Goal: Task Accomplishment & Management: Complete application form

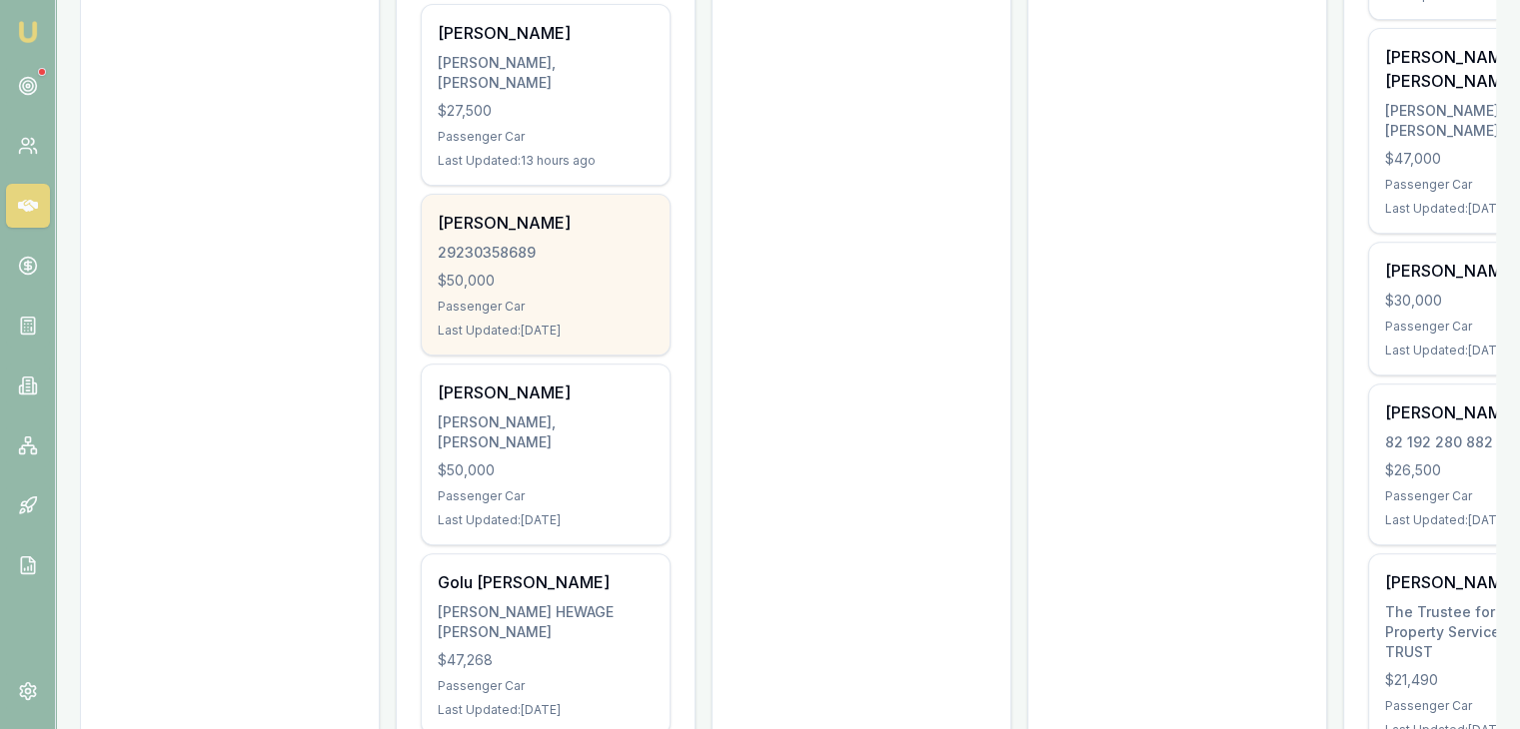
scroll to position [799, 0]
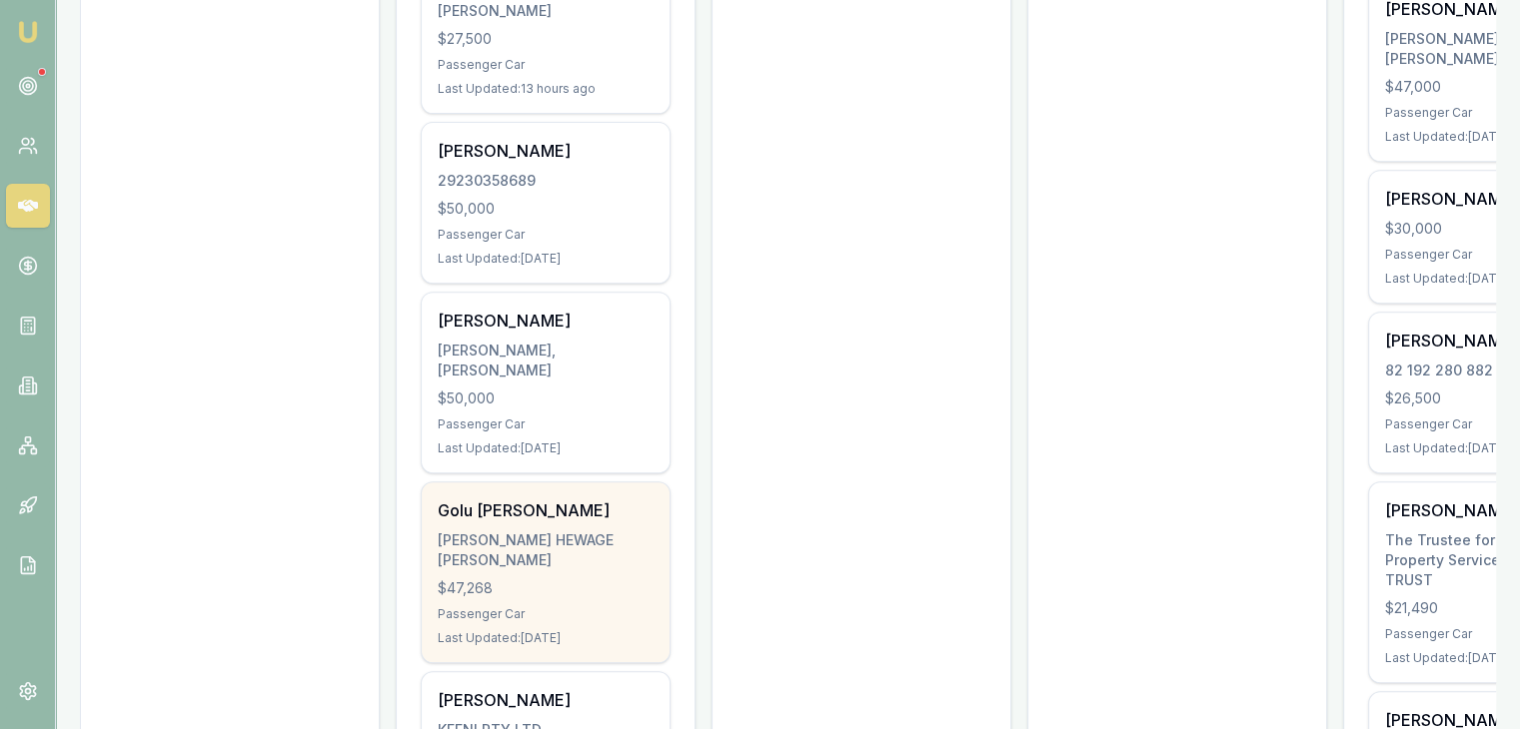
click at [492, 531] on div "[PERSON_NAME] HEWAGE [PERSON_NAME]" at bounding box center [546, 551] width 216 height 40
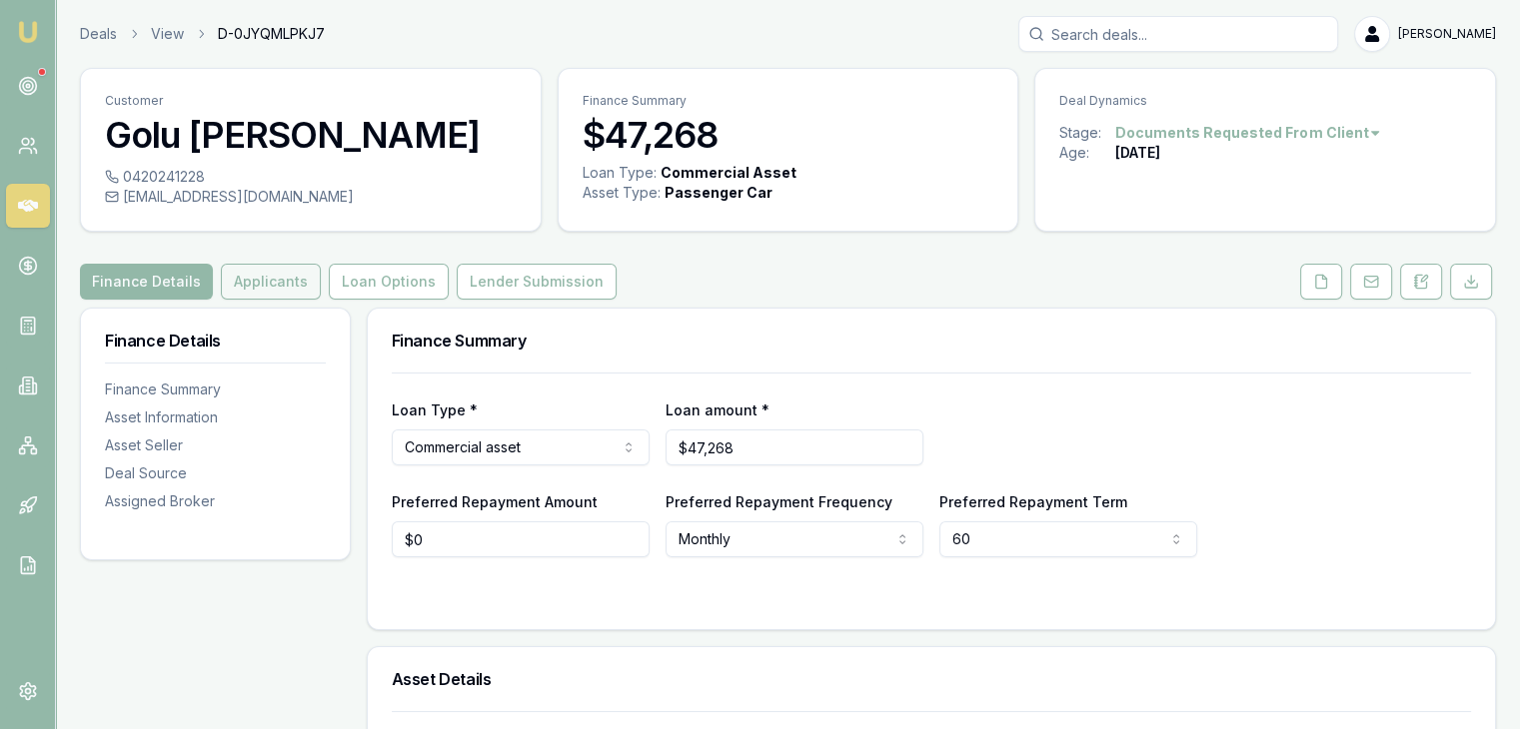
click at [257, 273] on button "Applicants" at bounding box center [271, 282] width 100 height 36
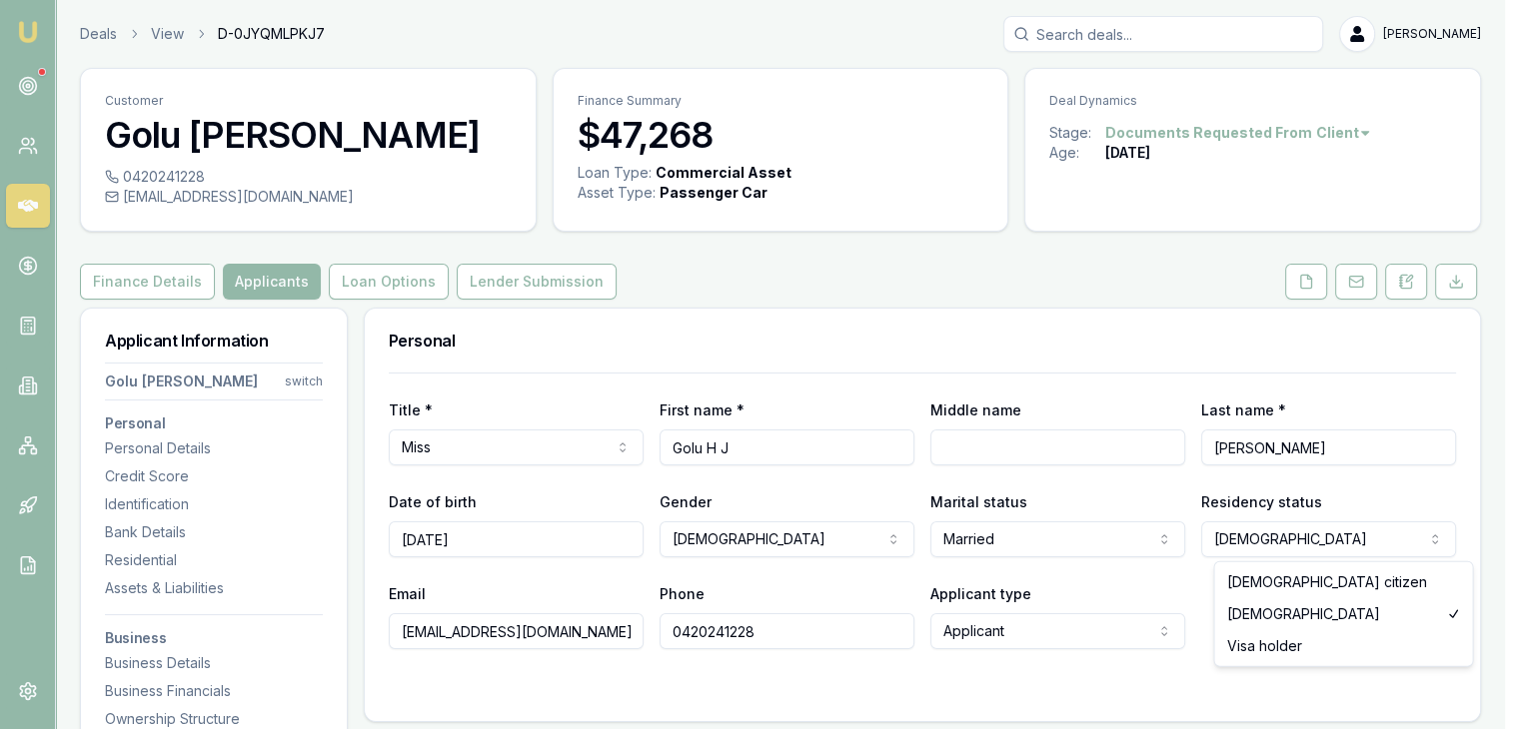
click at [1299, 549] on html "Emu Broker Deals View D-0JYQMLPKJ7 [PERSON_NAME] Toggle Menu Customer Golu [PER…" at bounding box center [760, 364] width 1520 height 729
select select "[DEMOGRAPHIC_DATA]"
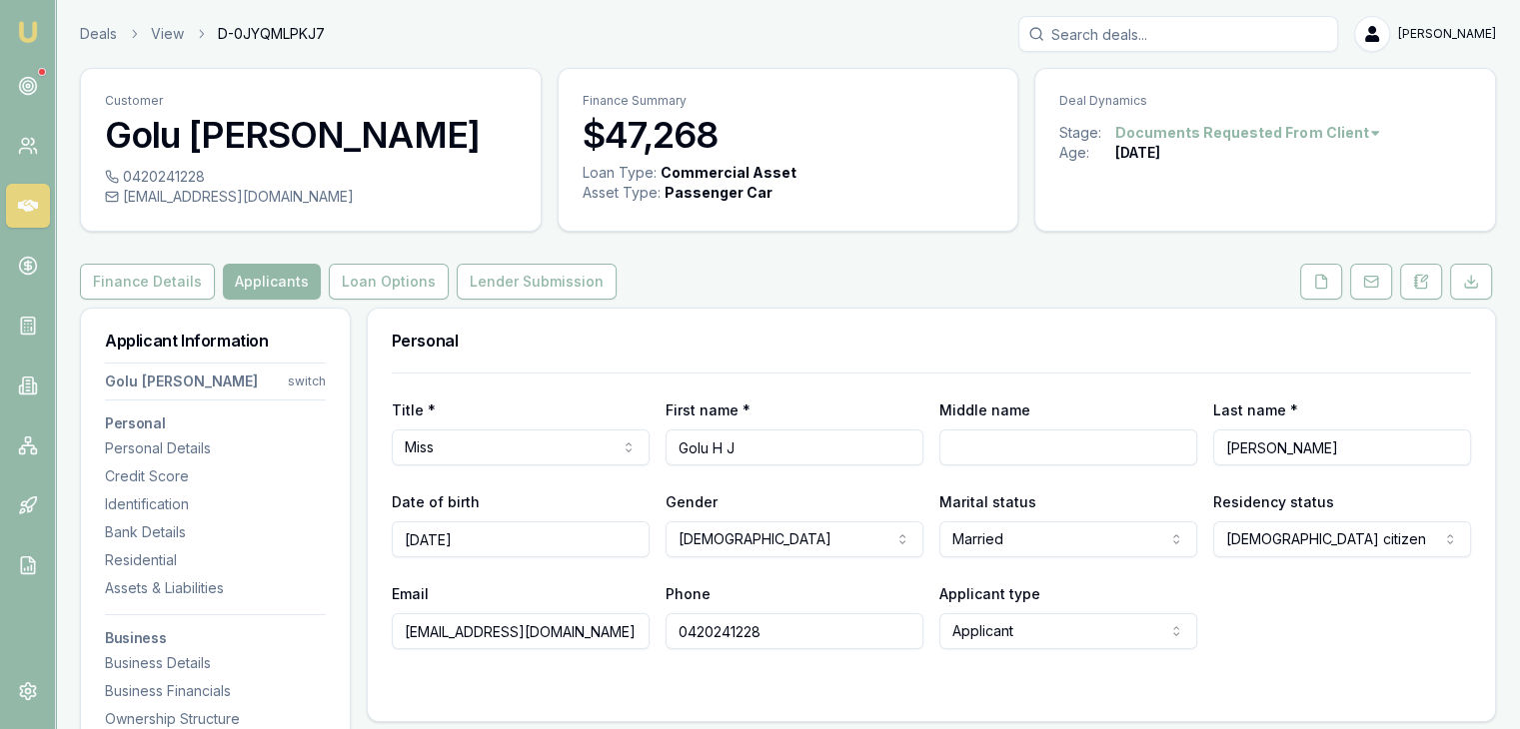
click at [902, 353] on div "Personal" at bounding box center [931, 341] width 1127 height 64
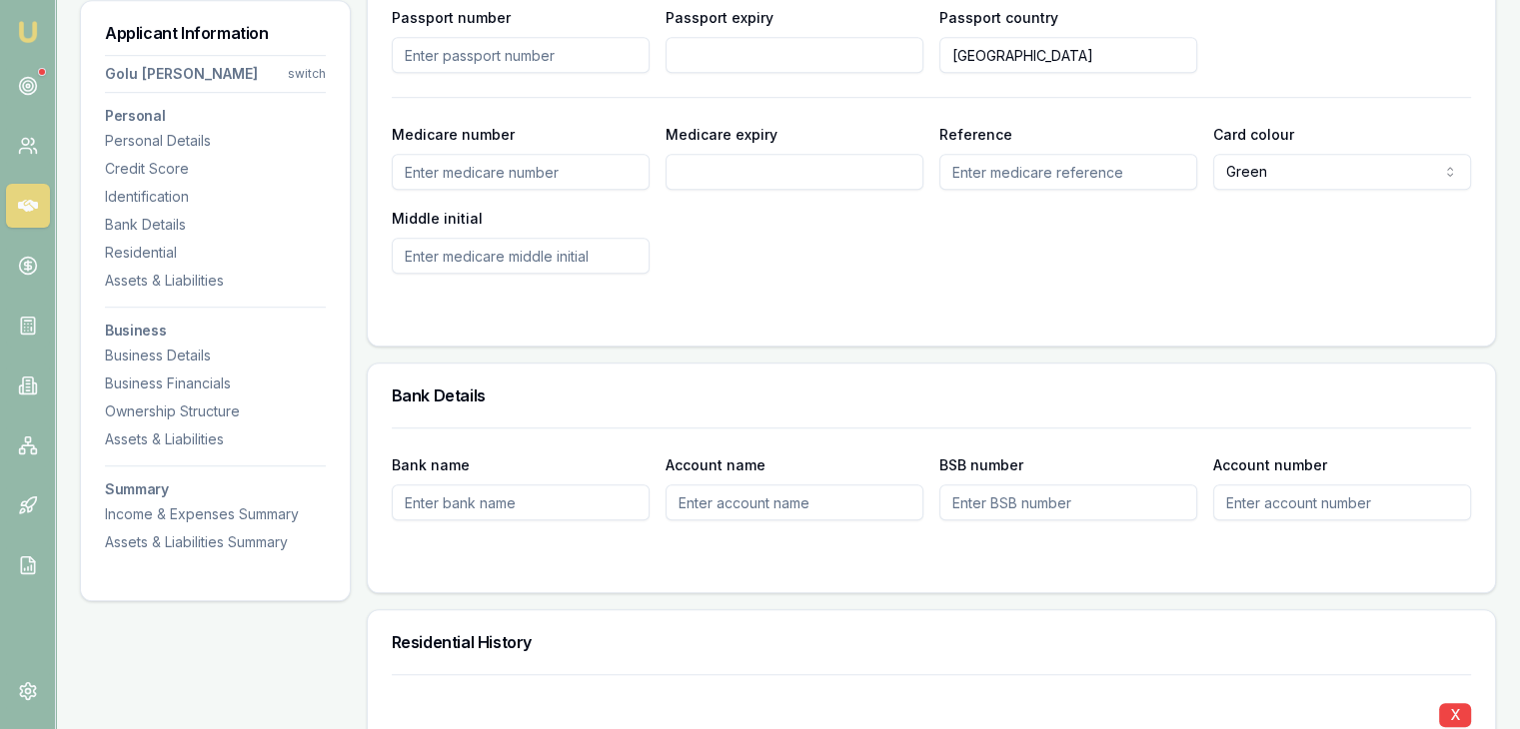
scroll to position [1199, 0]
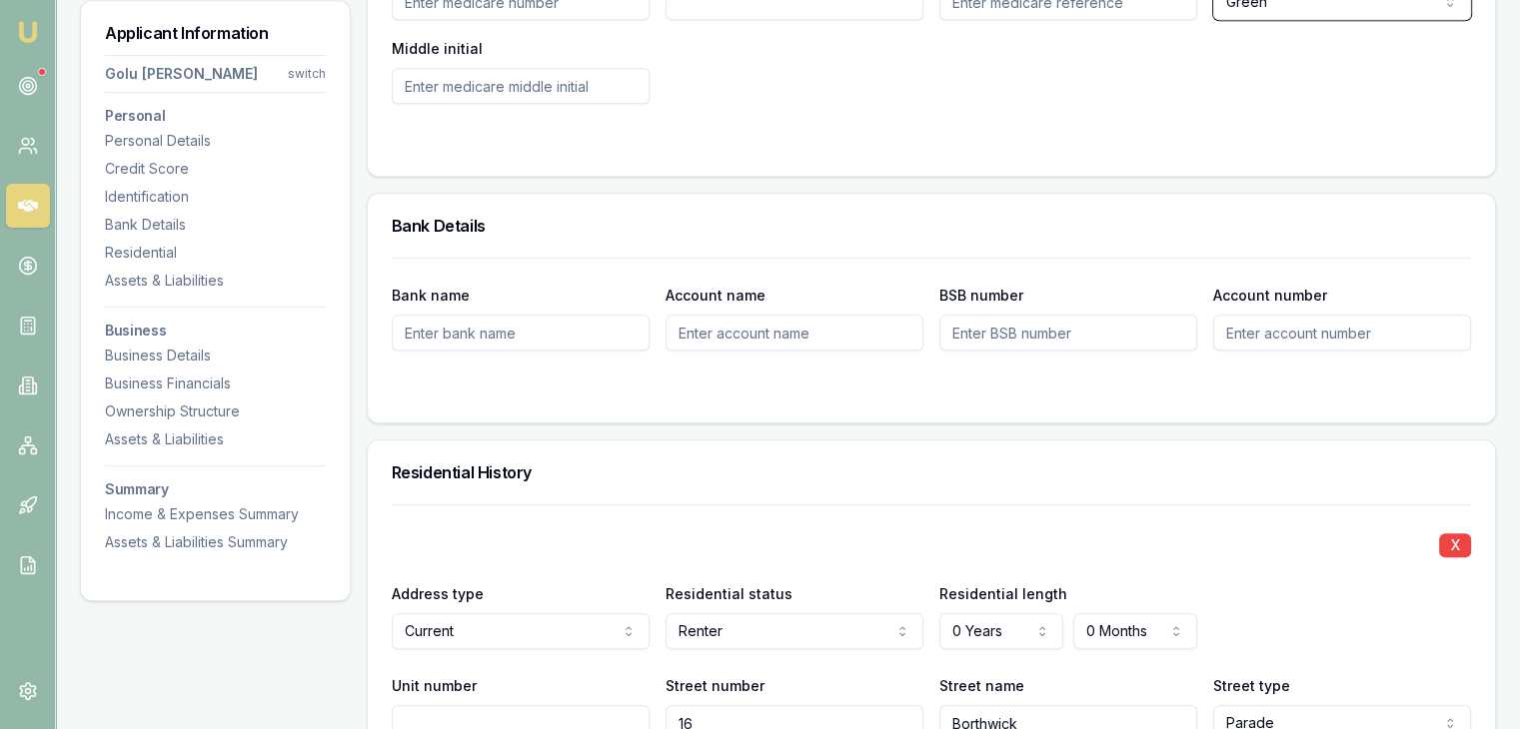
scroll to position [1499, 0]
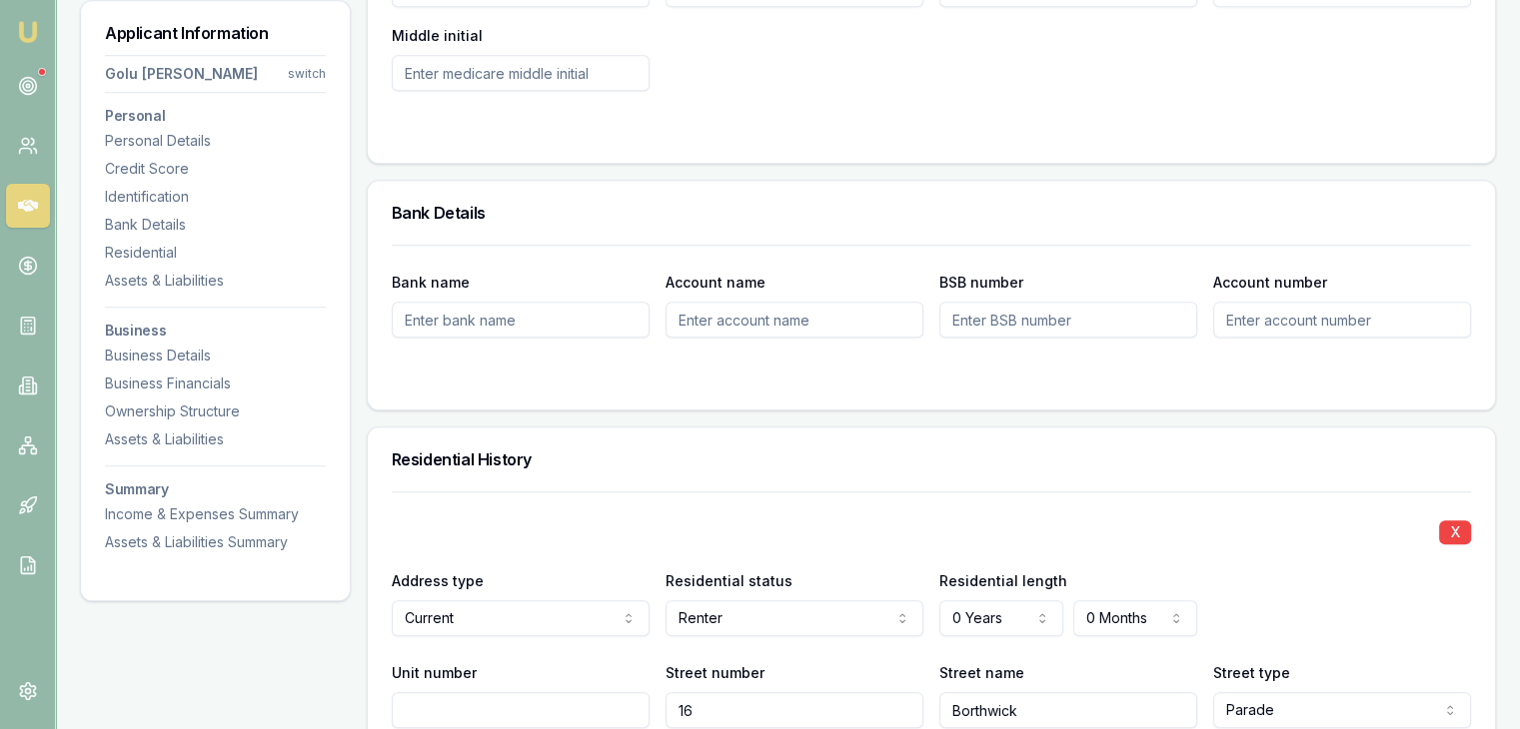
click at [464, 326] on input "Bank name" at bounding box center [521, 320] width 258 height 36
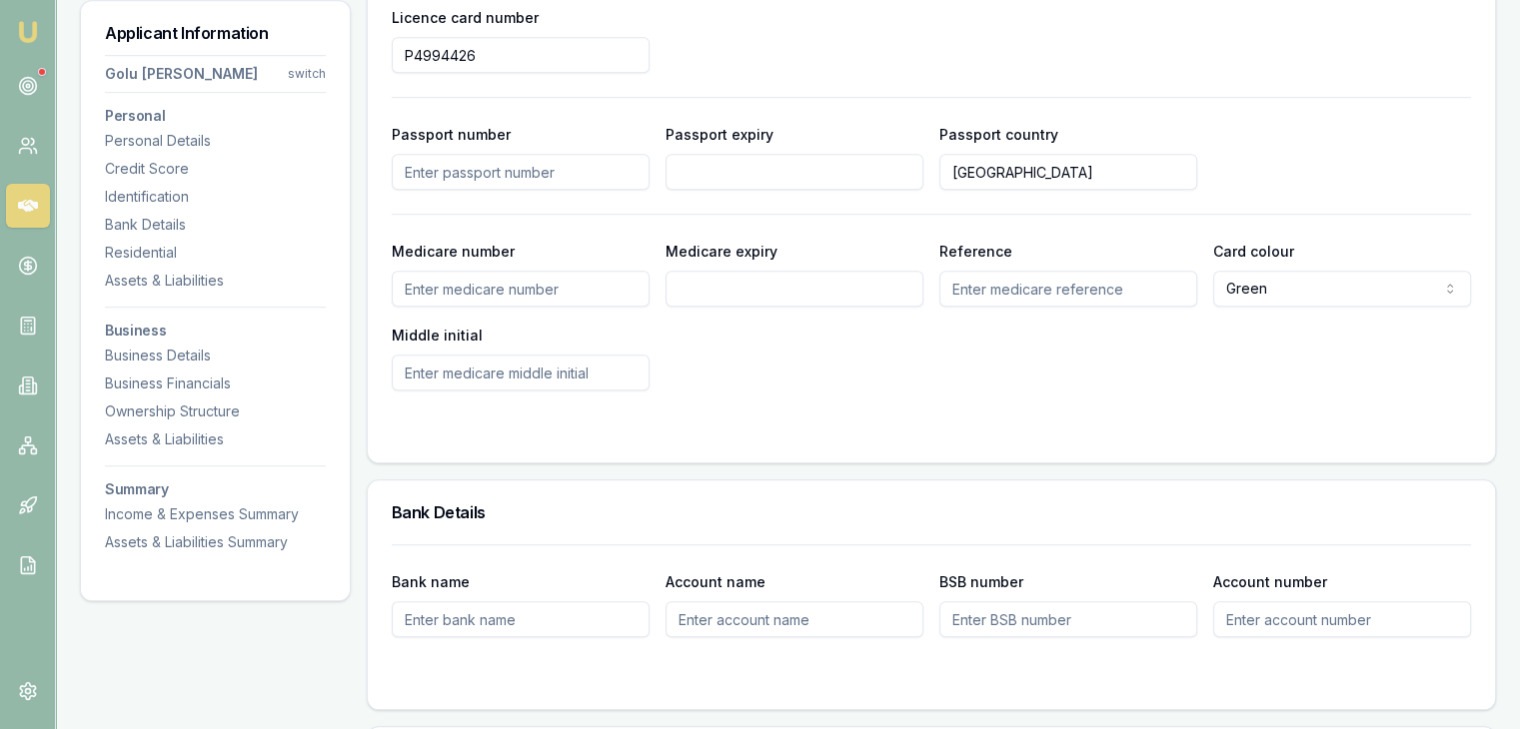
scroll to position [1299, 0]
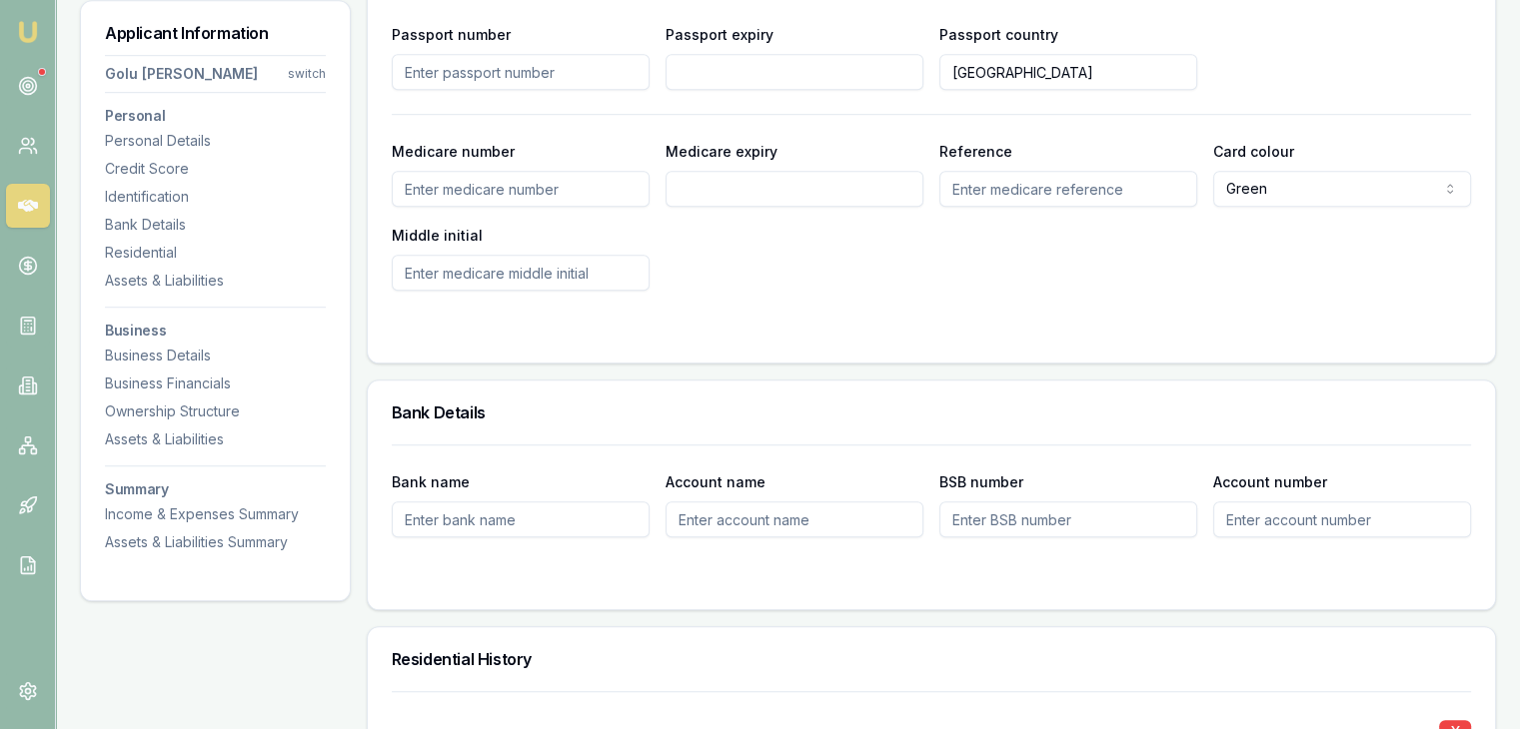
click at [963, 524] on input "BSB number" at bounding box center [1068, 520] width 258 height 36
click at [549, 509] on input "Bank name" at bounding box center [521, 520] width 258 height 36
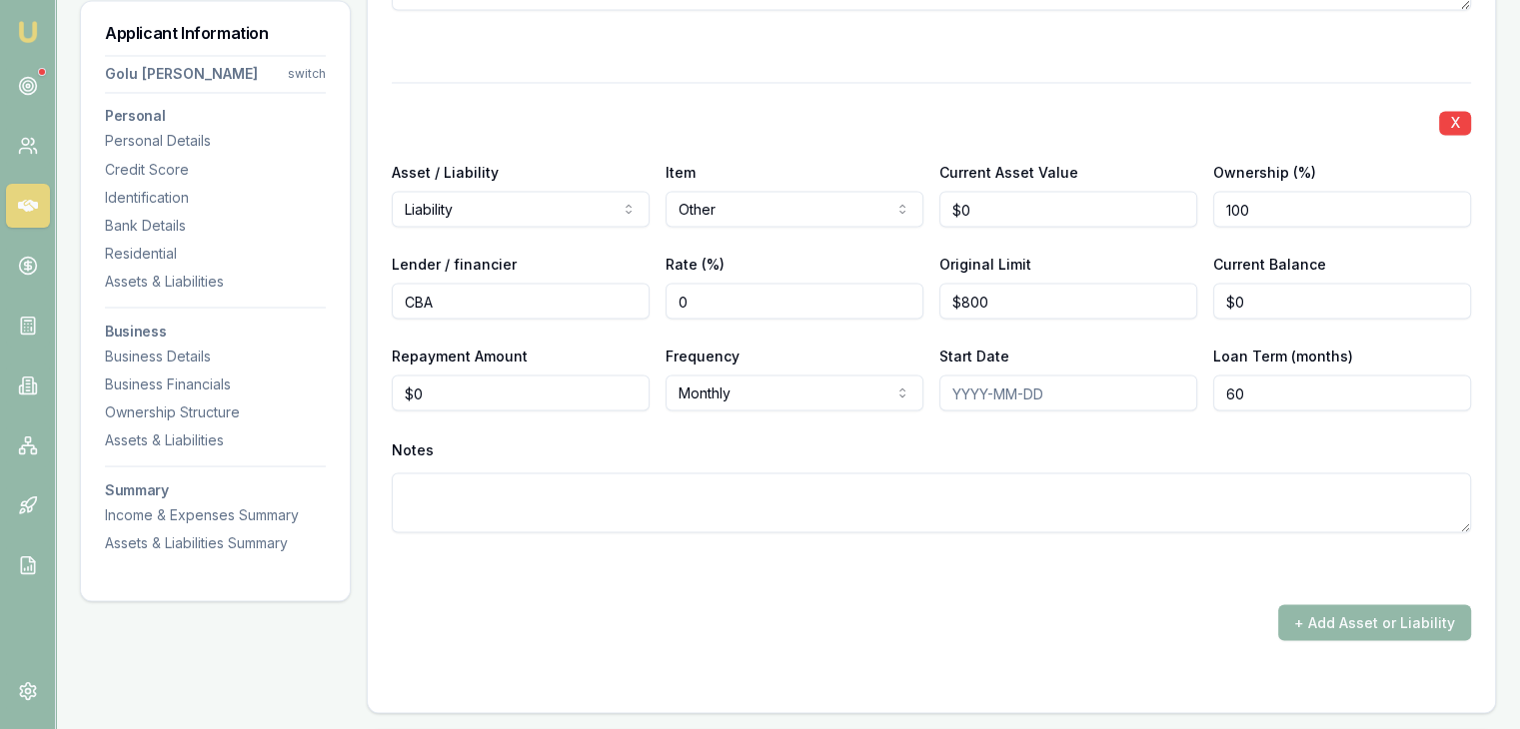
scroll to position [3897, 0]
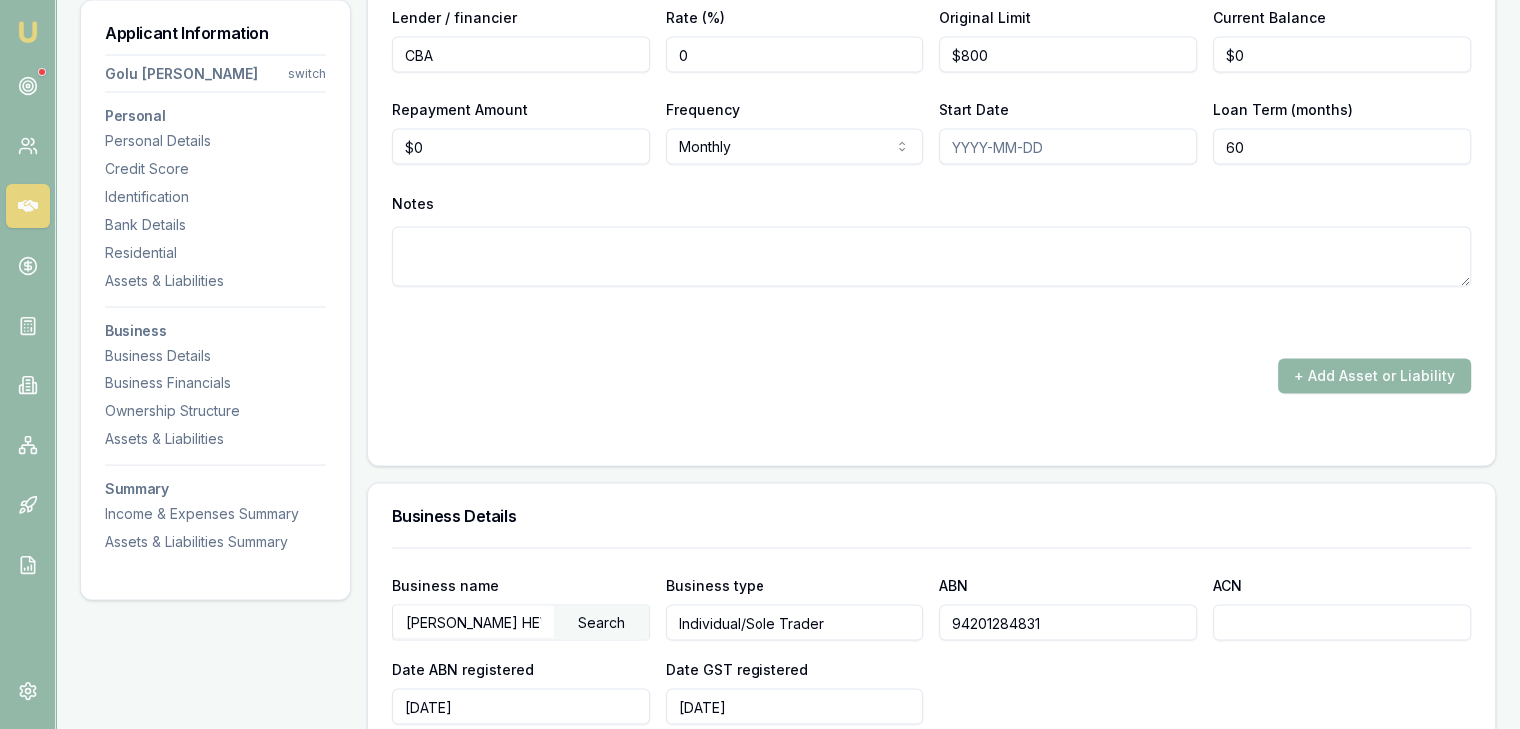
click at [1337, 368] on button "+ Add Asset or Liability" at bounding box center [1374, 377] width 193 height 36
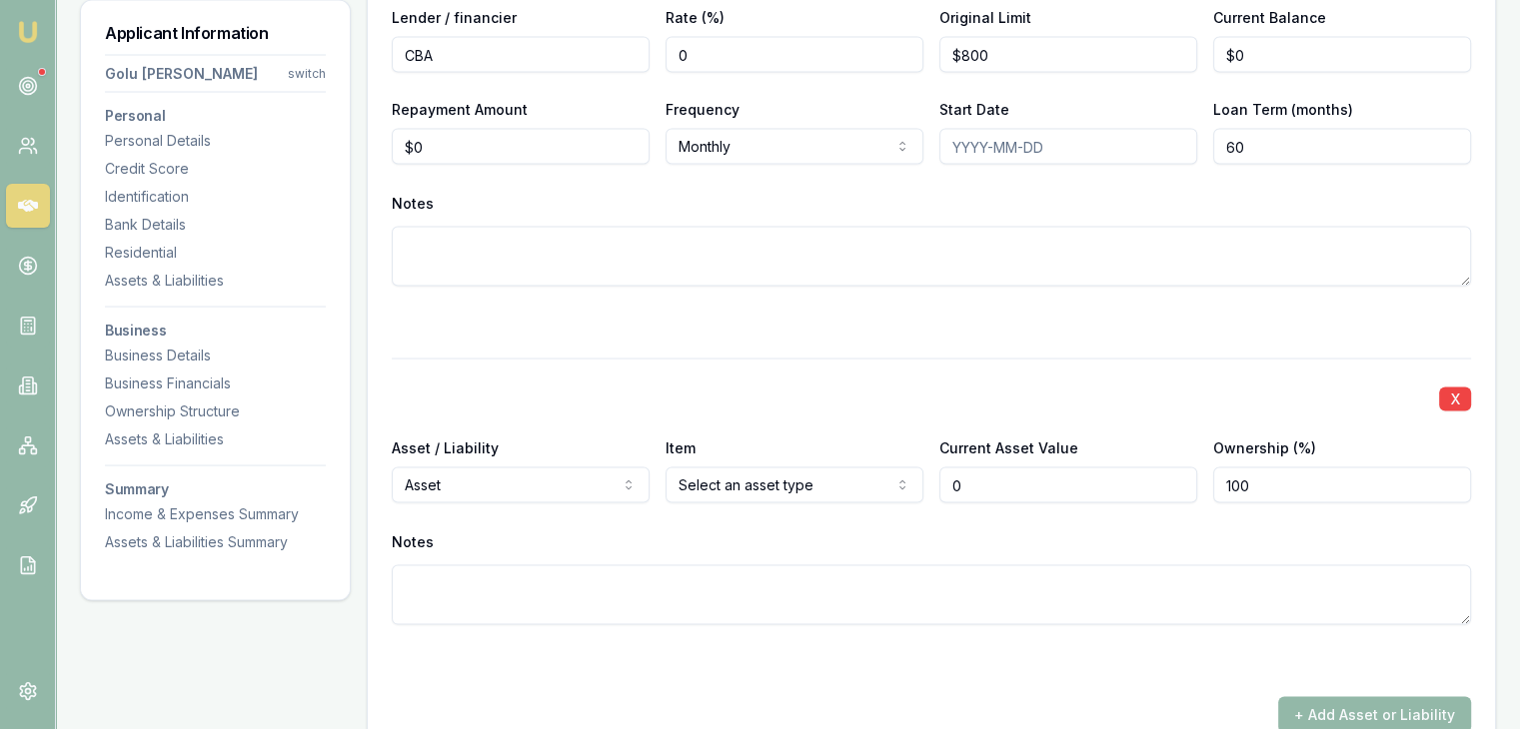
type input "$0"
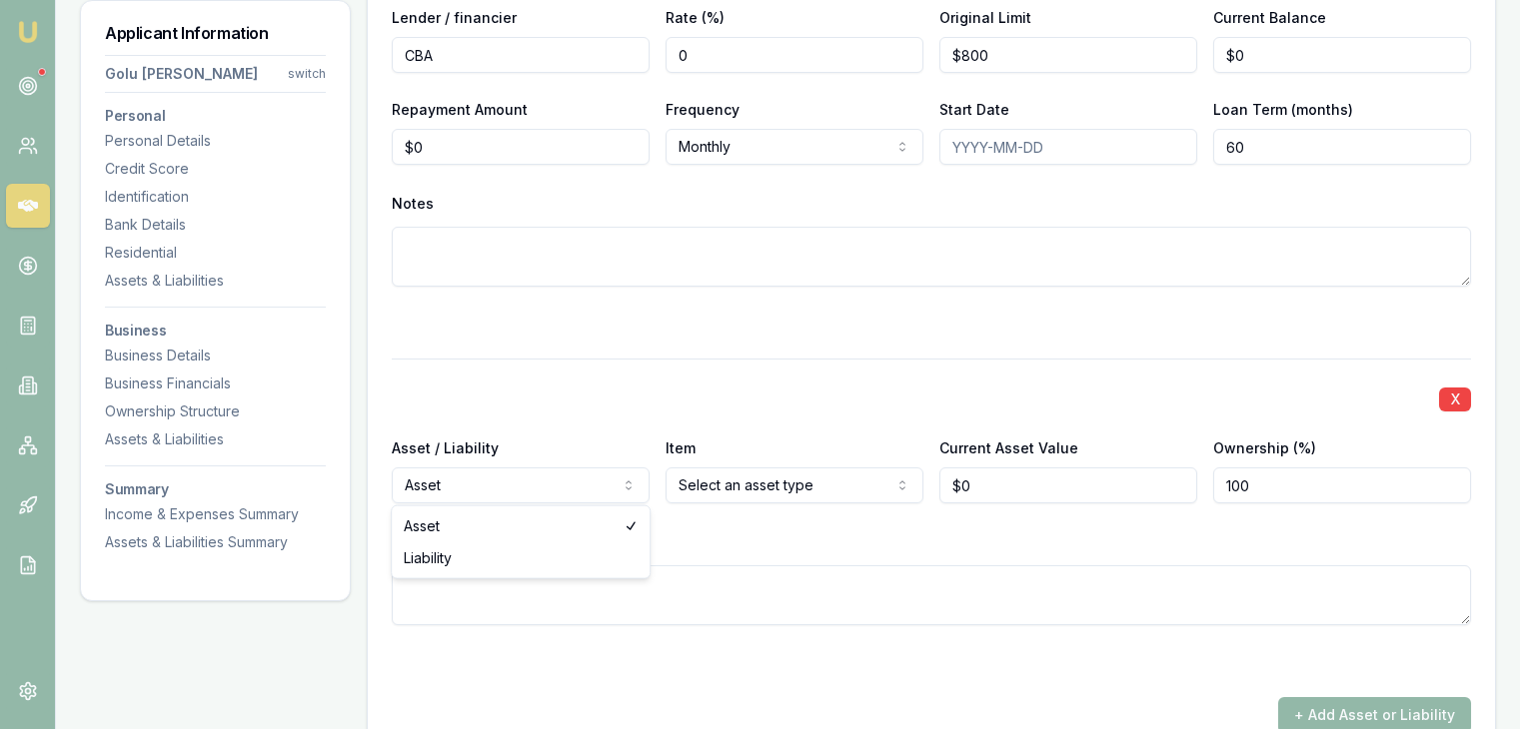
click at [562, 507] on div "Asset Liability" at bounding box center [521, 543] width 258 height 72
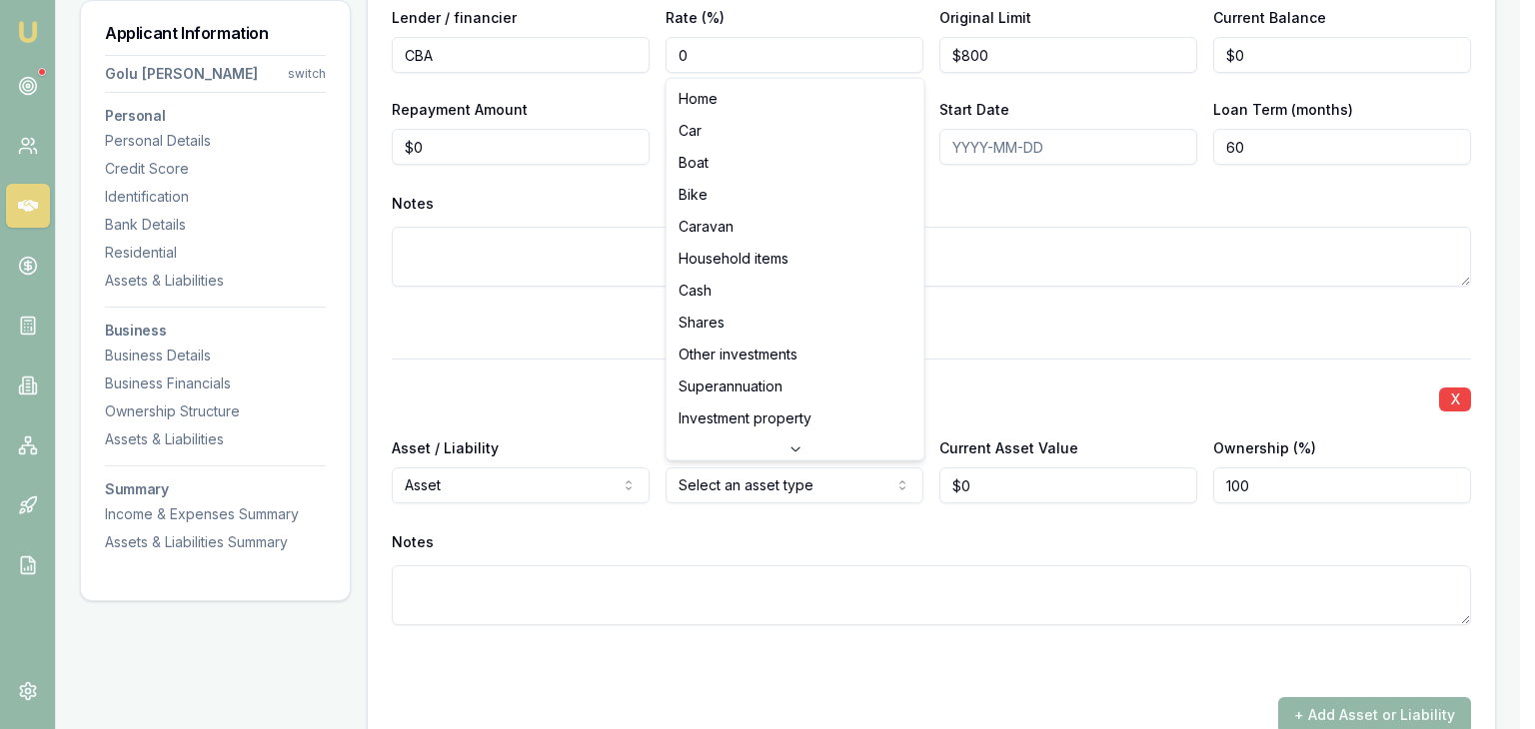
select select "CASH"
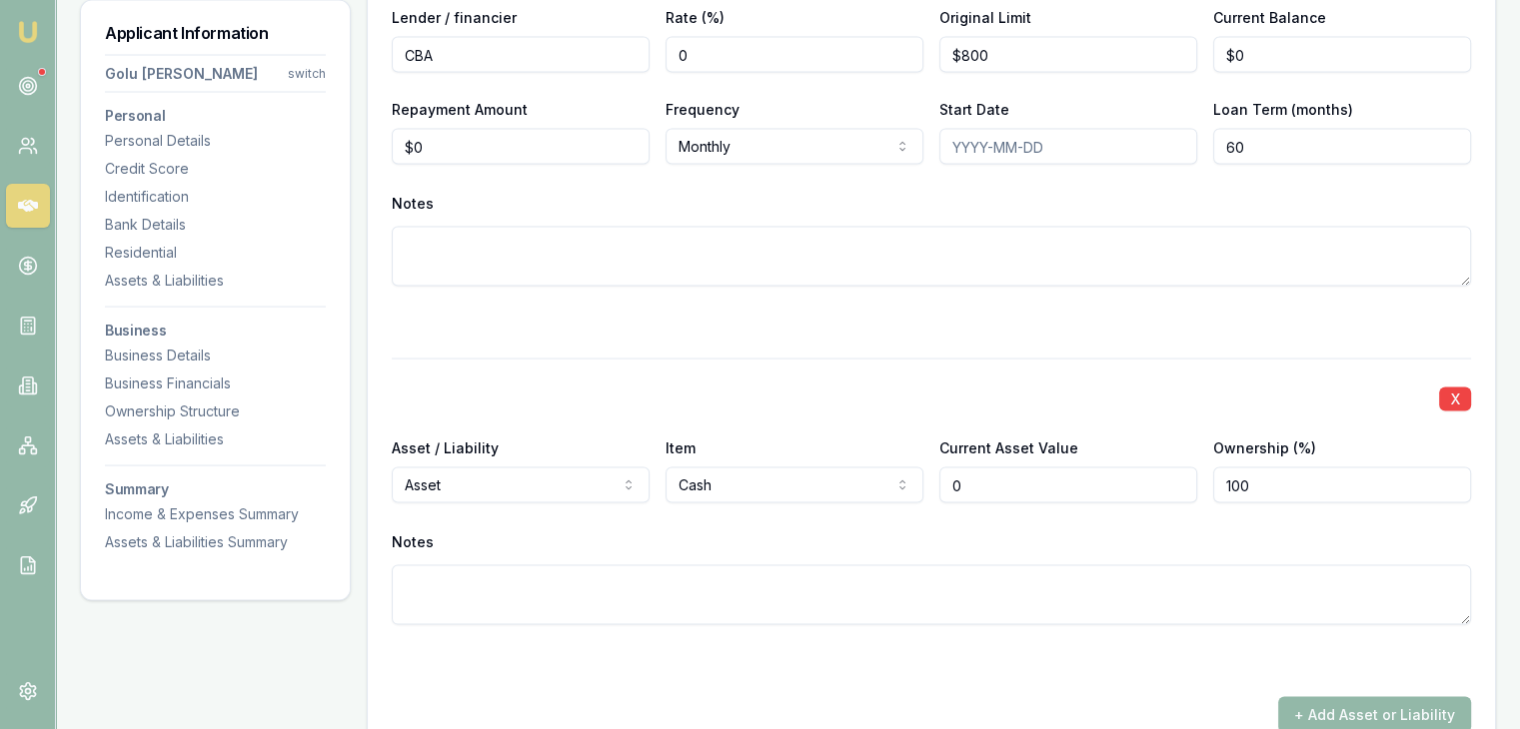
click at [1036, 485] on input "0" at bounding box center [1068, 486] width 258 height 36
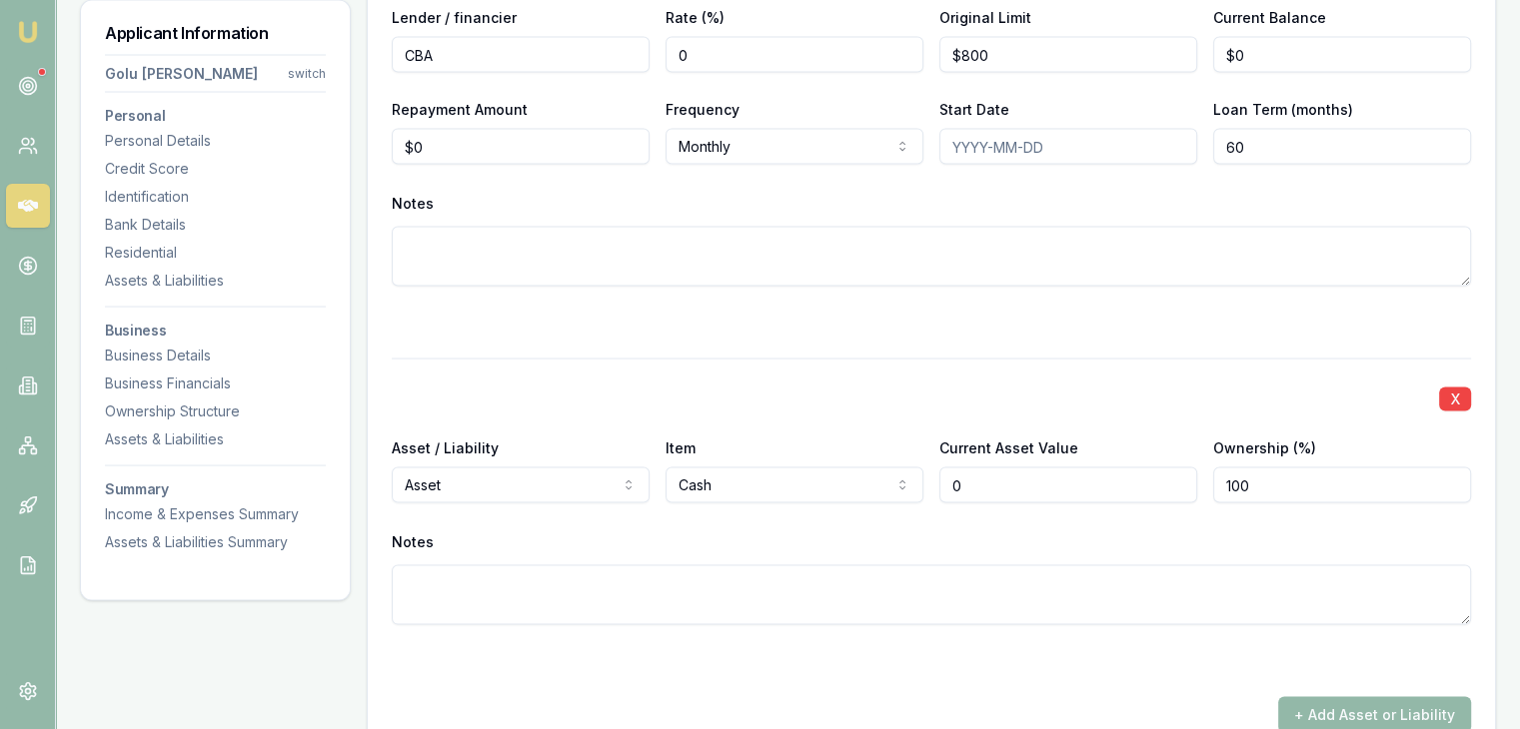
click at [1004, 473] on input "0" at bounding box center [1068, 486] width 258 height 36
type input "0"
type input "$14,500"
click at [882, 579] on textarea at bounding box center [931, 596] width 1079 height 60
type textarea "C"
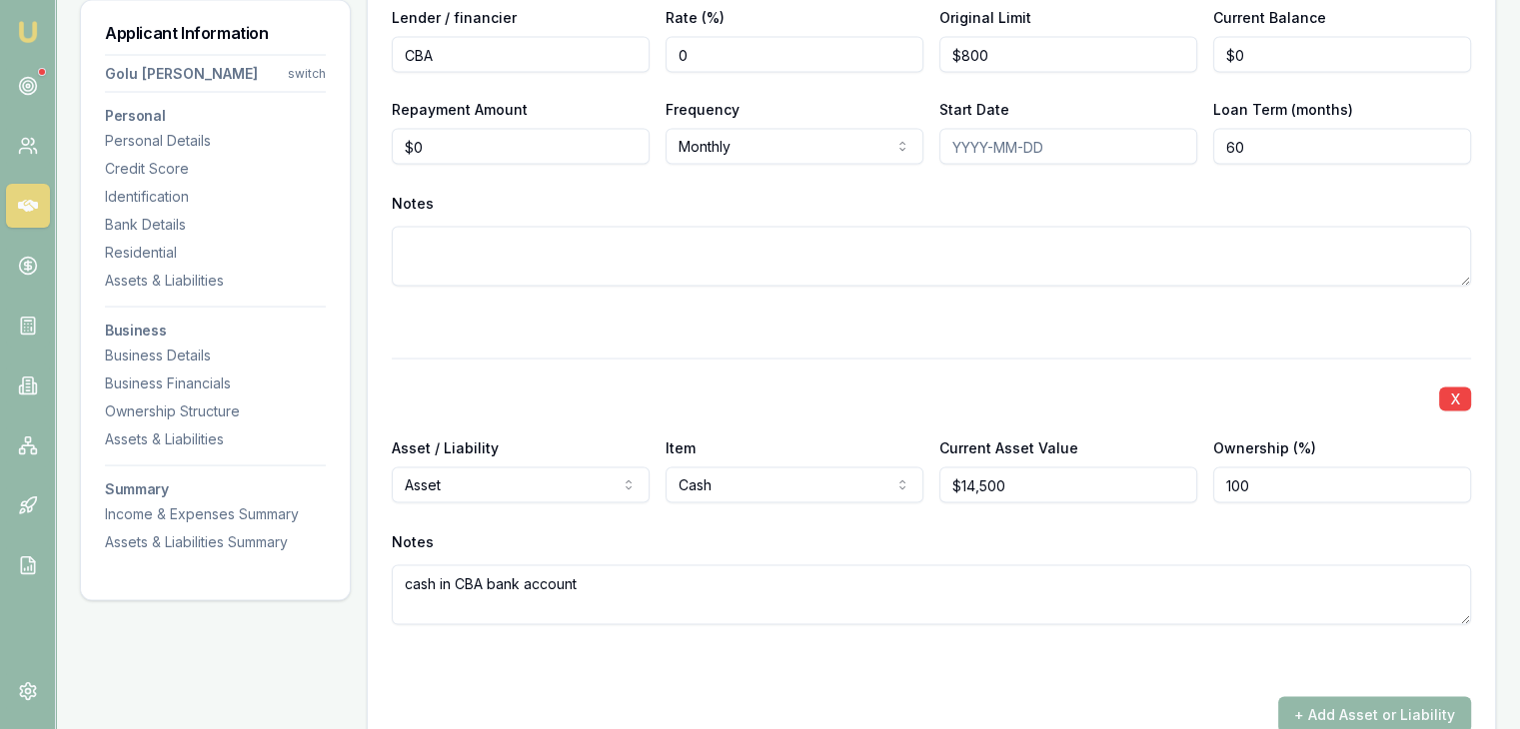
type textarea "cash in CBA bank account"
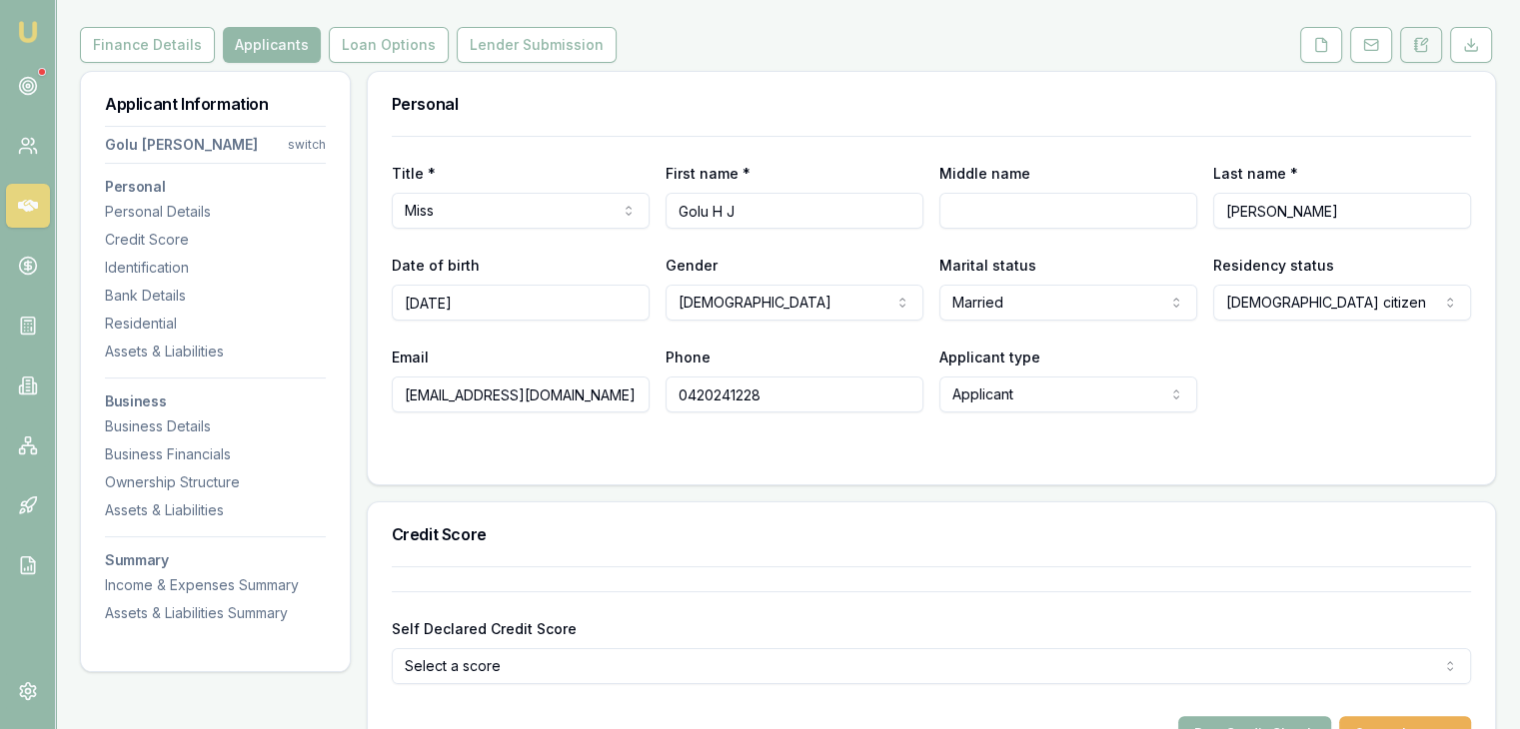
scroll to position [0, 0]
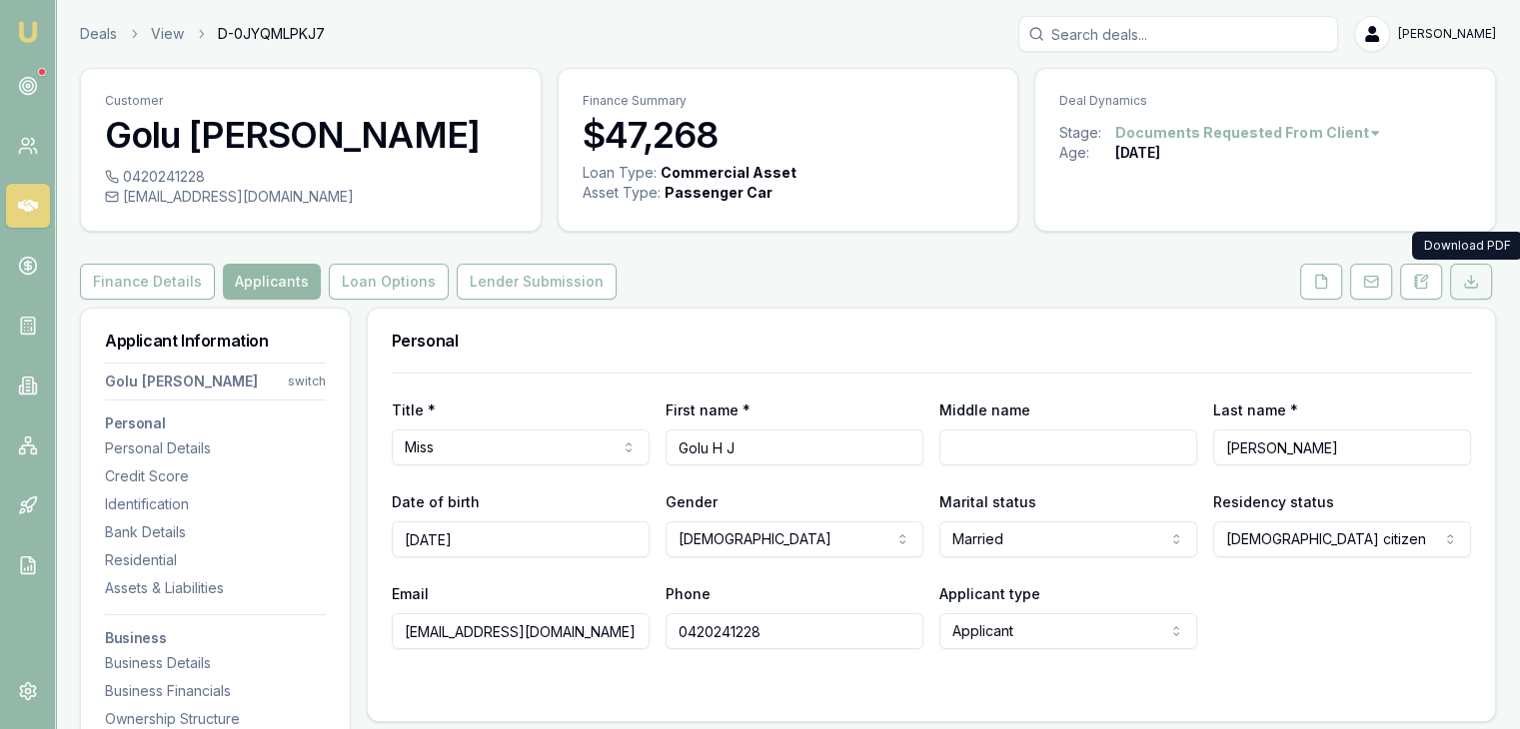
click at [1471, 277] on icon at bounding box center [1471, 282] width 16 height 16
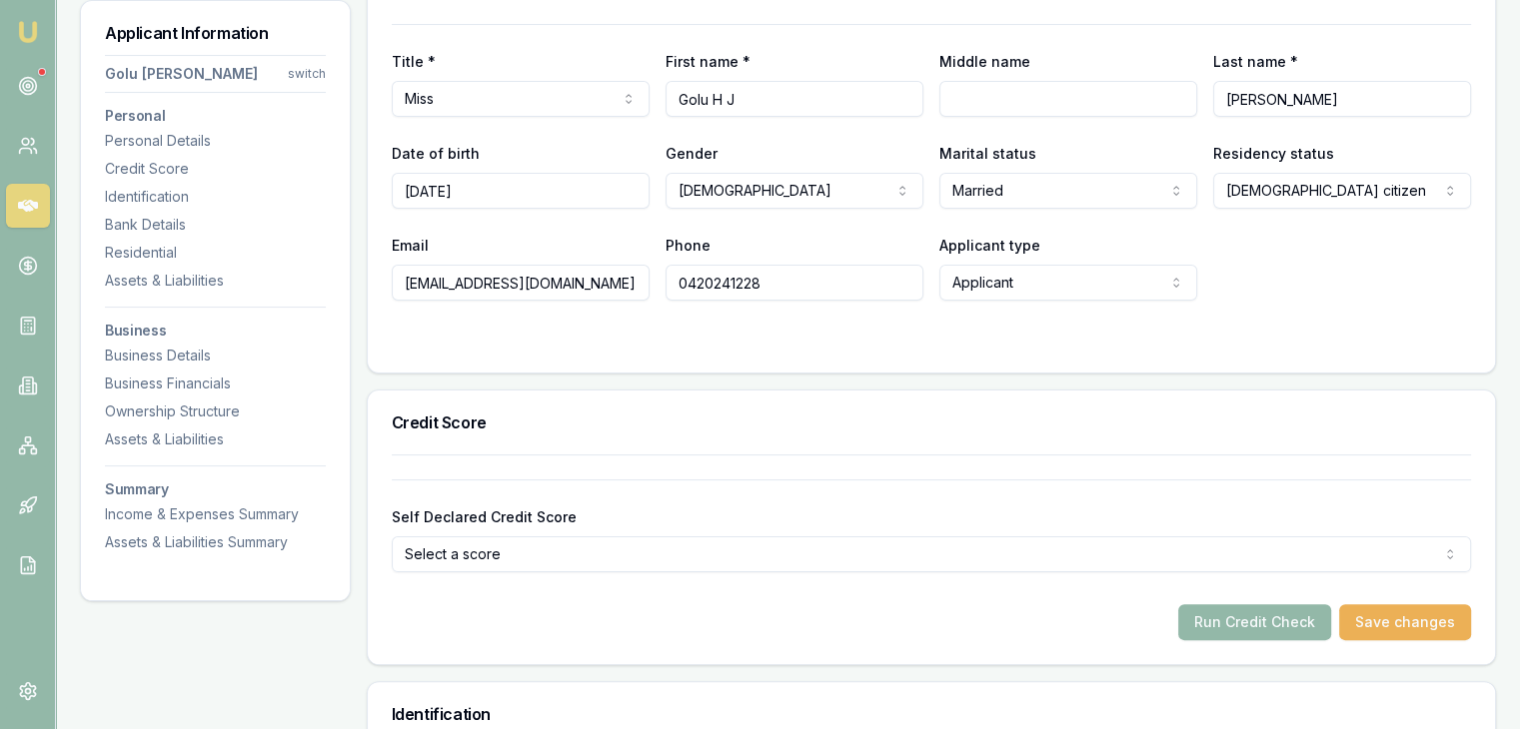
scroll to position [200, 0]
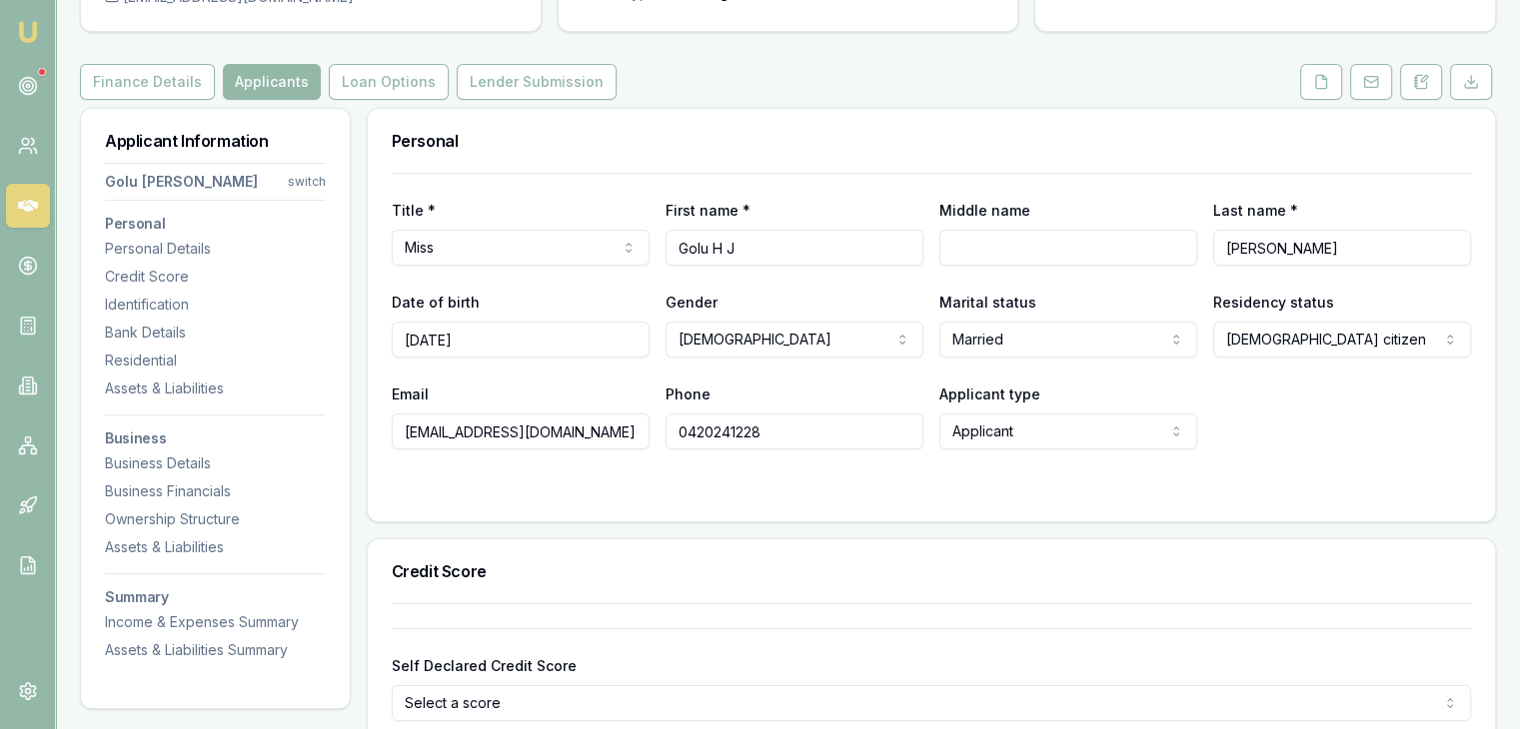
click at [1199, 93] on div "Finance Details Applicants Loan Options Lender Submission" at bounding box center [788, 82] width 1416 height 36
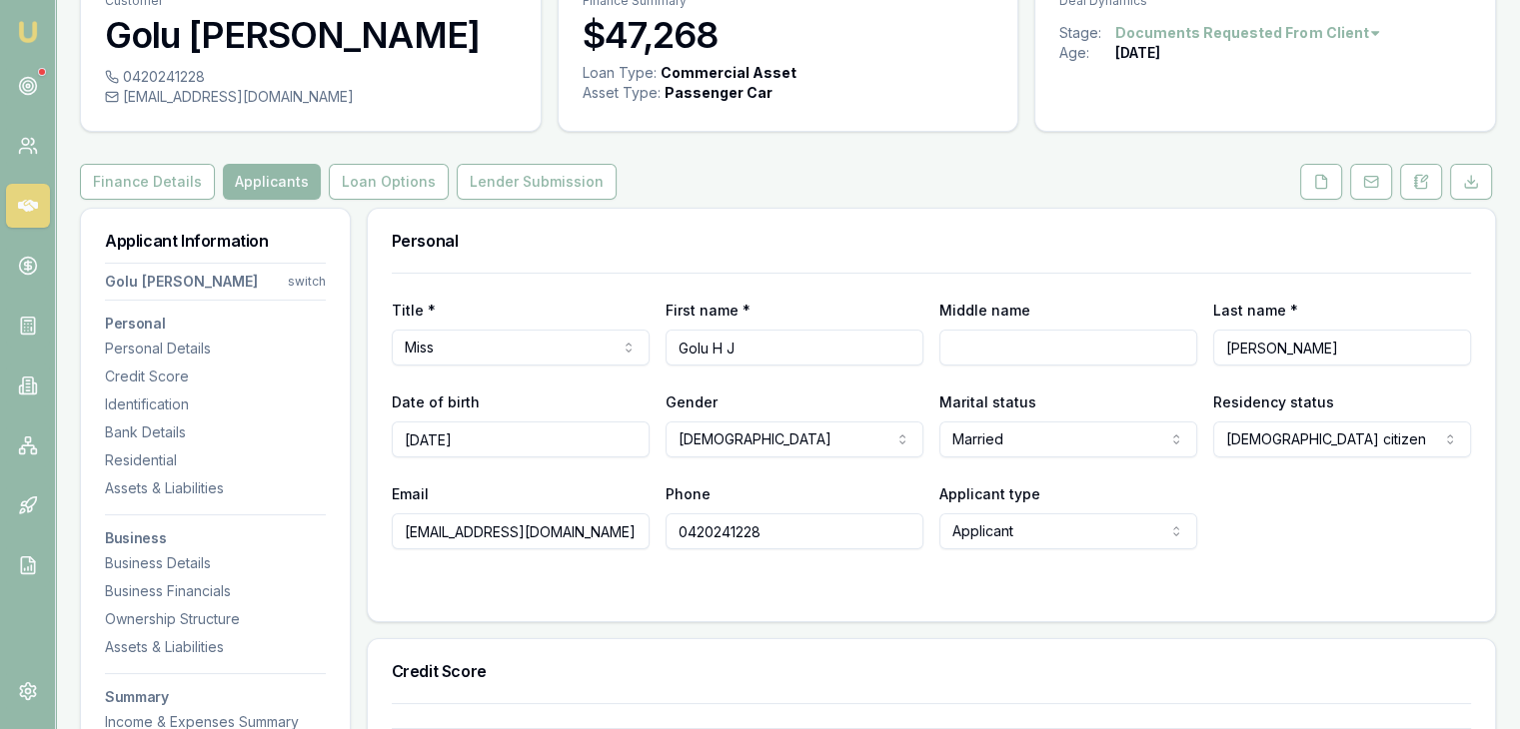
scroll to position [0, 0]
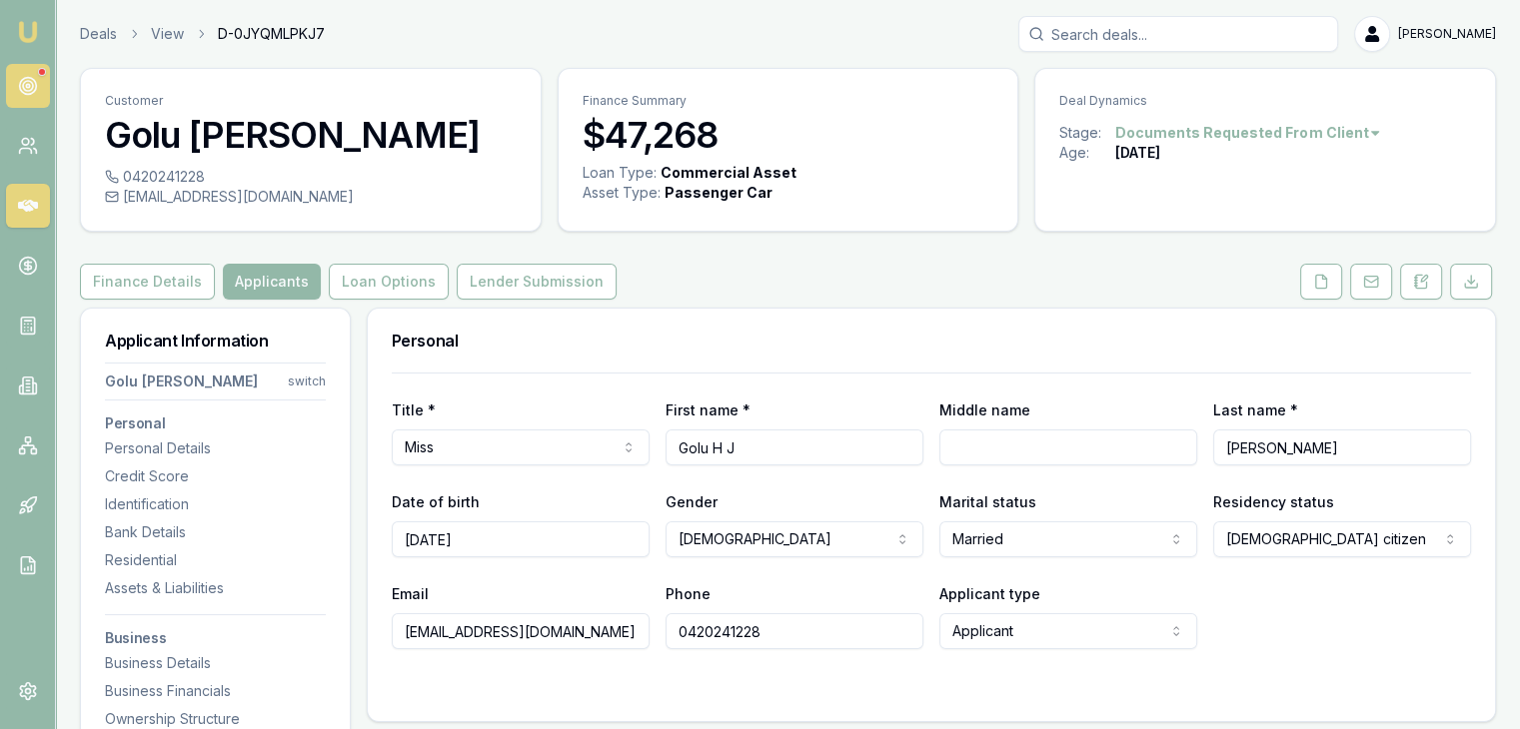
click at [33, 83] on icon at bounding box center [28, 86] width 20 height 20
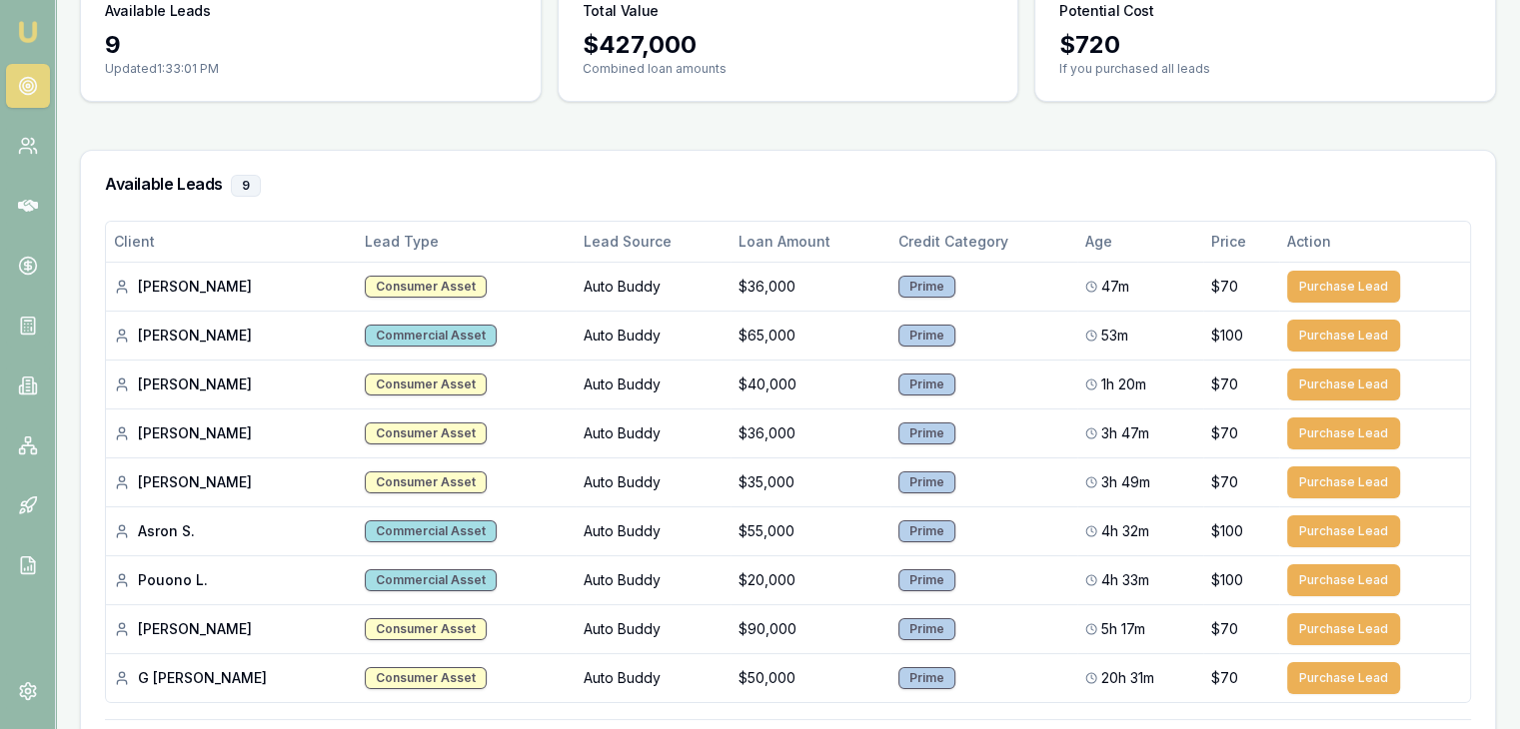
scroll to position [200, 0]
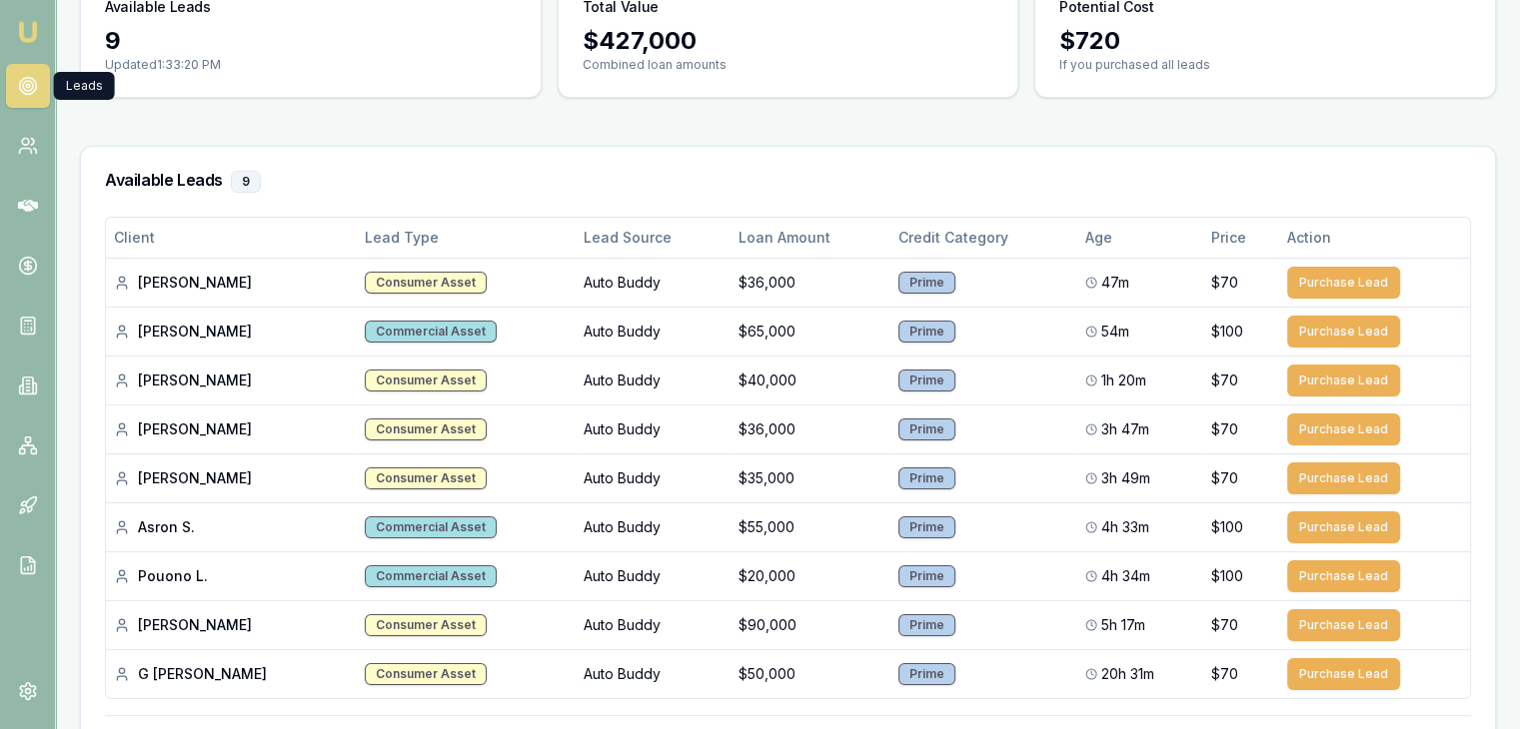
click at [32, 31] on img at bounding box center [28, 32] width 24 height 24
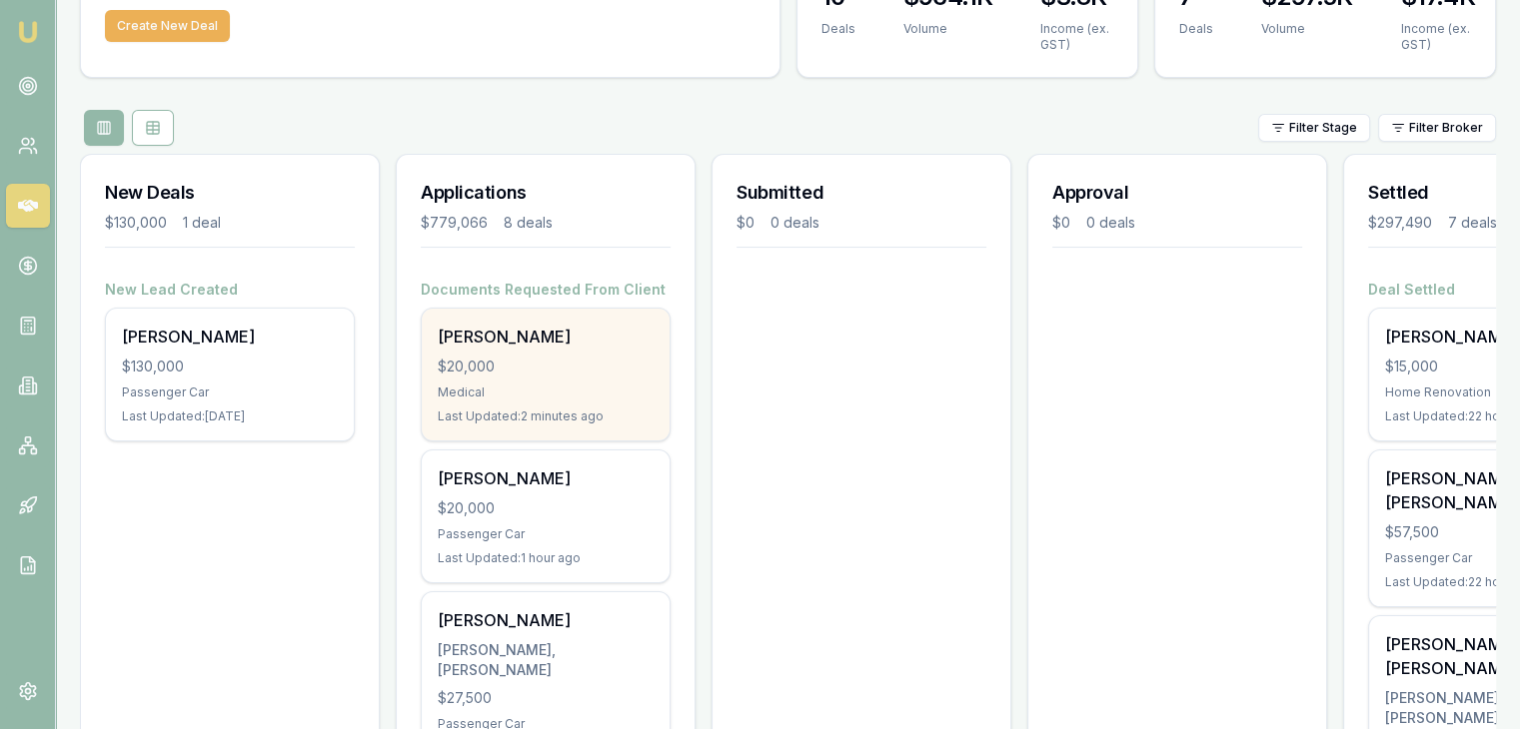
scroll to position [300, 0]
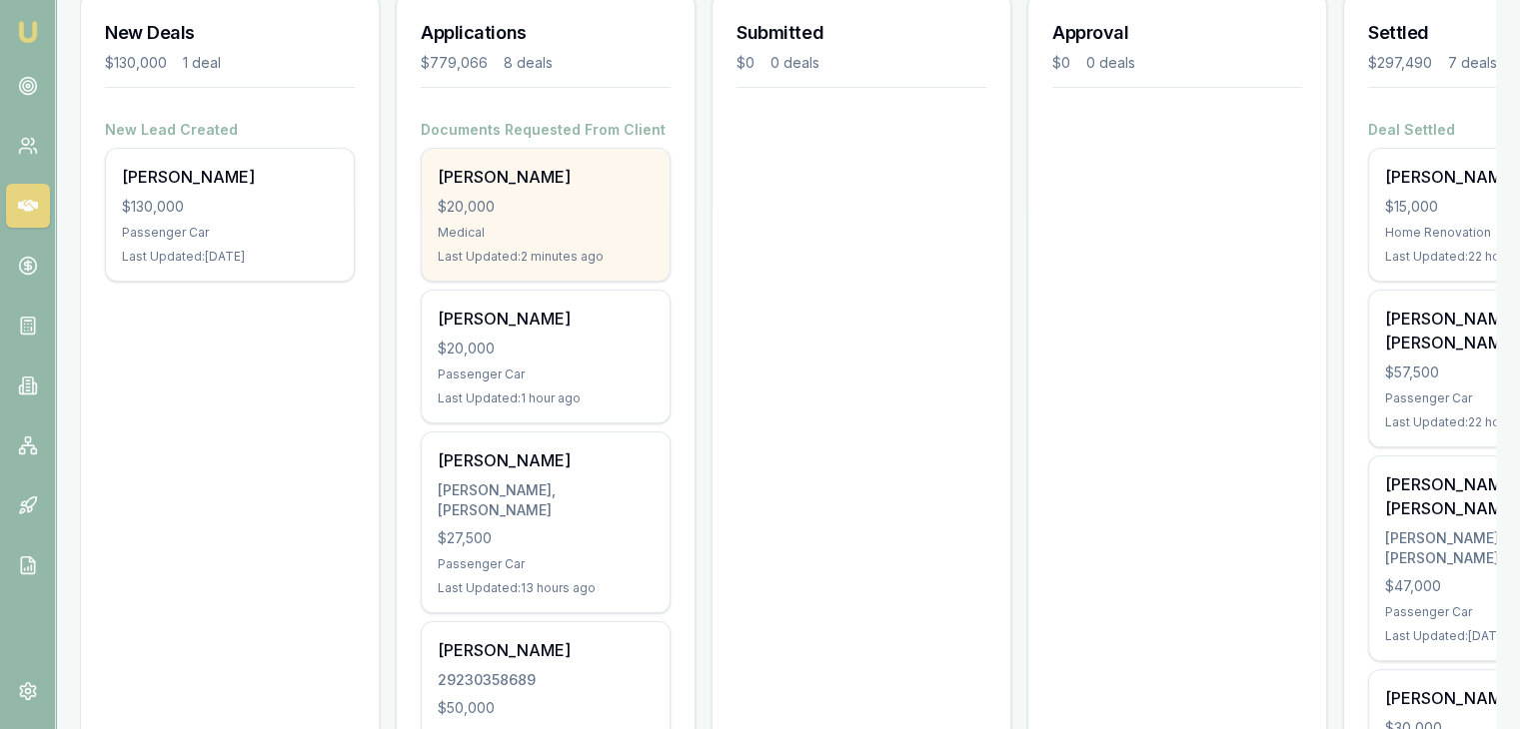
click at [568, 250] on div "Last Updated: 2 minutes ago" at bounding box center [546, 257] width 216 height 16
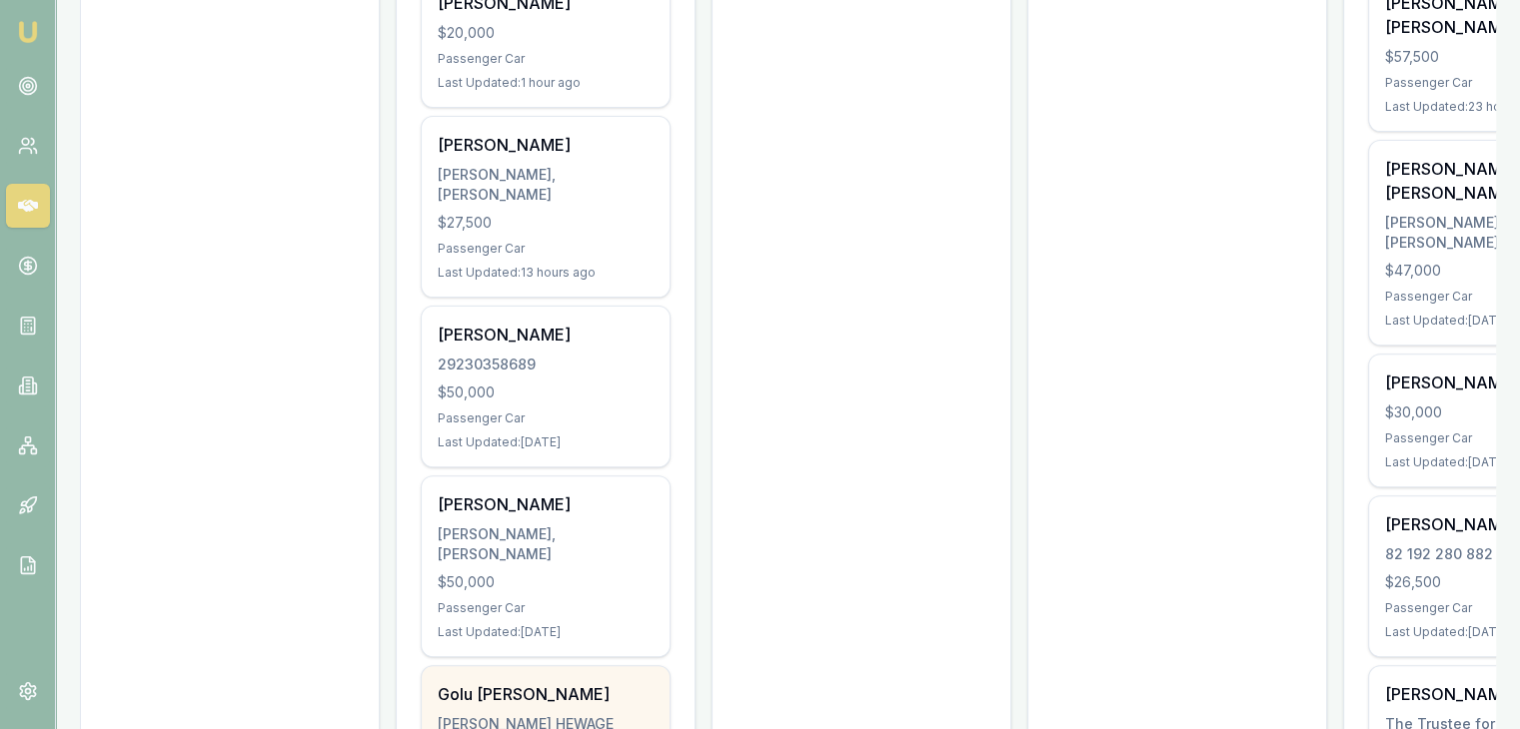
scroll to position [699, 0]
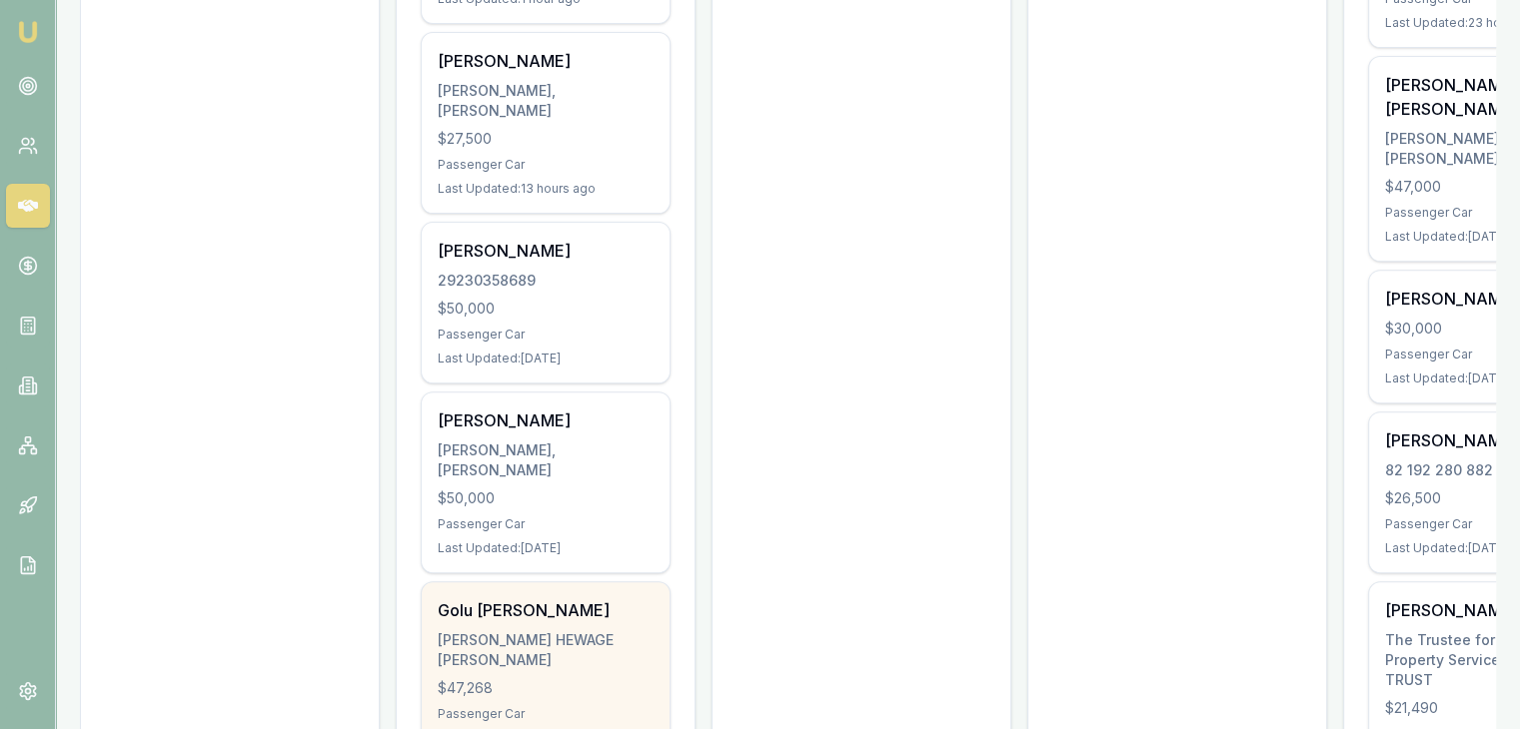
click at [512, 630] on div "DE SILVA, GOLU HEWAGE JANANIE VISHAKA" at bounding box center [546, 650] width 216 height 40
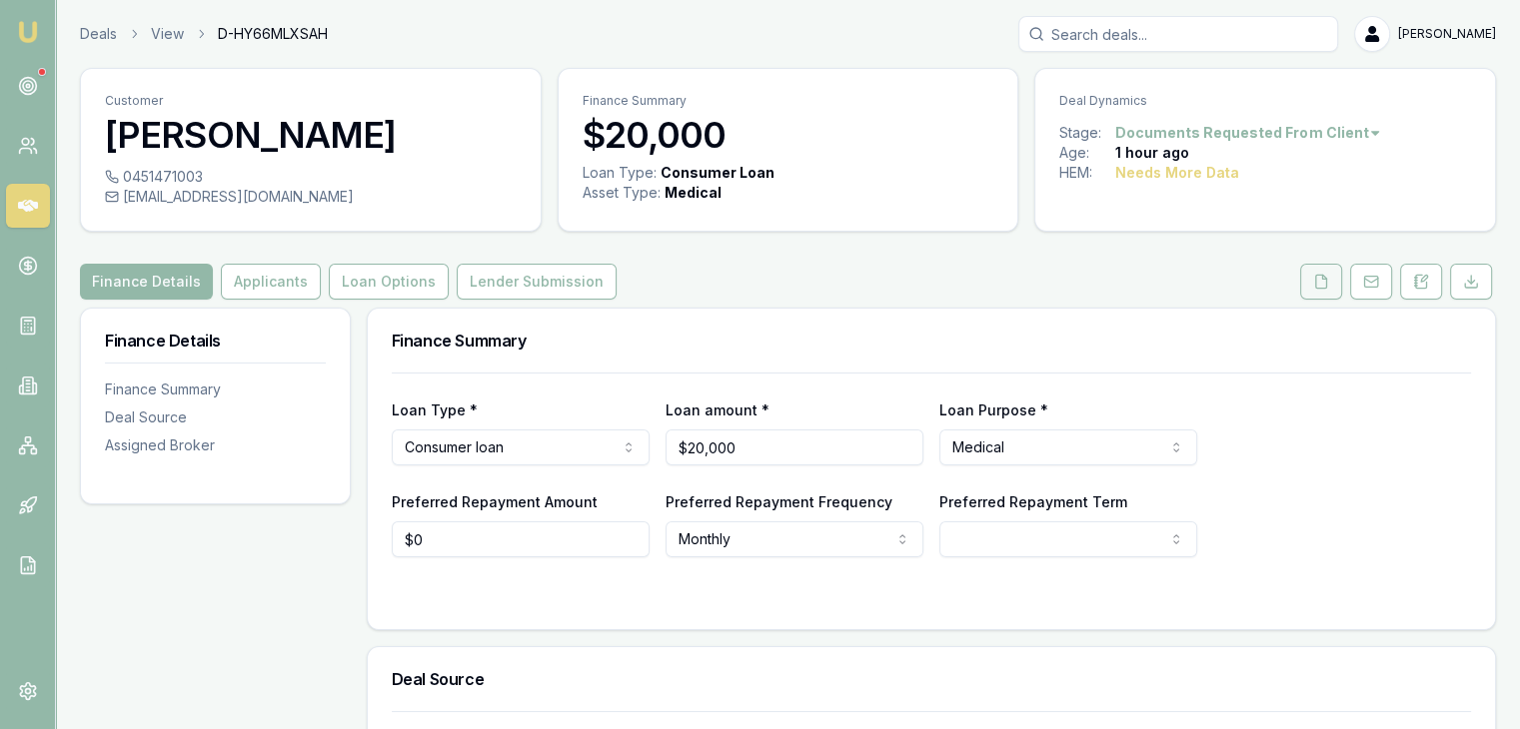
click at [1324, 277] on icon at bounding box center [1321, 282] width 16 height 16
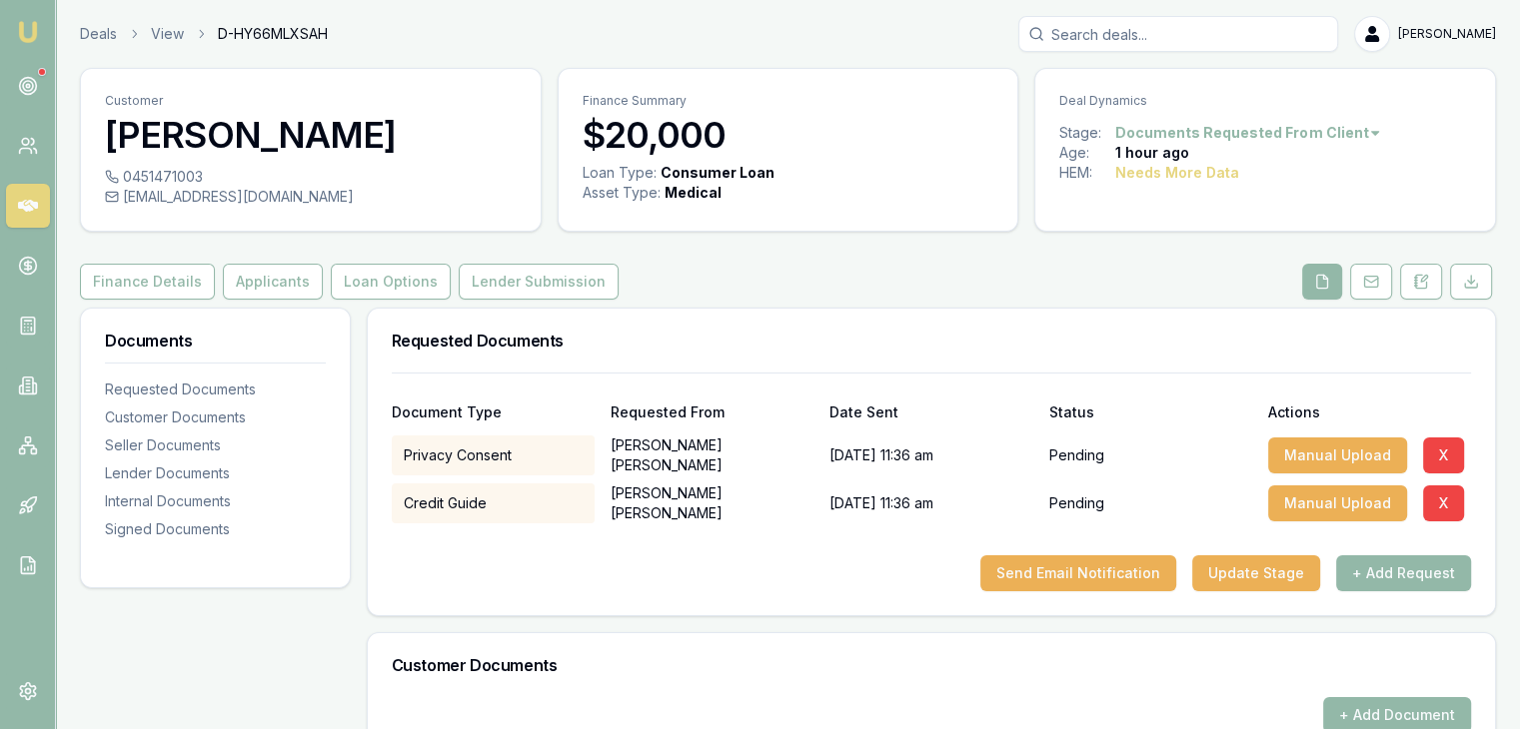
click at [26, 21] on img at bounding box center [28, 32] width 24 height 24
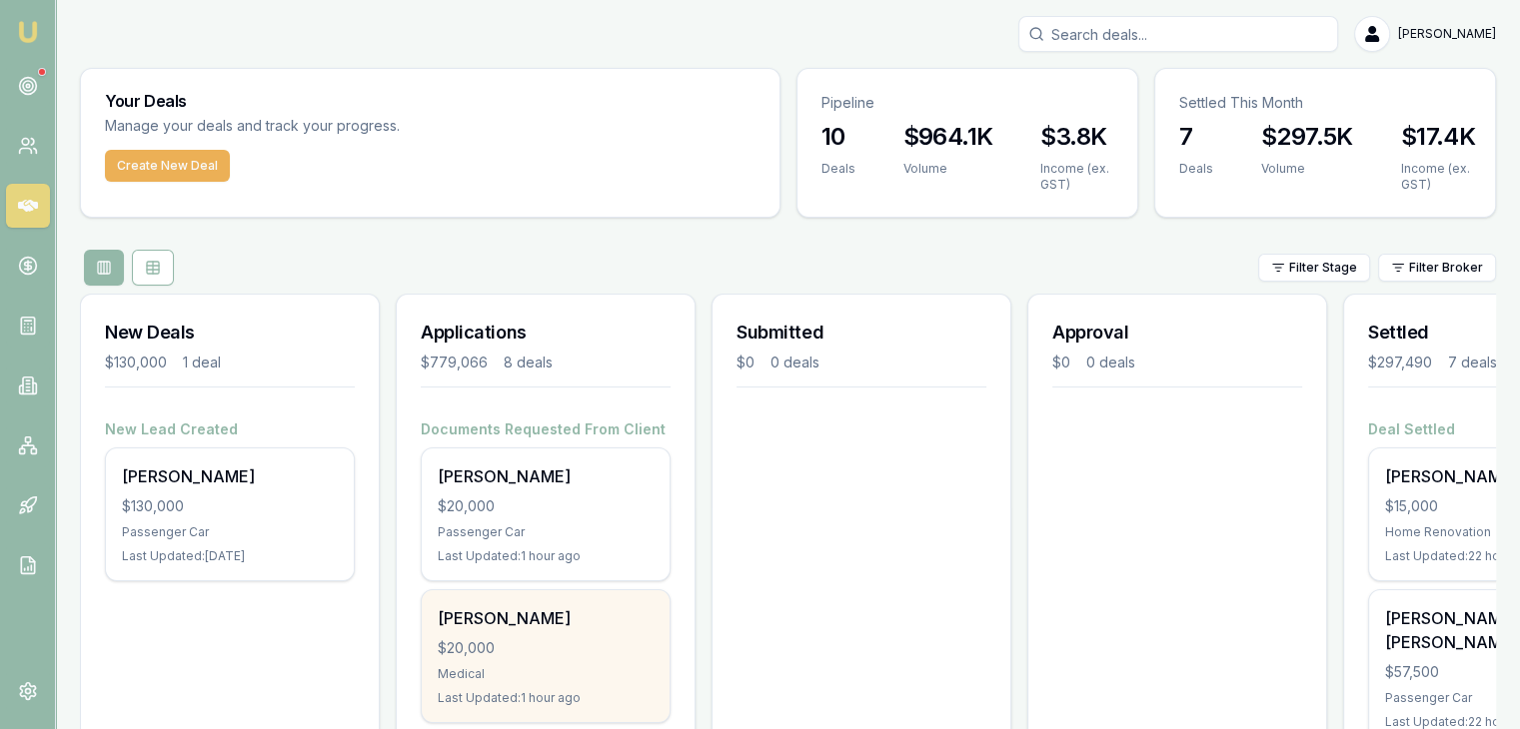
click at [474, 629] on div "Ankitkumar Patel $20,000 Medical Last Updated: 1 hour ago" at bounding box center [546, 657] width 248 height 132
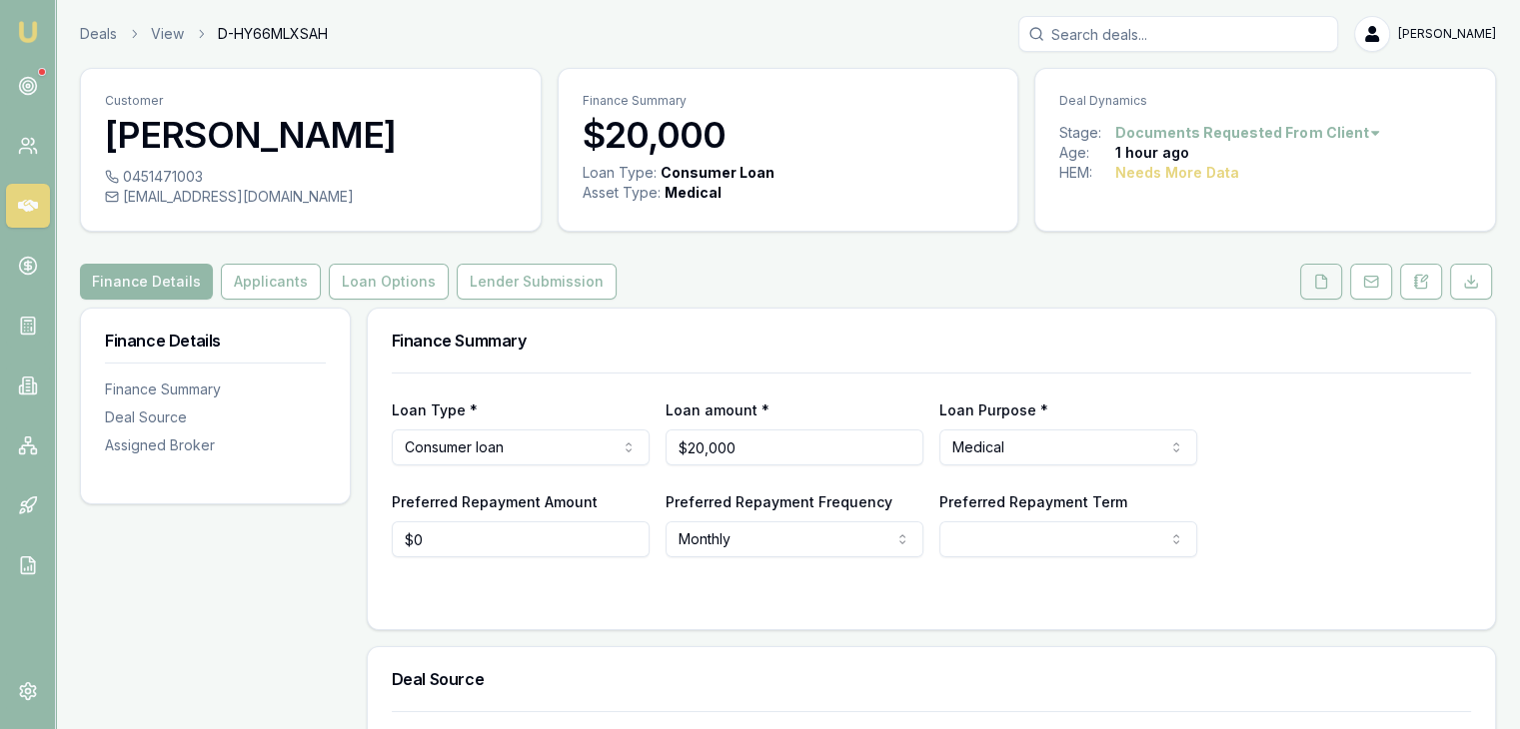
click at [1304, 290] on button at bounding box center [1321, 282] width 42 height 36
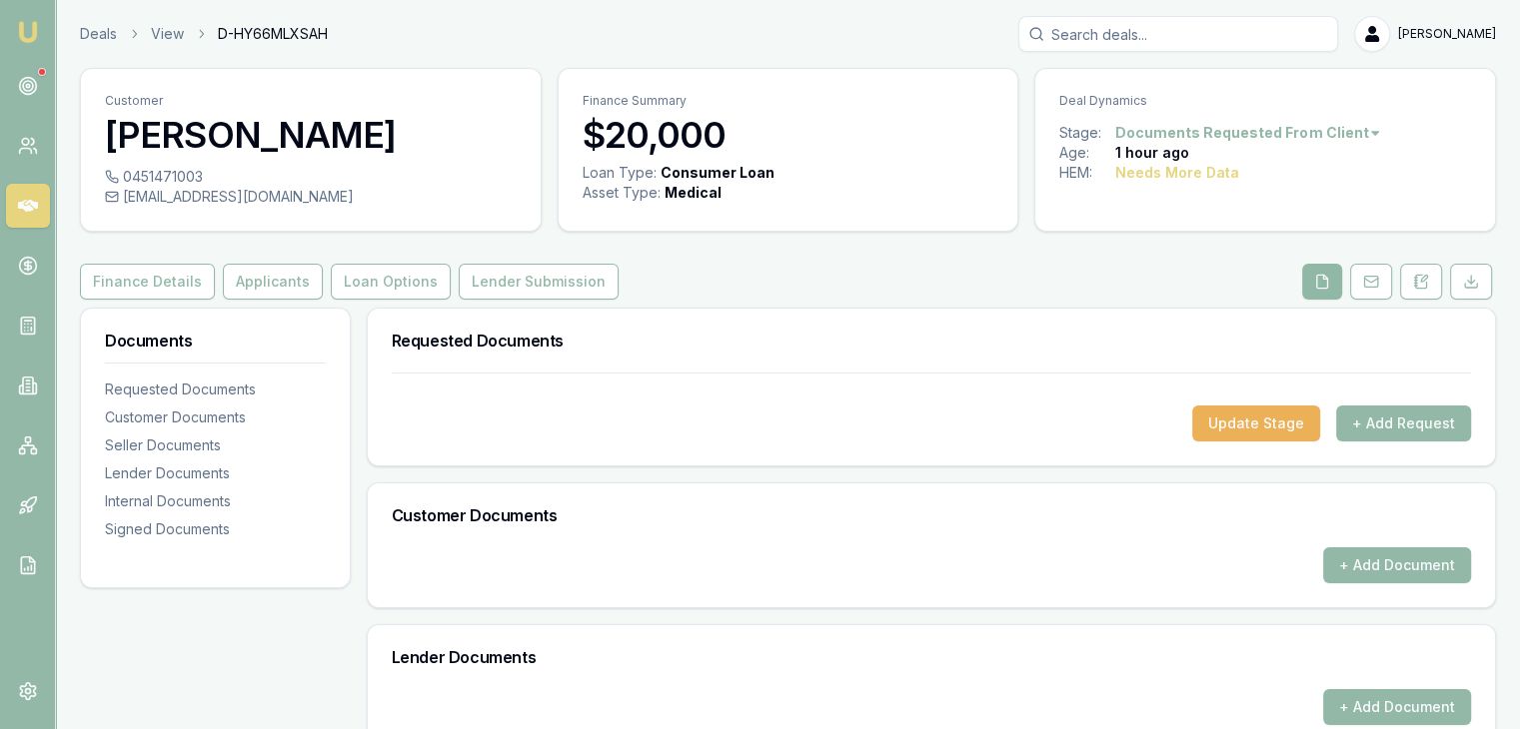
click at [1303, 288] on button at bounding box center [1322, 282] width 40 height 36
click at [1123, 289] on div "Finance Details Applicants Loan Options Lender Submission" at bounding box center [788, 282] width 1416 height 36
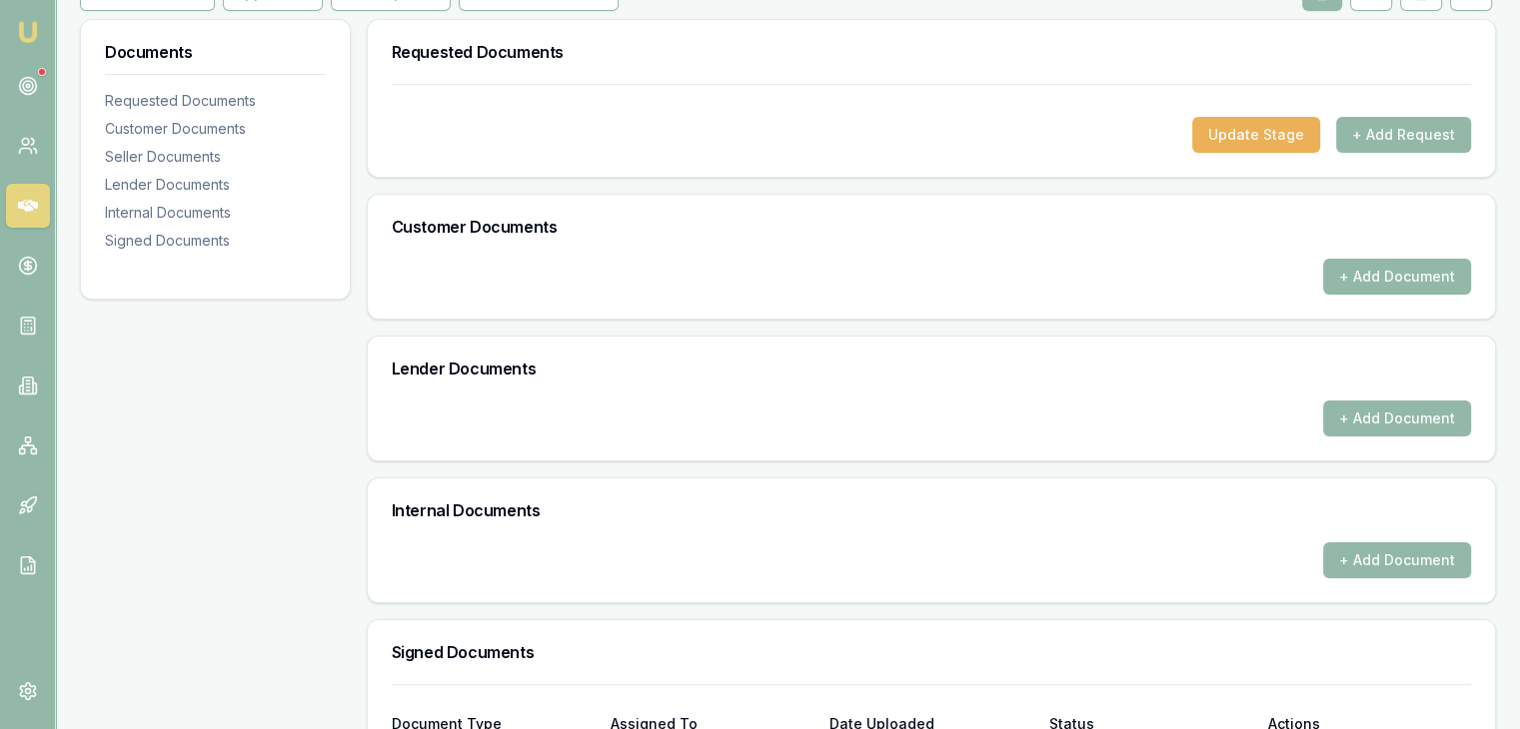
scroll to position [500, 0]
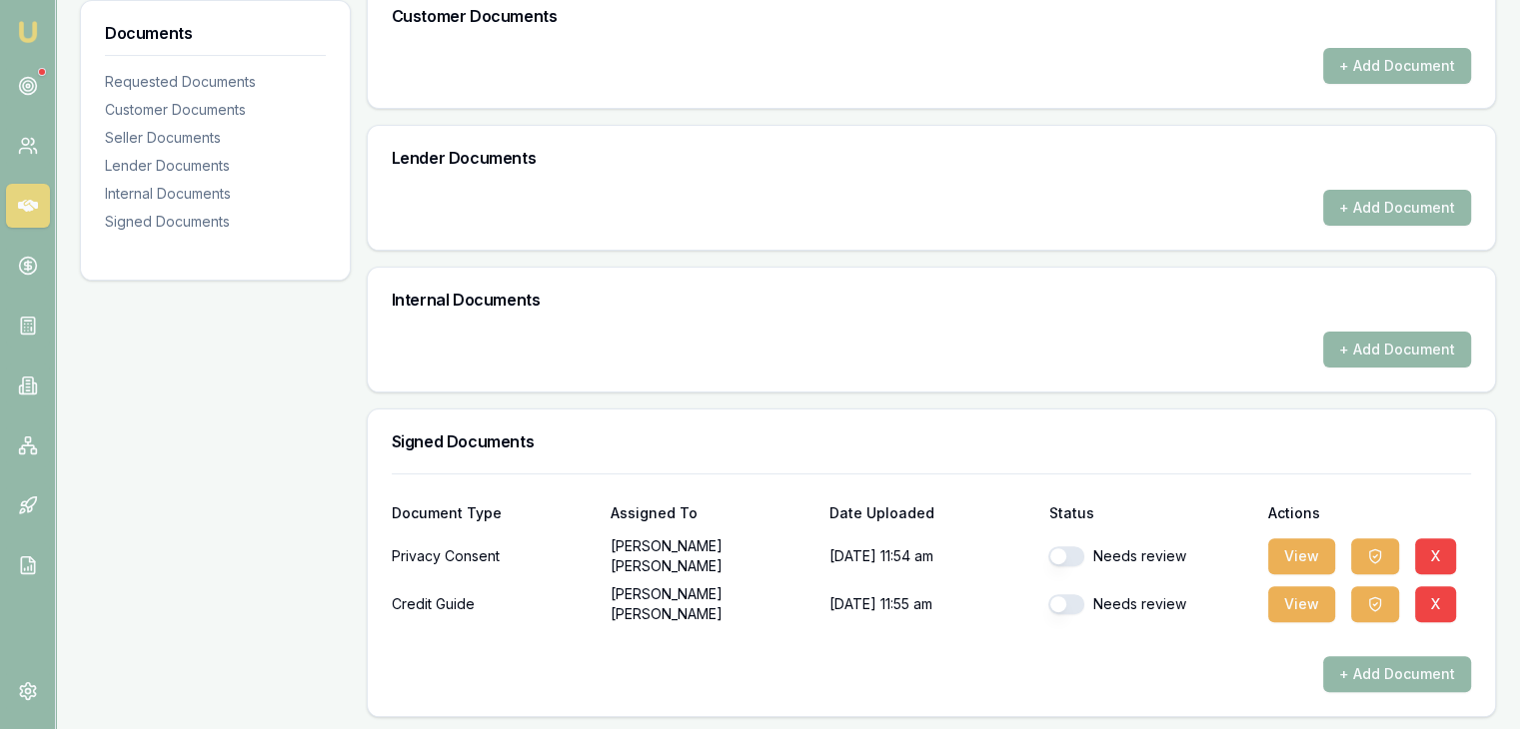
click at [1072, 543] on div "Needs review" at bounding box center [1149, 557] width 203 height 40
click at [1070, 547] on button "button" at bounding box center [1066, 557] width 36 height 20
checkbox input "true"
click at [1069, 608] on button "button" at bounding box center [1066, 605] width 36 height 20
checkbox input "true"
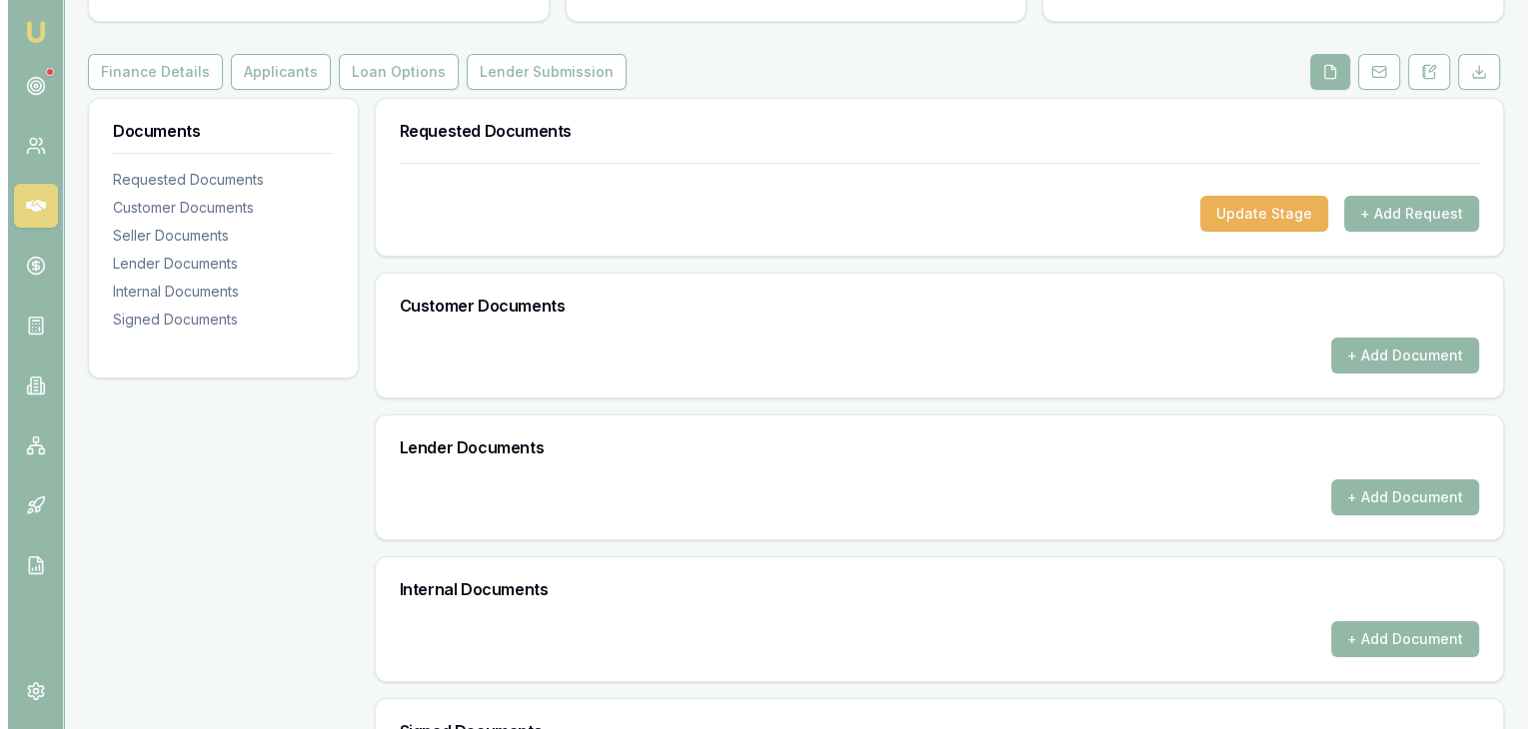
scroll to position [100, 0]
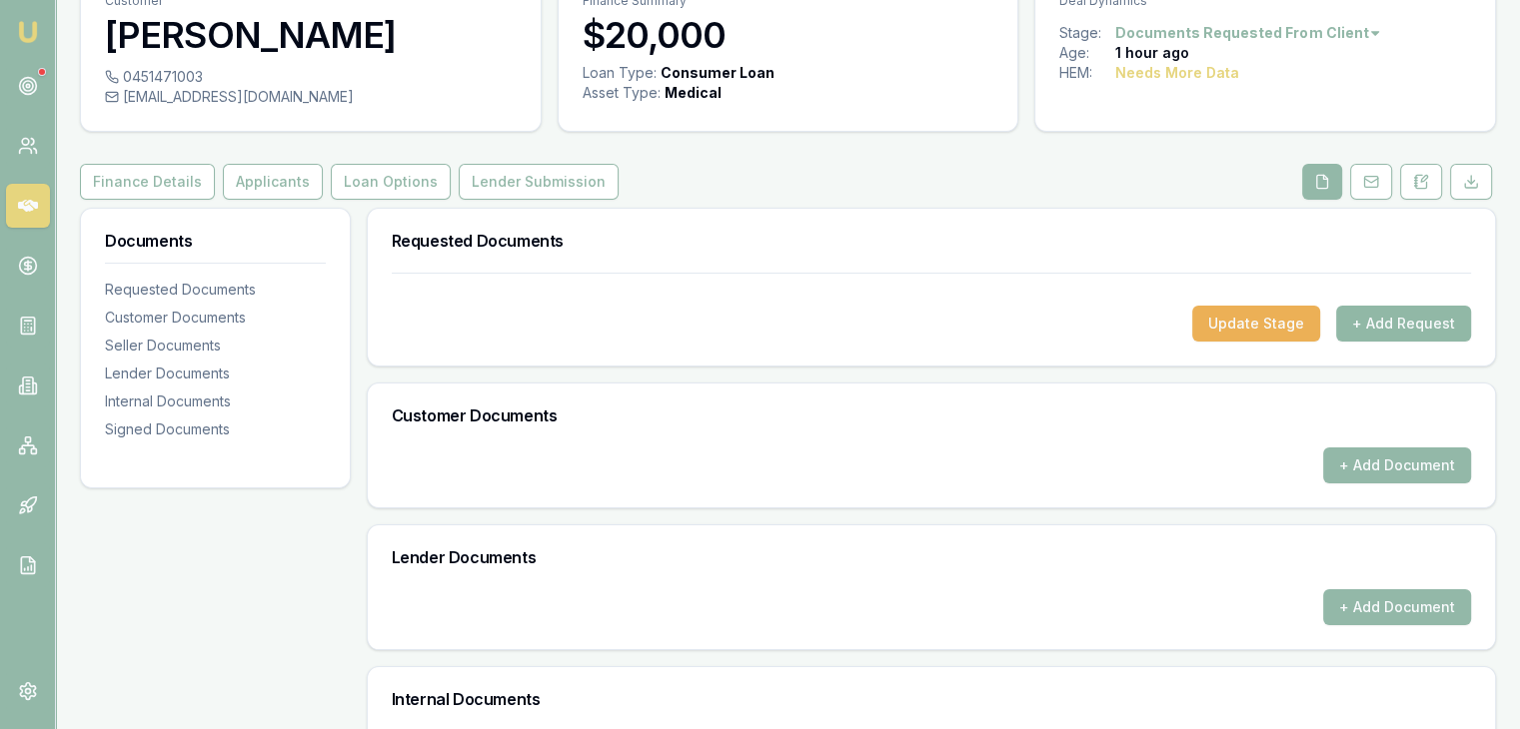
click at [1356, 330] on button "+ Add Request" at bounding box center [1403, 324] width 135 height 36
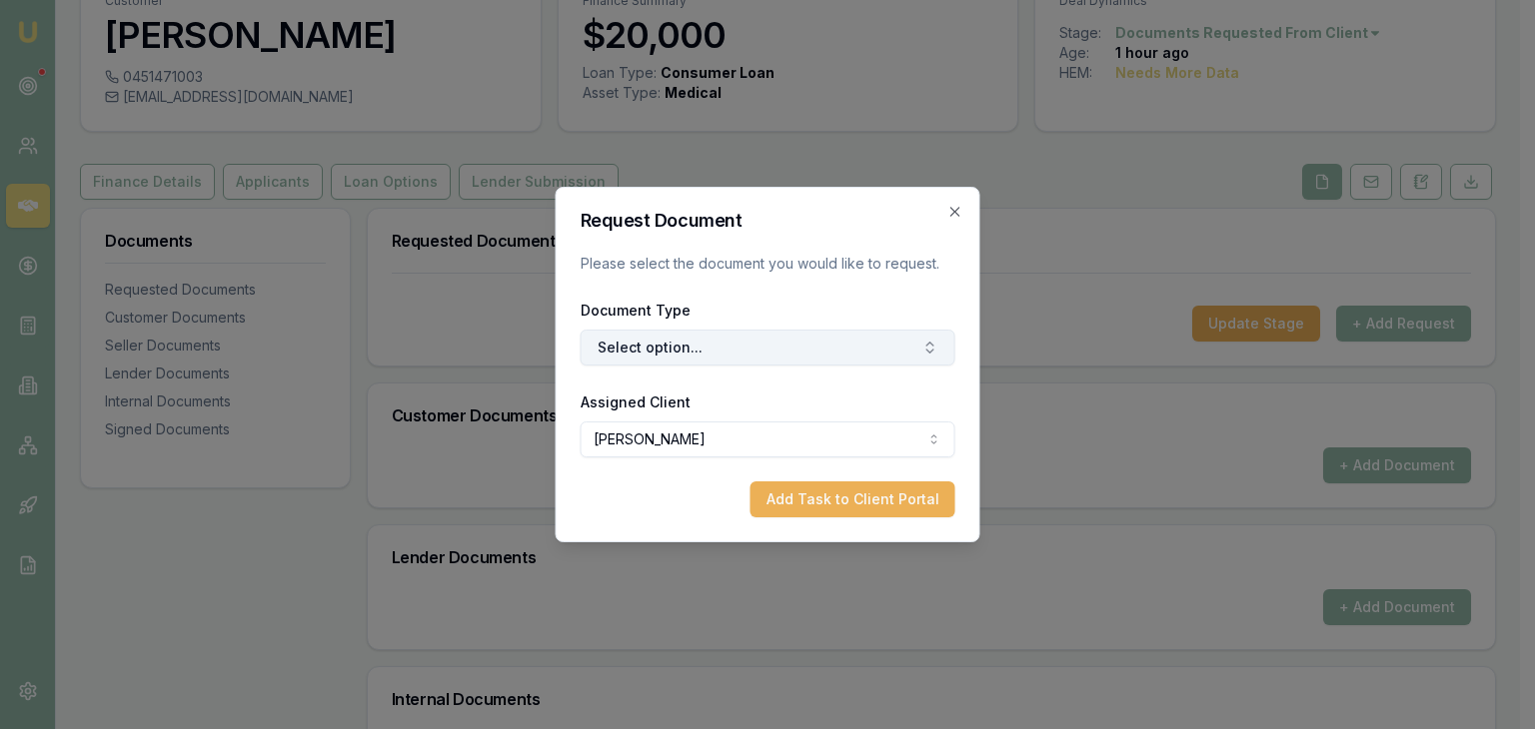
click at [737, 346] on button "Select option..." at bounding box center [768, 348] width 375 height 36
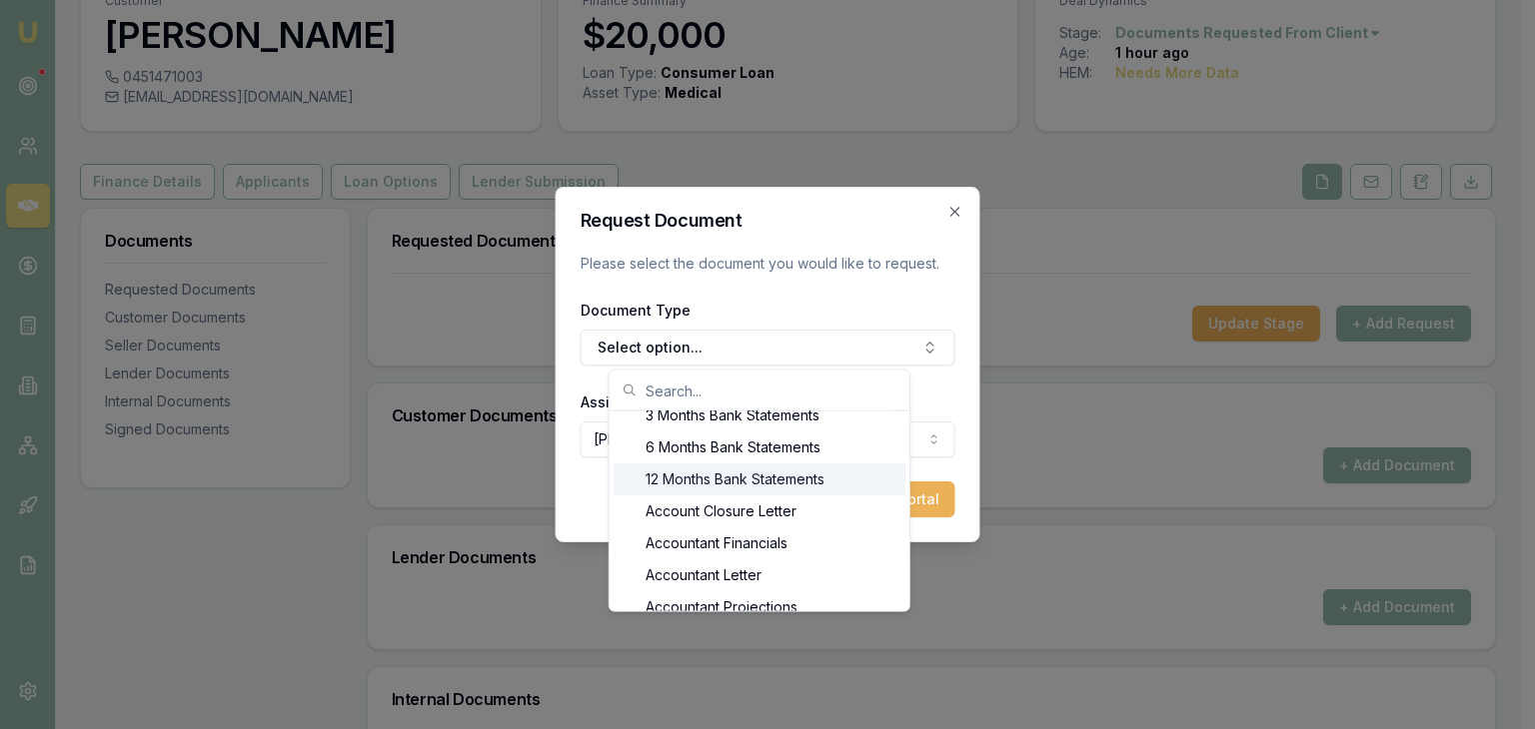
scroll to position [40, 0]
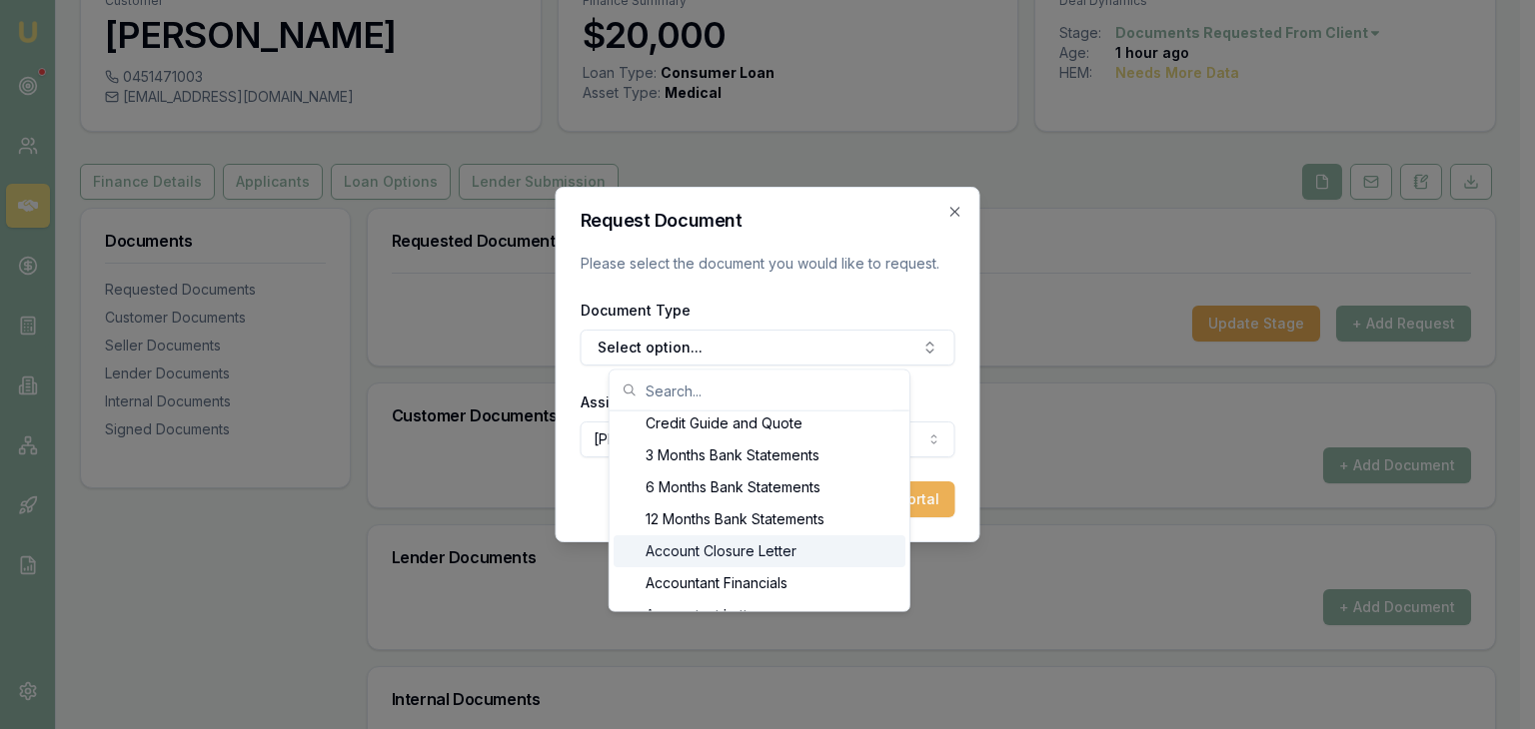
click at [834, 559] on div "Account Closure Letter" at bounding box center [759, 552] width 292 height 32
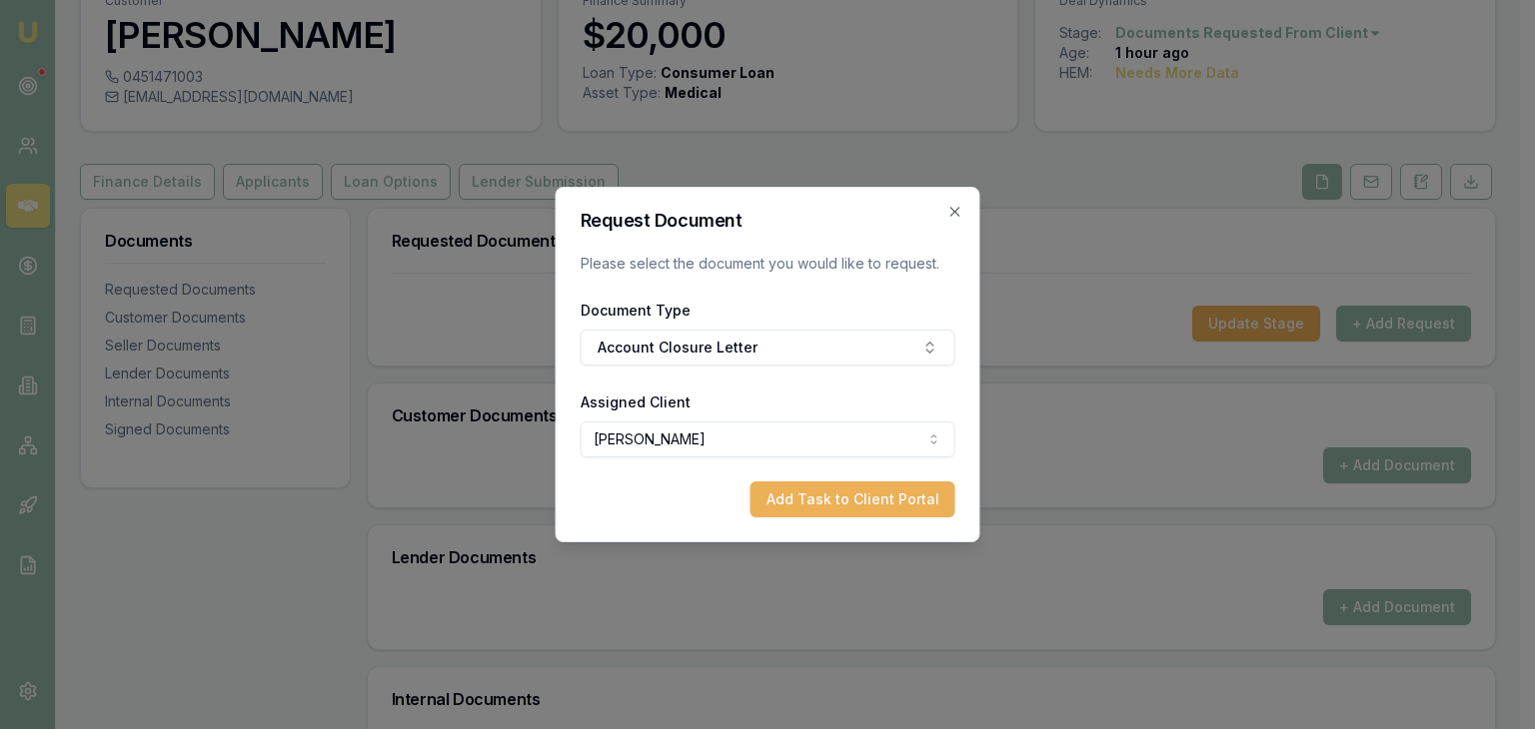
drag, startPoint x: 955, startPoint y: 209, endPoint x: 975, endPoint y: 249, distance: 44.7
click at [955, 212] on icon "button" at bounding box center [955, 212] width 16 height 16
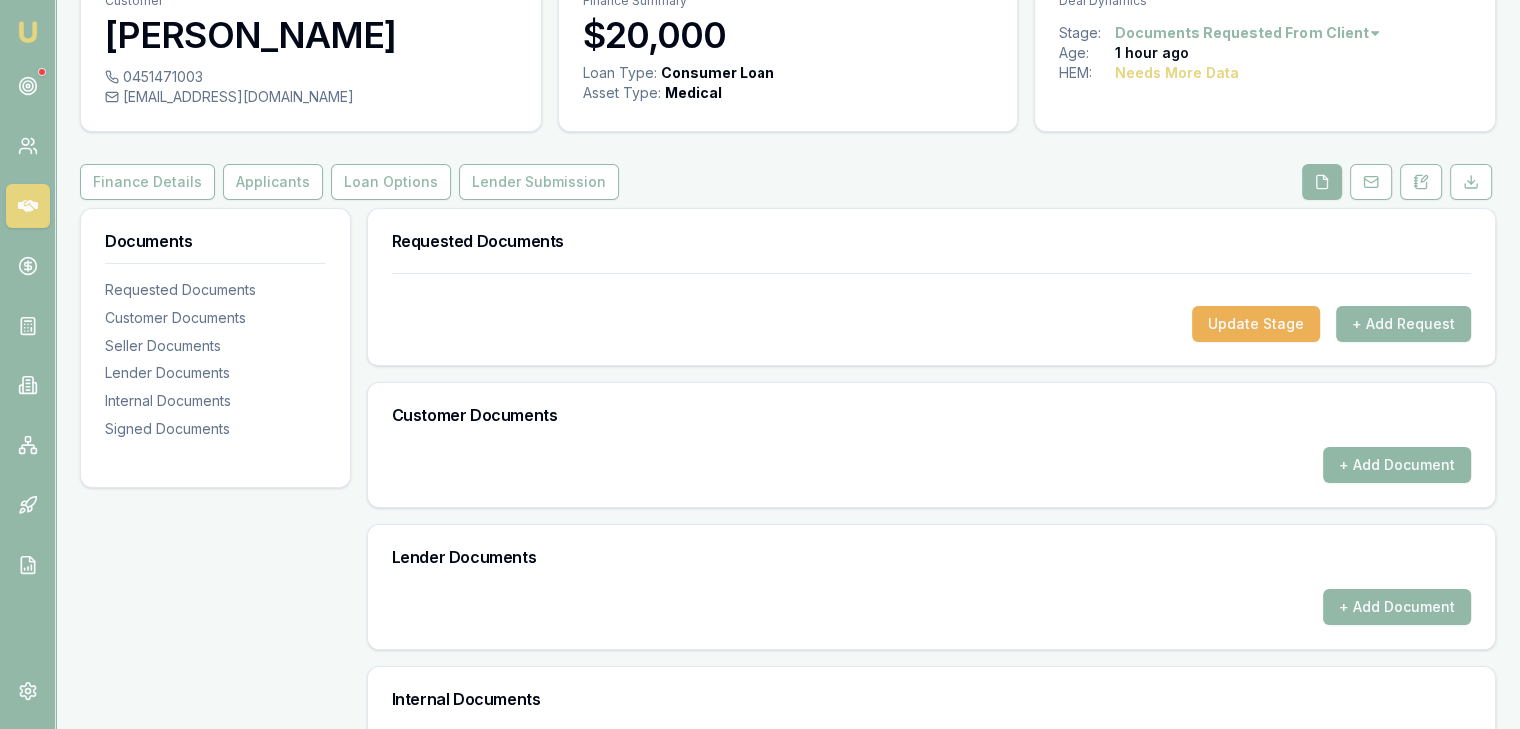
click at [1351, 461] on button "+ Add Document" at bounding box center [1397, 466] width 148 height 36
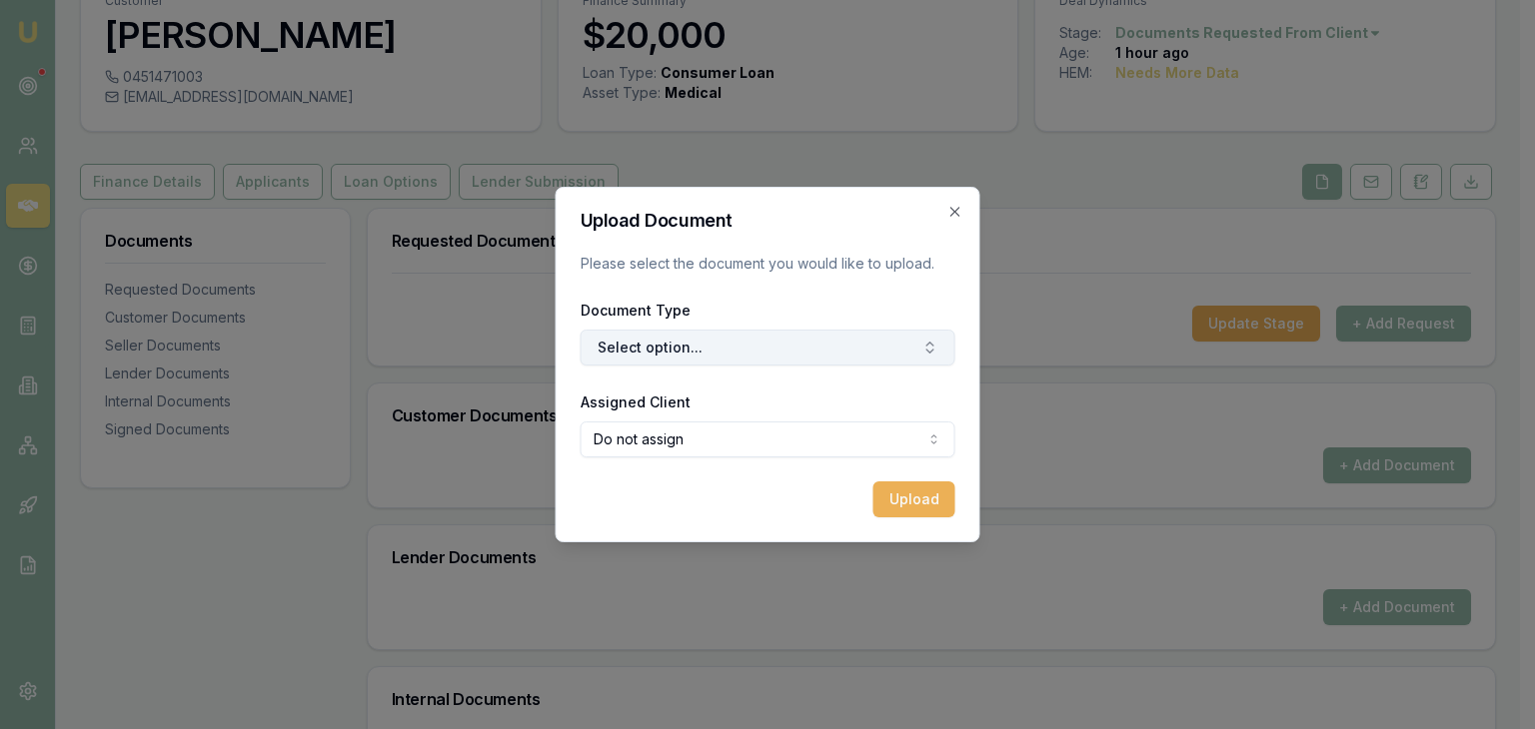
click at [630, 349] on button "Select option..." at bounding box center [768, 348] width 375 height 36
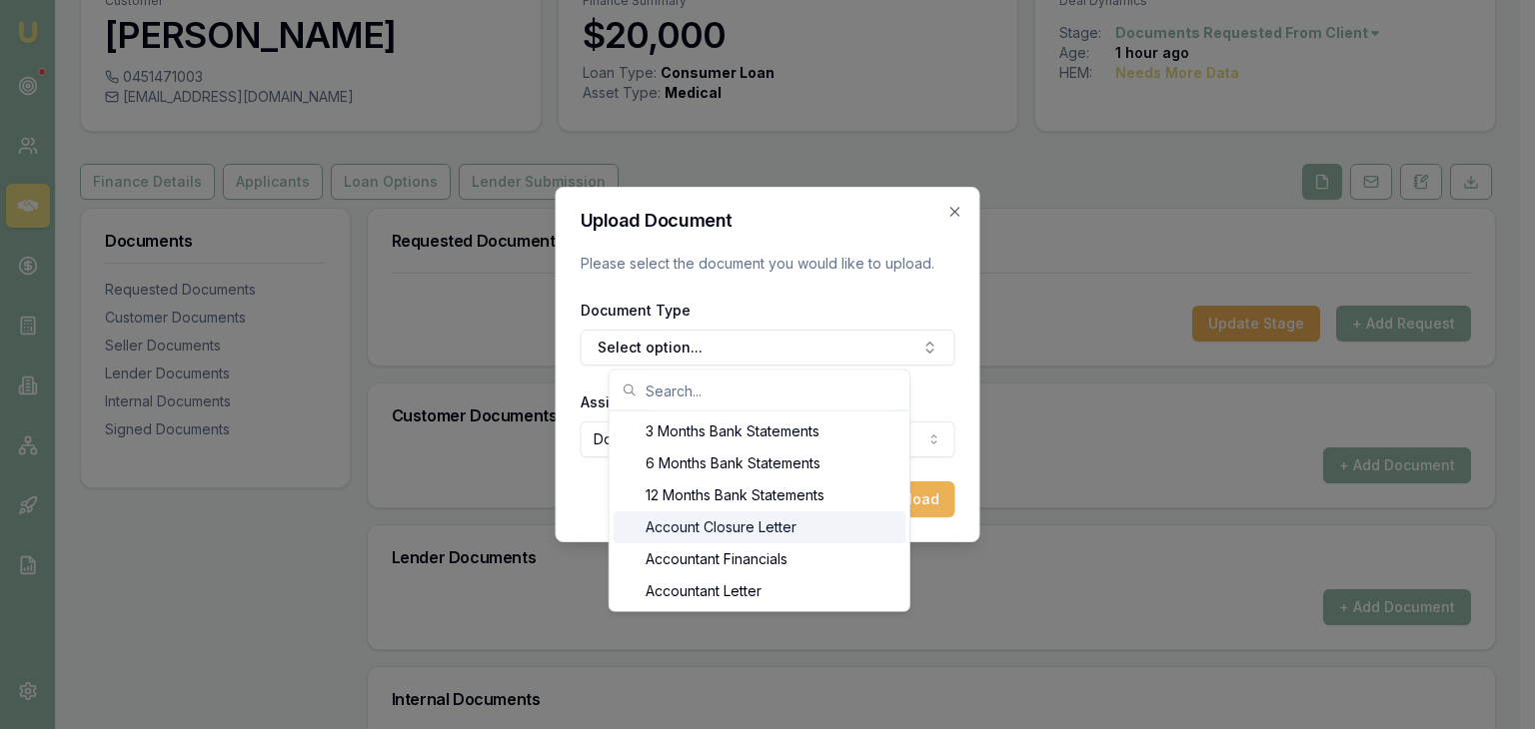
click at [715, 528] on div "Account Closure Letter" at bounding box center [759, 528] width 292 height 32
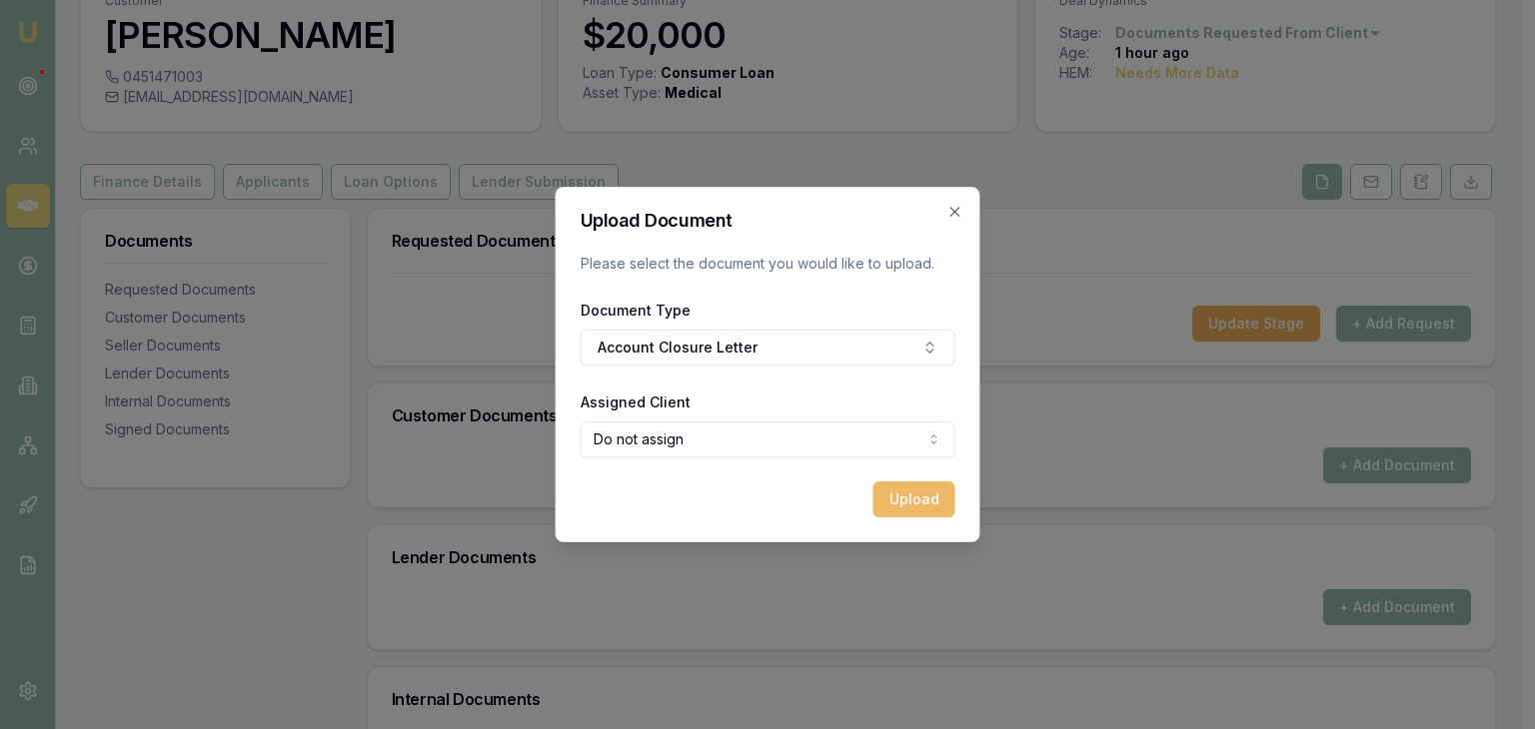
click at [881, 504] on button "Upload" at bounding box center [914, 500] width 82 height 36
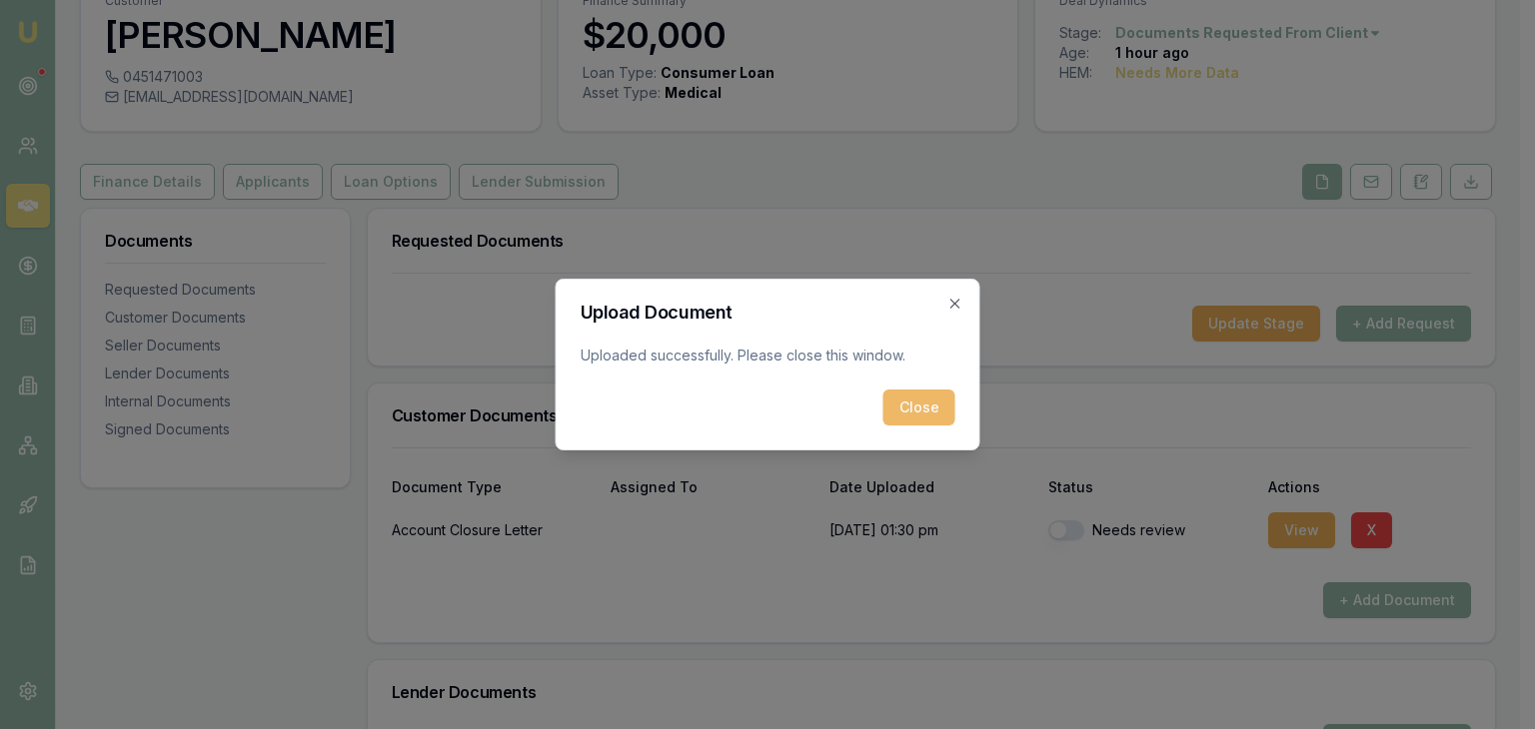
click at [932, 397] on button "Close" at bounding box center [919, 408] width 72 height 36
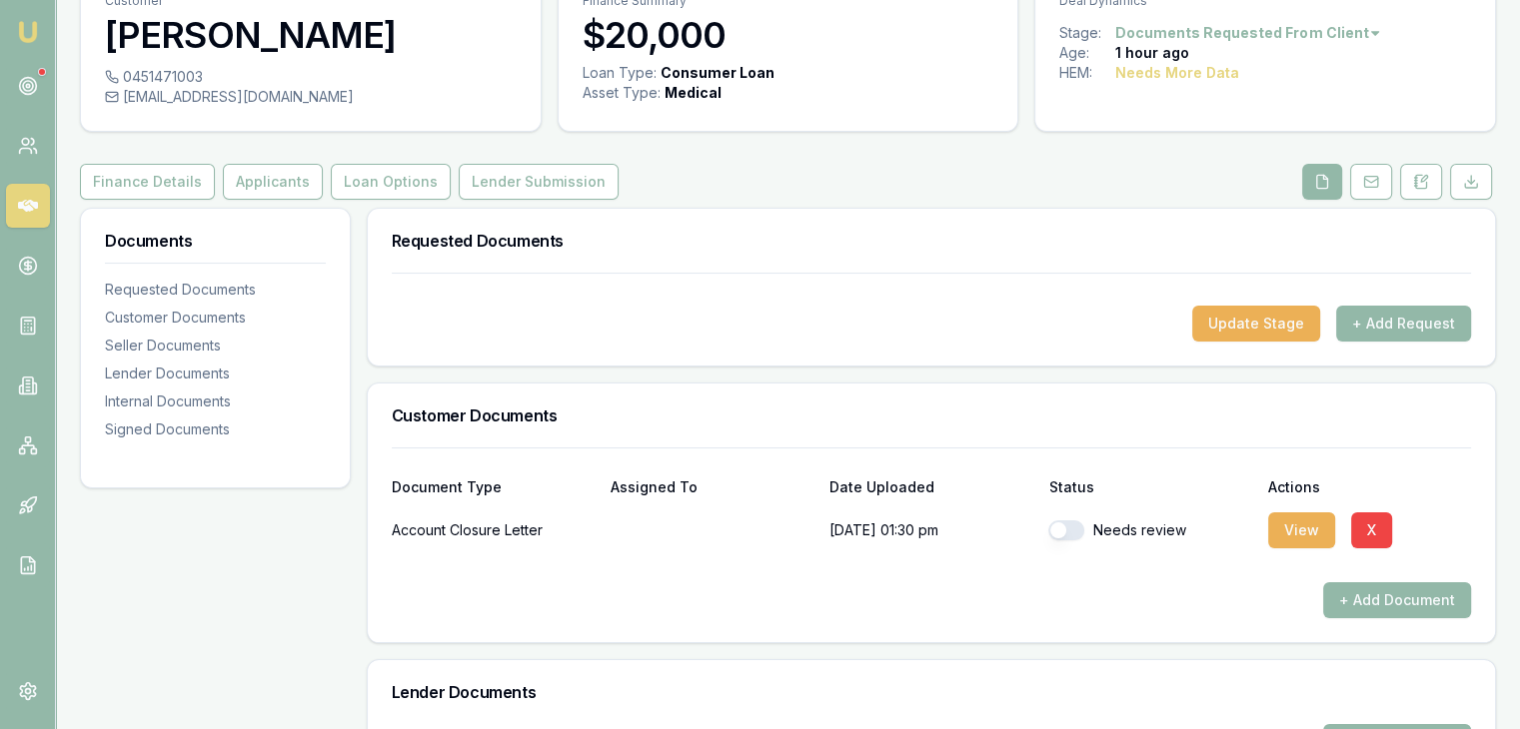
click at [1072, 533] on button "button" at bounding box center [1066, 531] width 36 height 20
checkbox input "true"
click at [1344, 597] on button "+ Add Document" at bounding box center [1397, 601] width 148 height 36
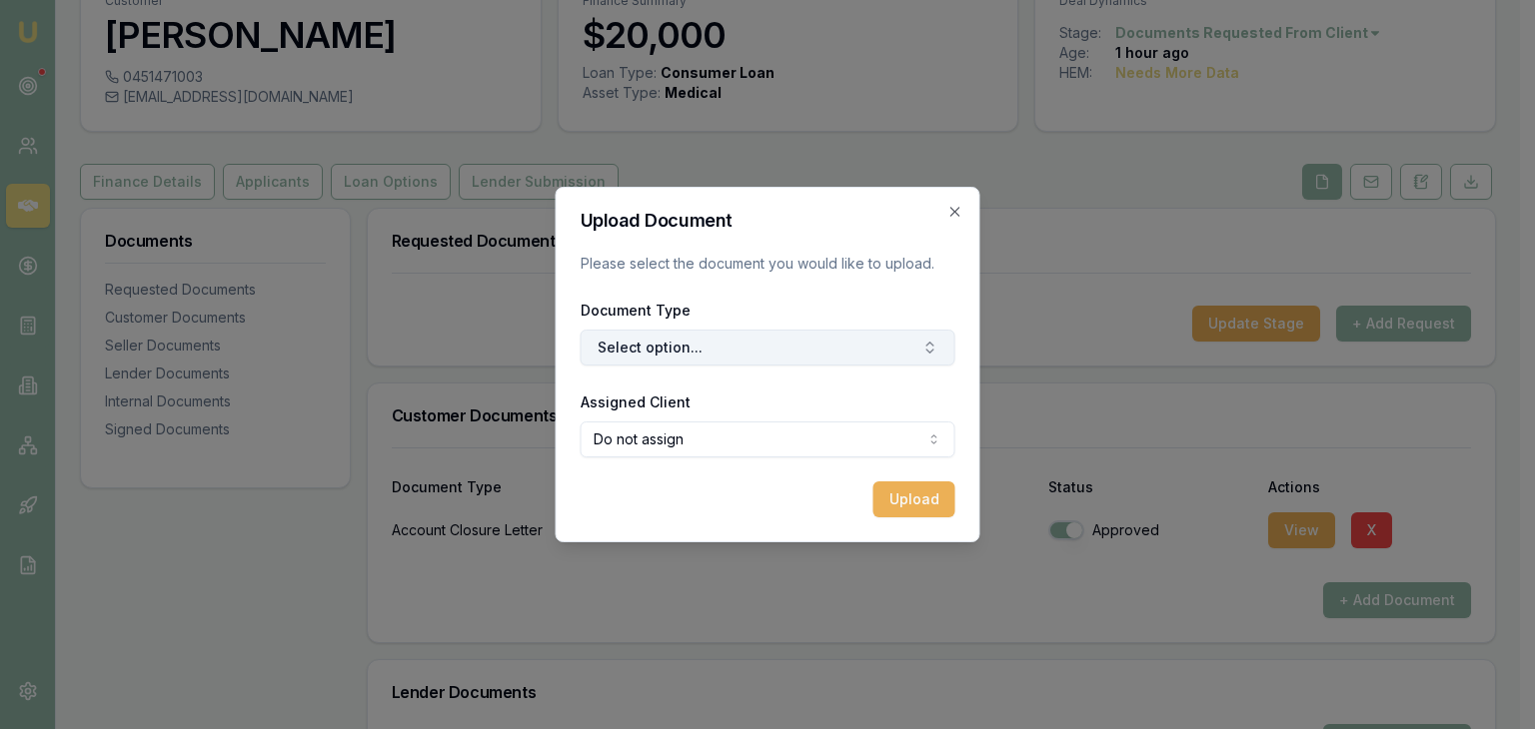
click at [893, 331] on button "Select option..." at bounding box center [768, 348] width 375 height 36
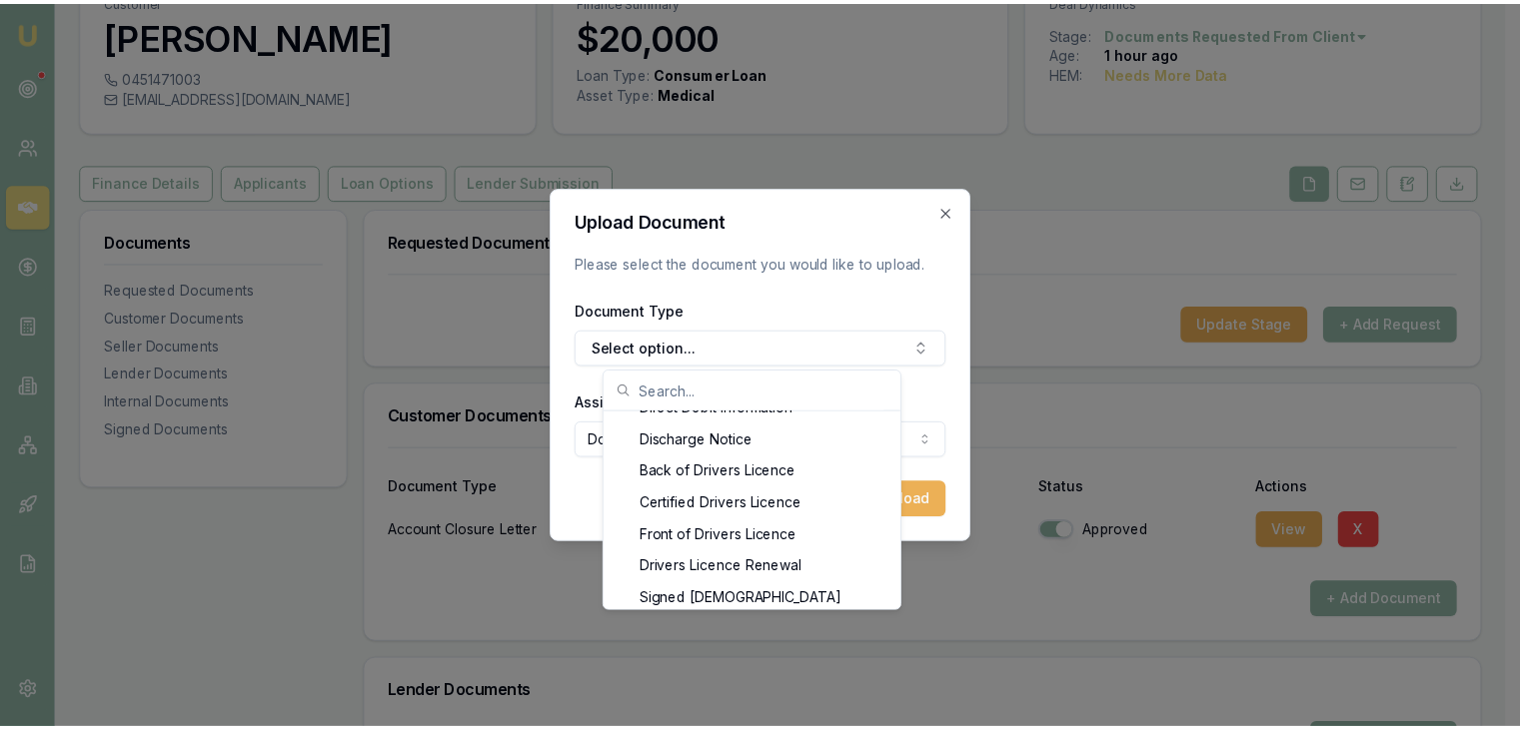
scroll to position [959, 0]
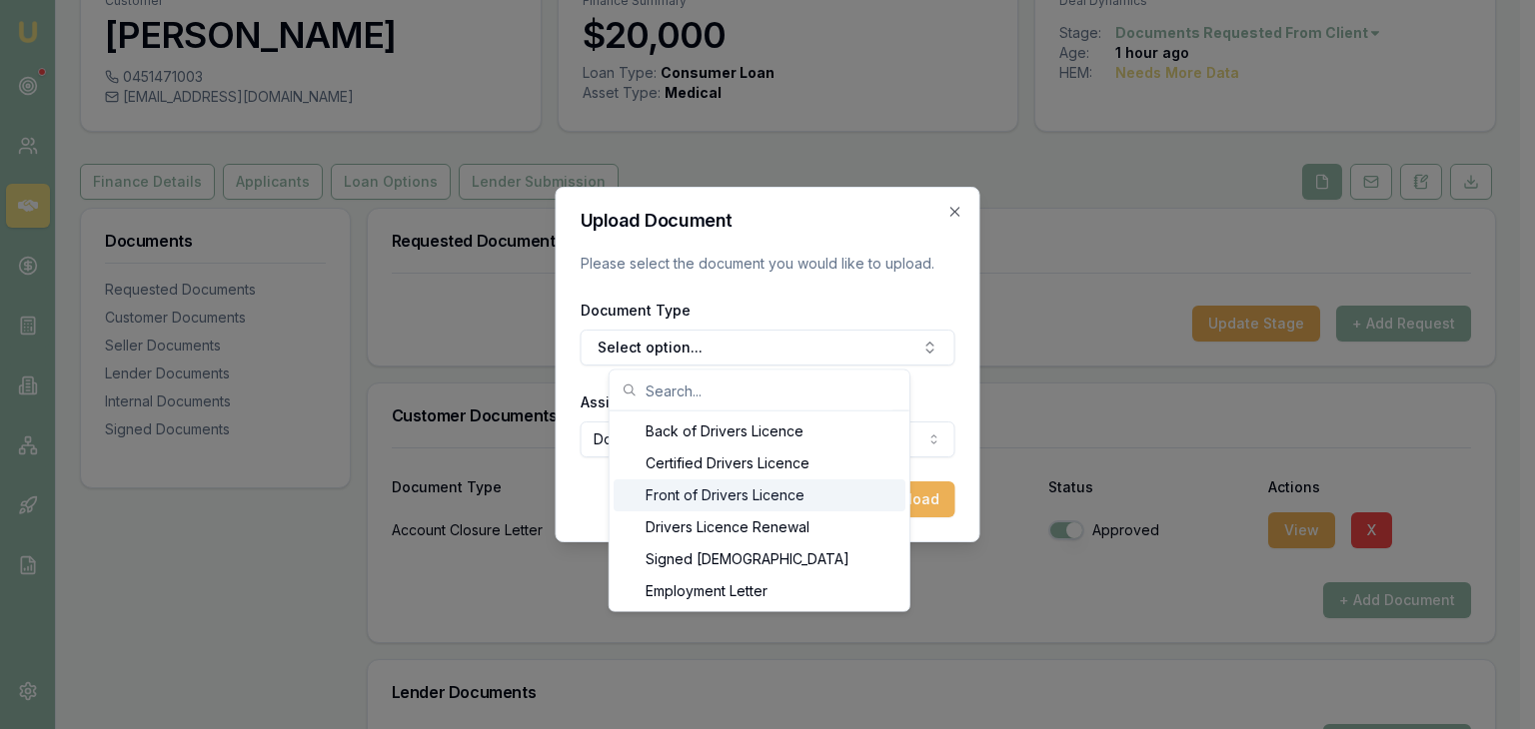
click at [755, 496] on div "Front of Drivers Licence" at bounding box center [759, 496] width 292 height 32
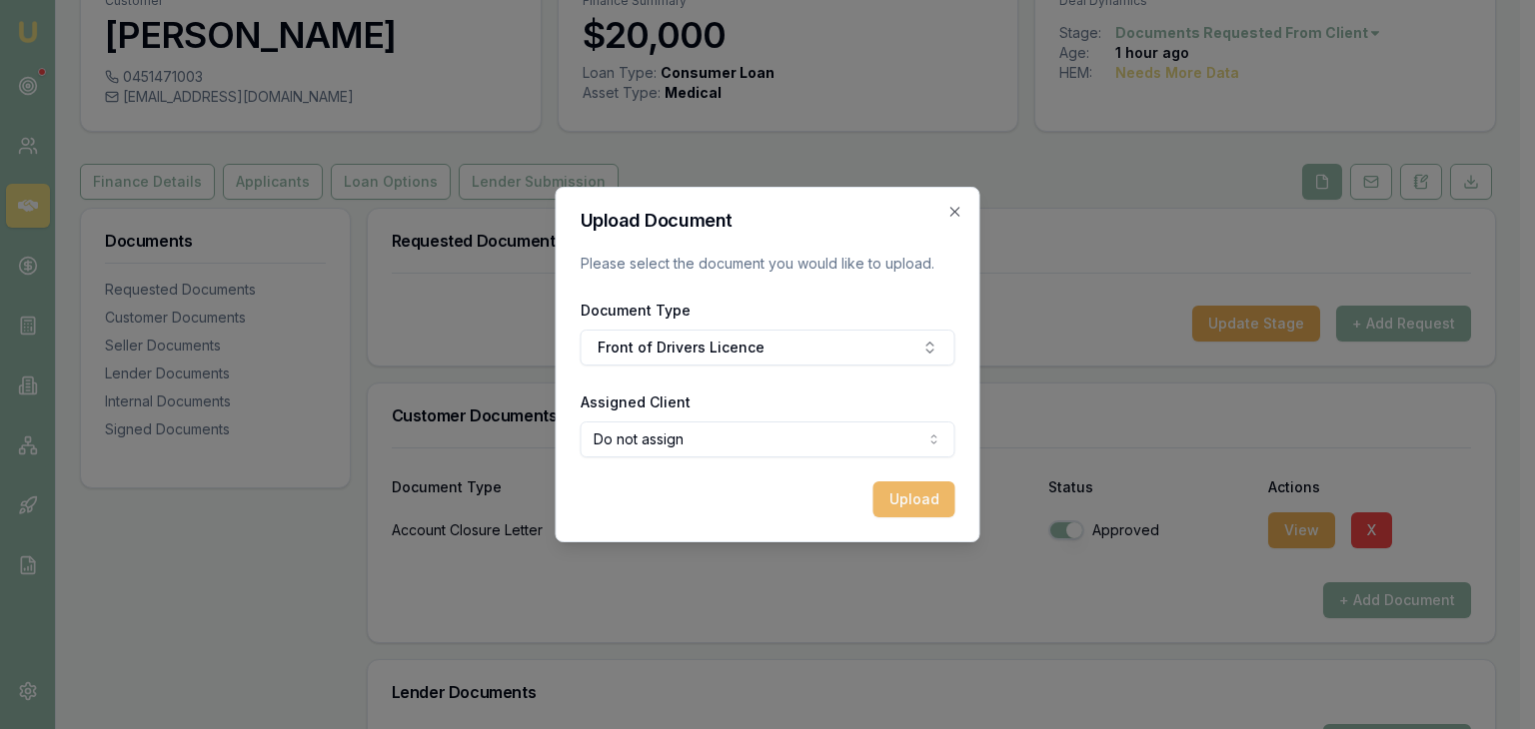
click at [903, 493] on button "Upload" at bounding box center [914, 500] width 82 height 36
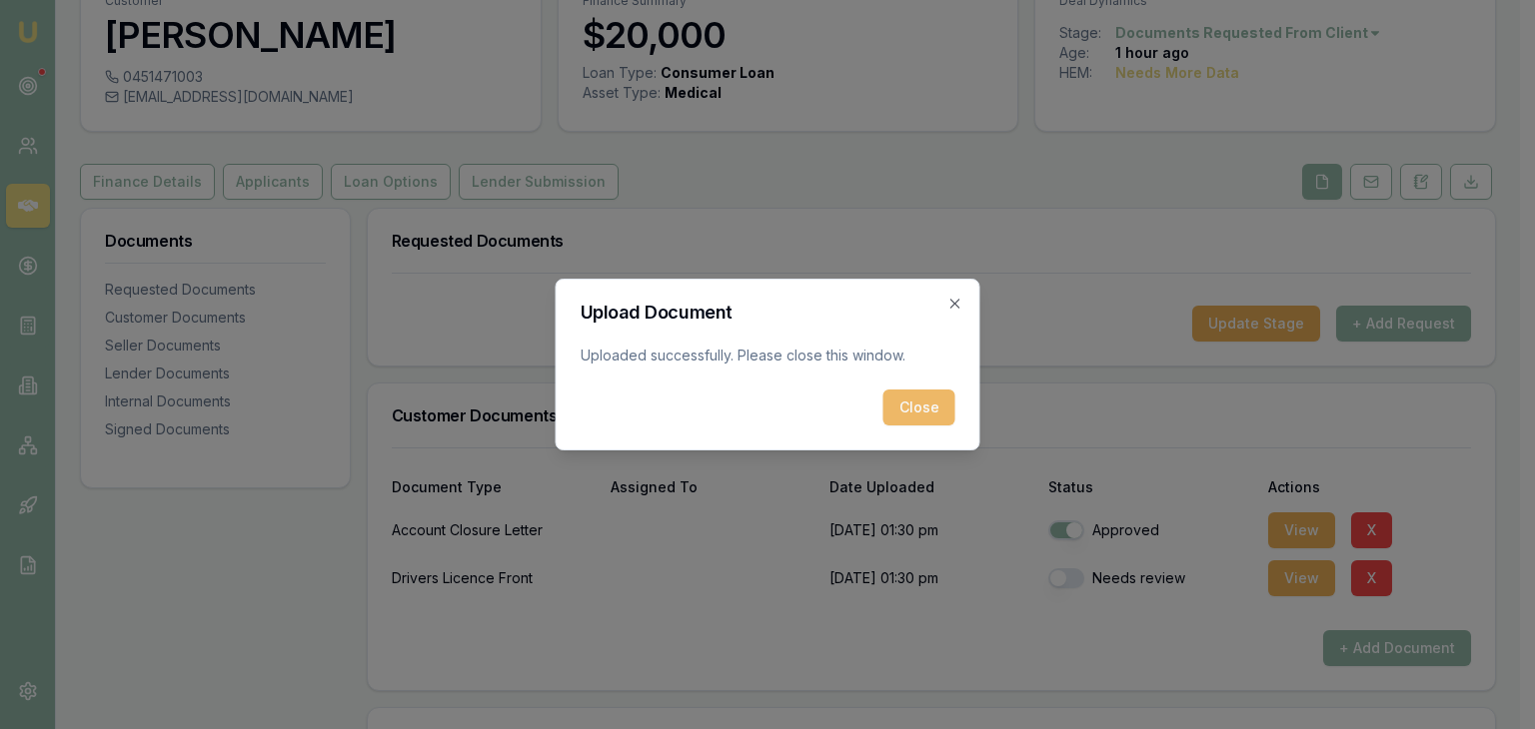
click at [931, 408] on button "Close" at bounding box center [919, 408] width 72 height 36
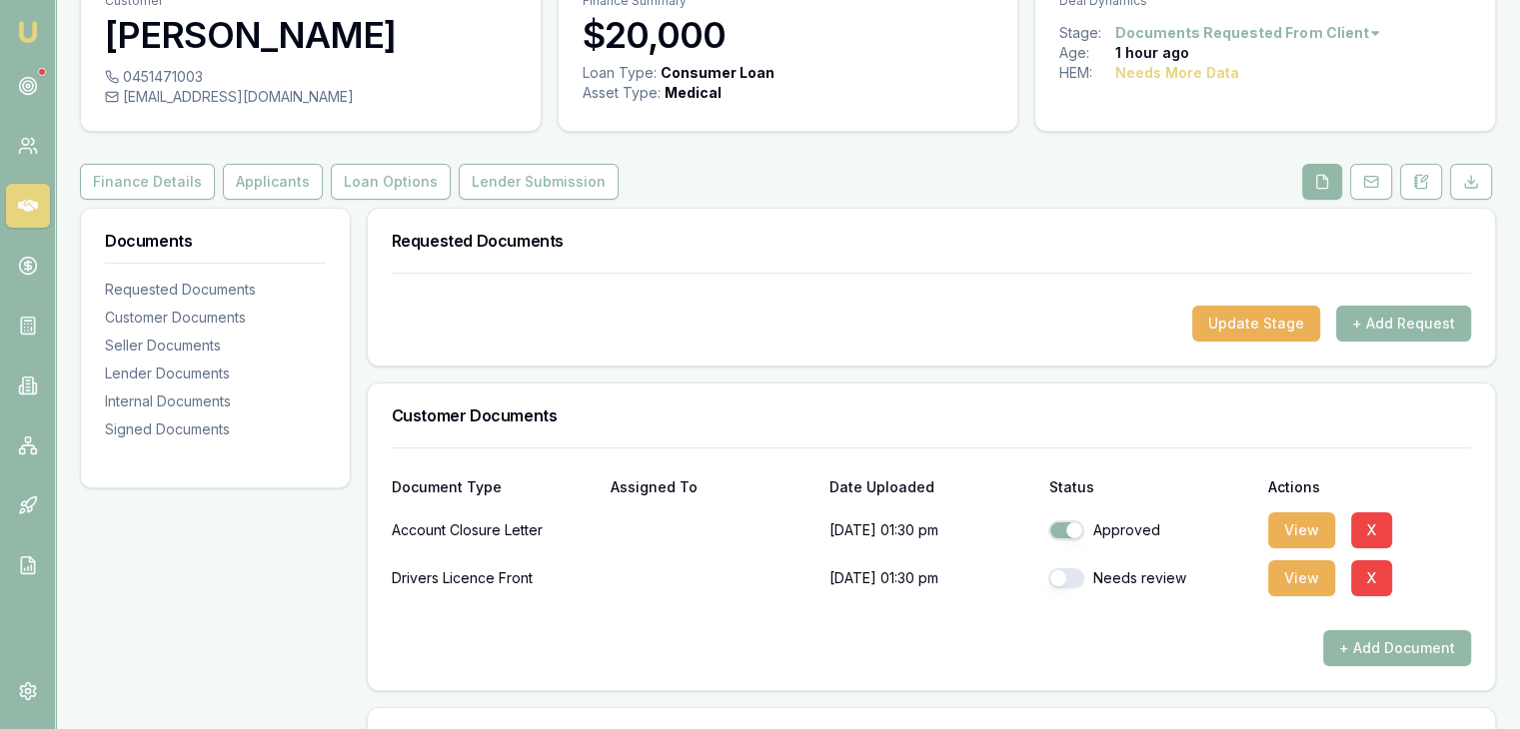
click at [1071, 580] on button "button" at bounding box center [1066, 579] width 36 height 20
checkbox input "true"
click at [1354, 646] on button "+ Add Document" at bounding box center [1397, 648] width 148 height 36
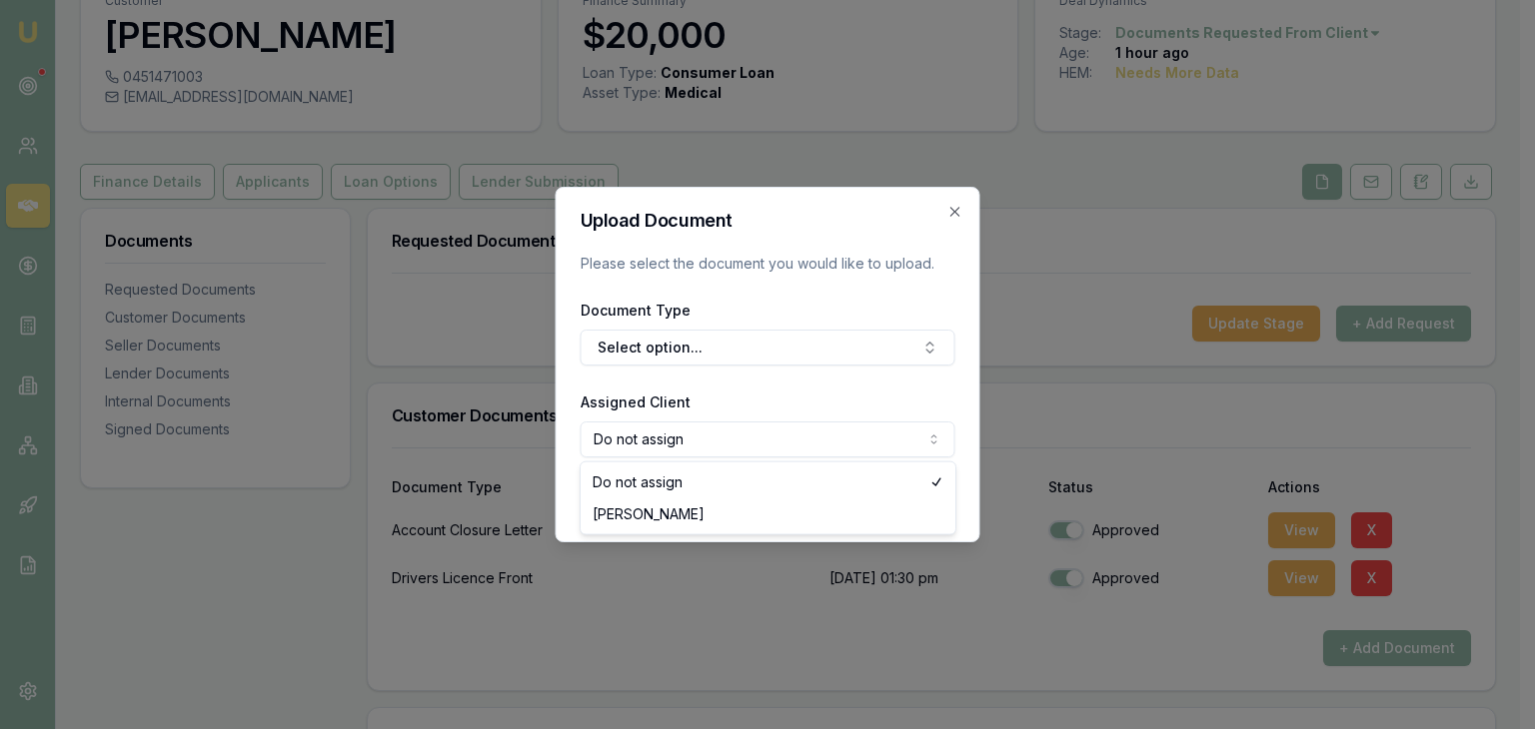
click at [939, 434] on body "Emu Broker Deals View D-HY66MLXSAH Pinkesh Patel Toggle Menu Customer Ankitkuma…" at bounding box center [760, 264] width 1520 height 729
click at [931, 344] on body "Emu Broker Deals View D-HY66MLXSAH Pinkesh Patel Toggle Menu Customer Ankitkuma…" at bounding box center [760, 264] width 1520 height 729
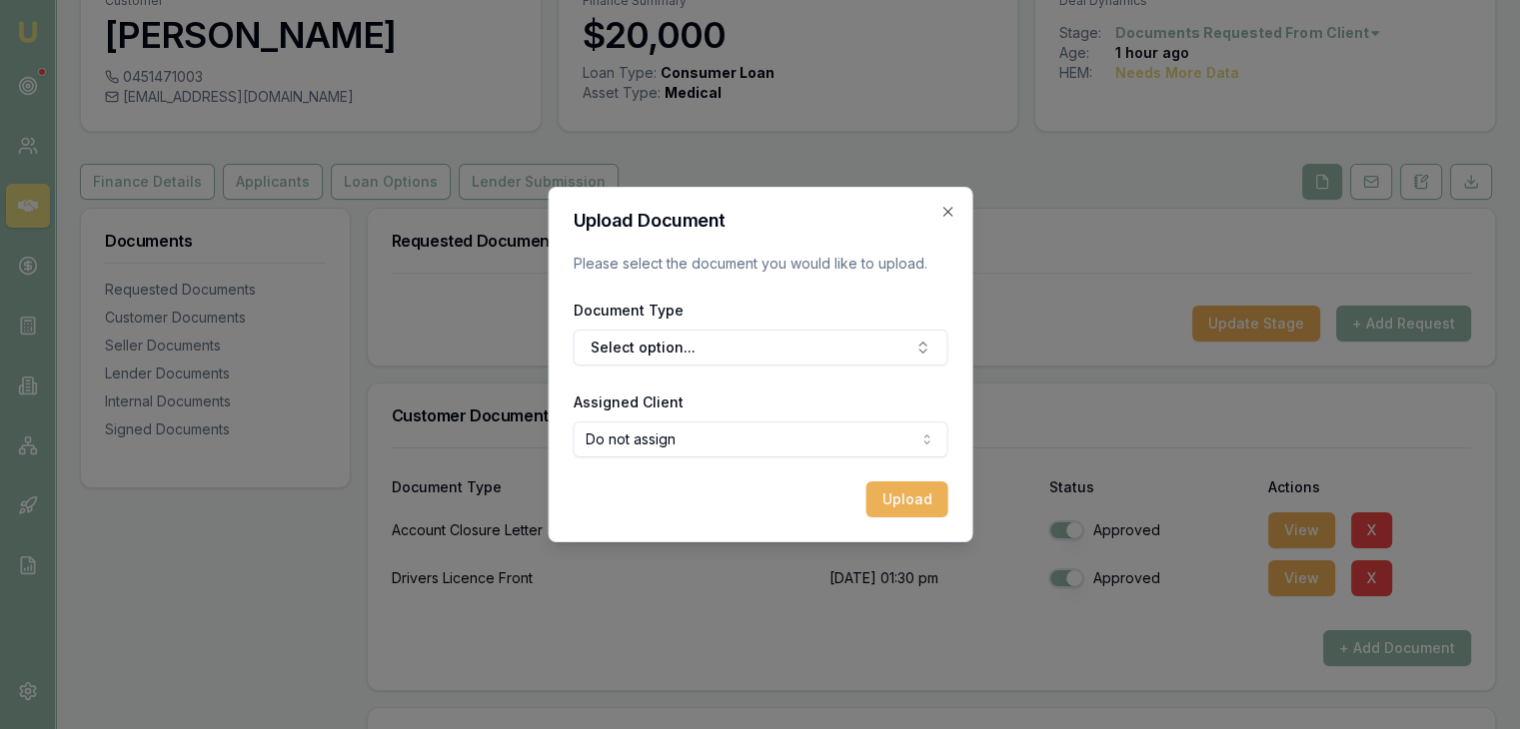
click at [931, 344] on button "Select option..." at bounding box center [760, 348] width 375 height 36
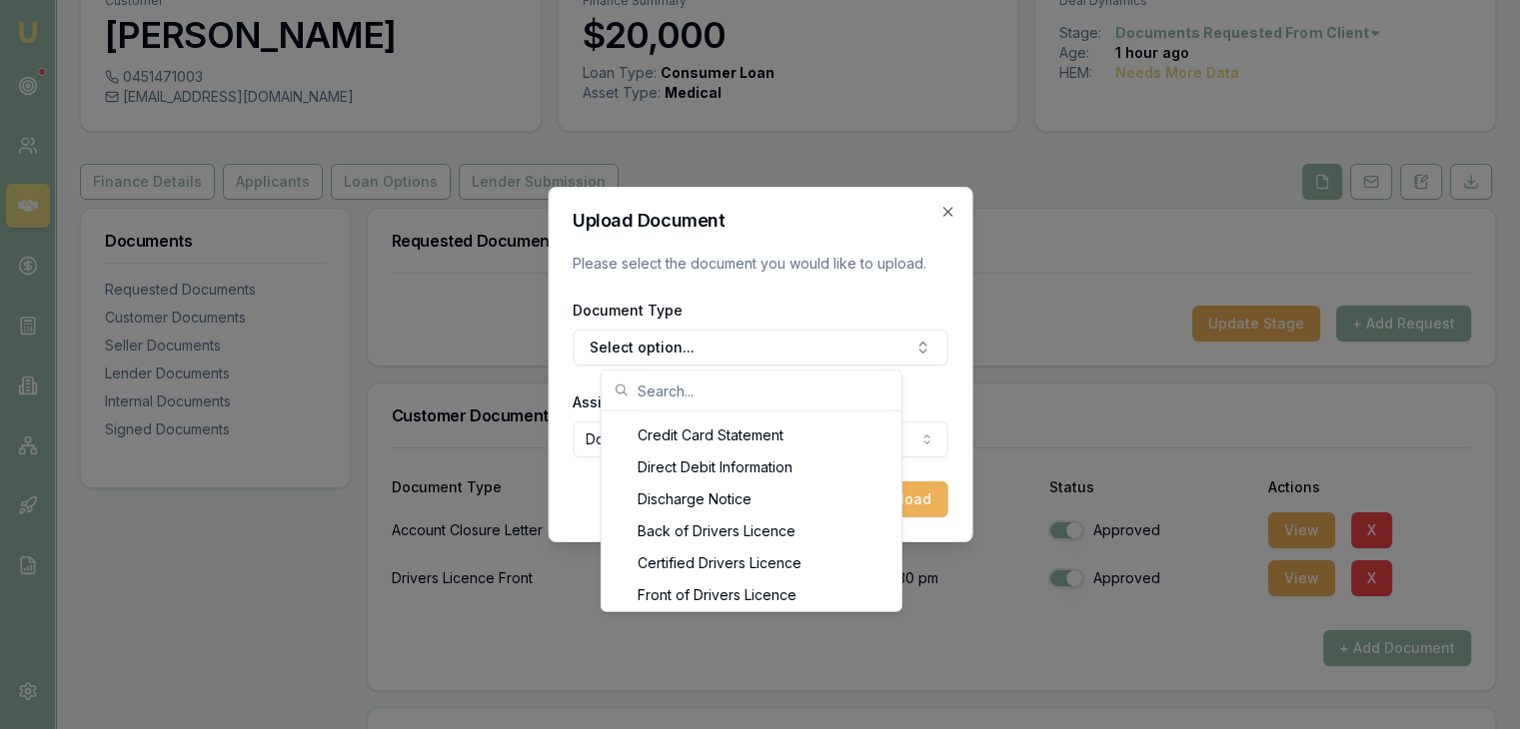
scroll to position [819, 0]
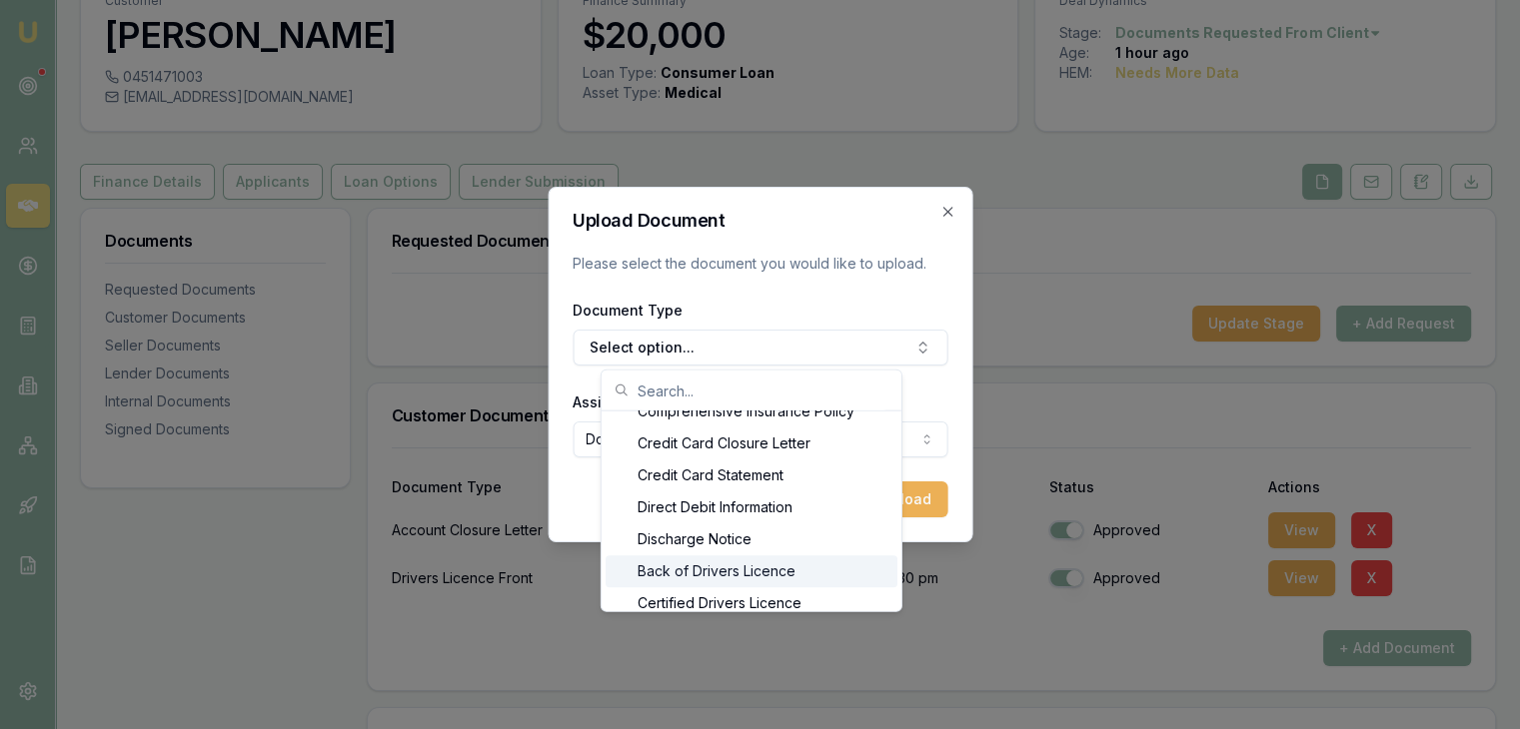
click at [706, 572] on div "Back of Drivers Licence" at bounding box center [752, 572] width 292 height 32
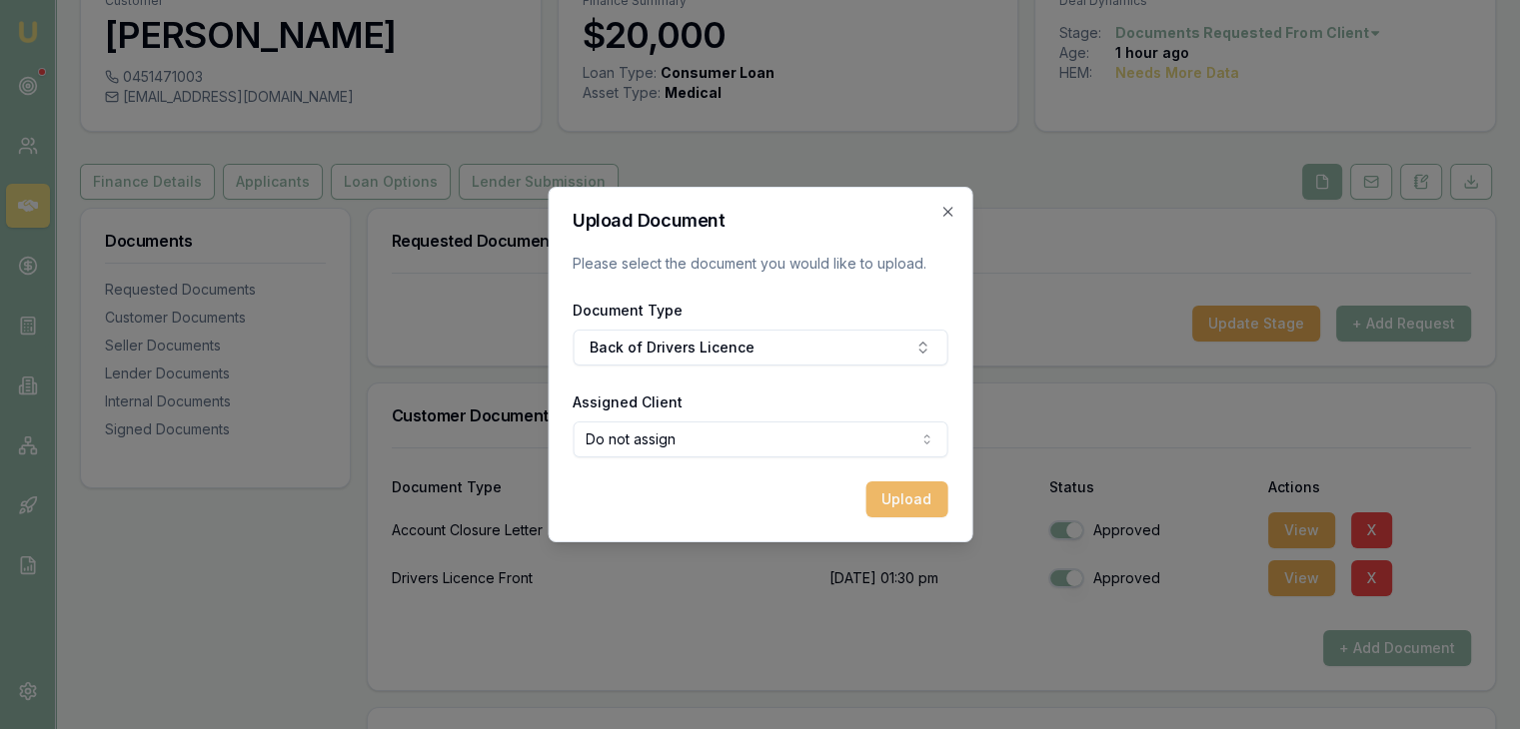
click at [907, 499] on button "Upload" at bounding box center [906, 500] width 82 height 36
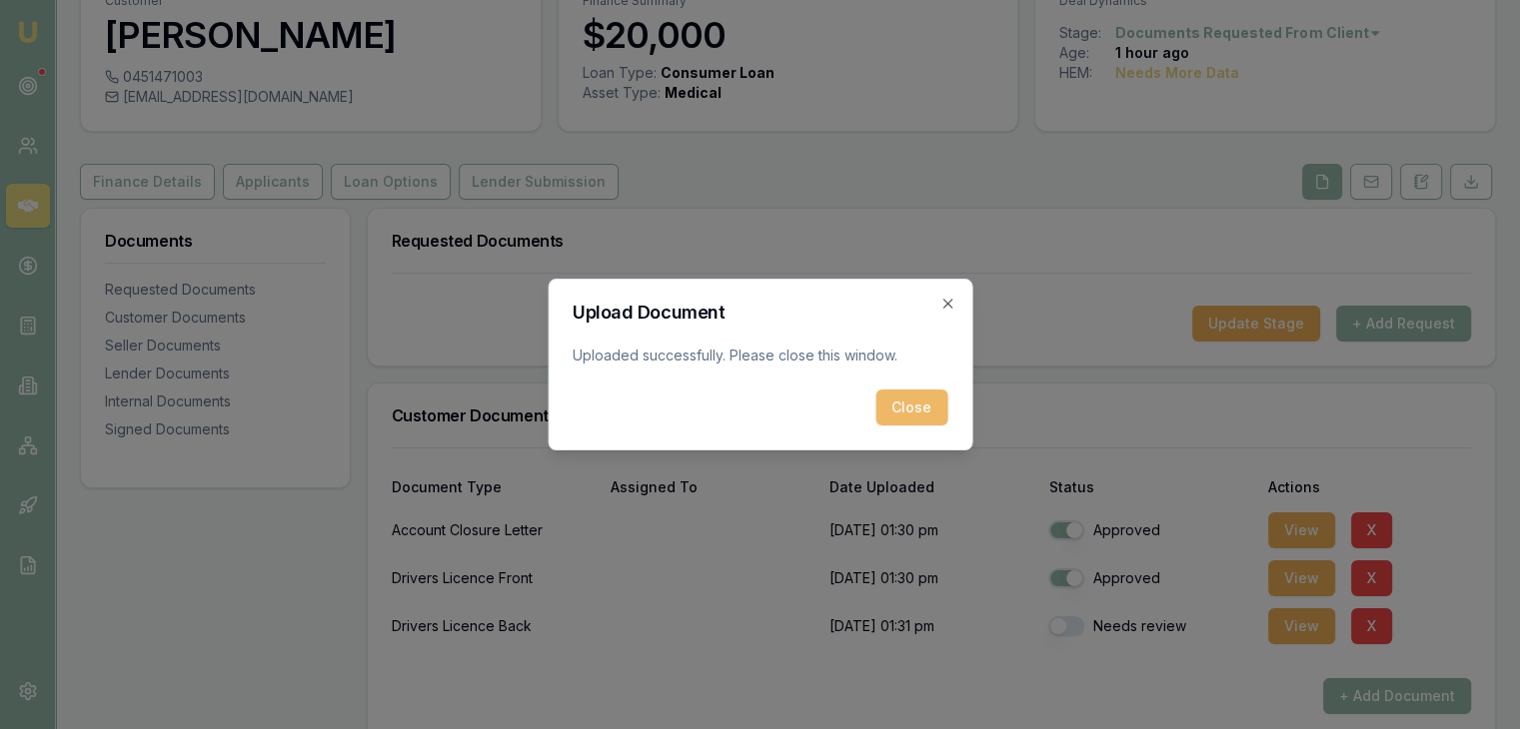
click at [900, 409] on button "Close" at bounding box center [911, 408] width 72 height 36
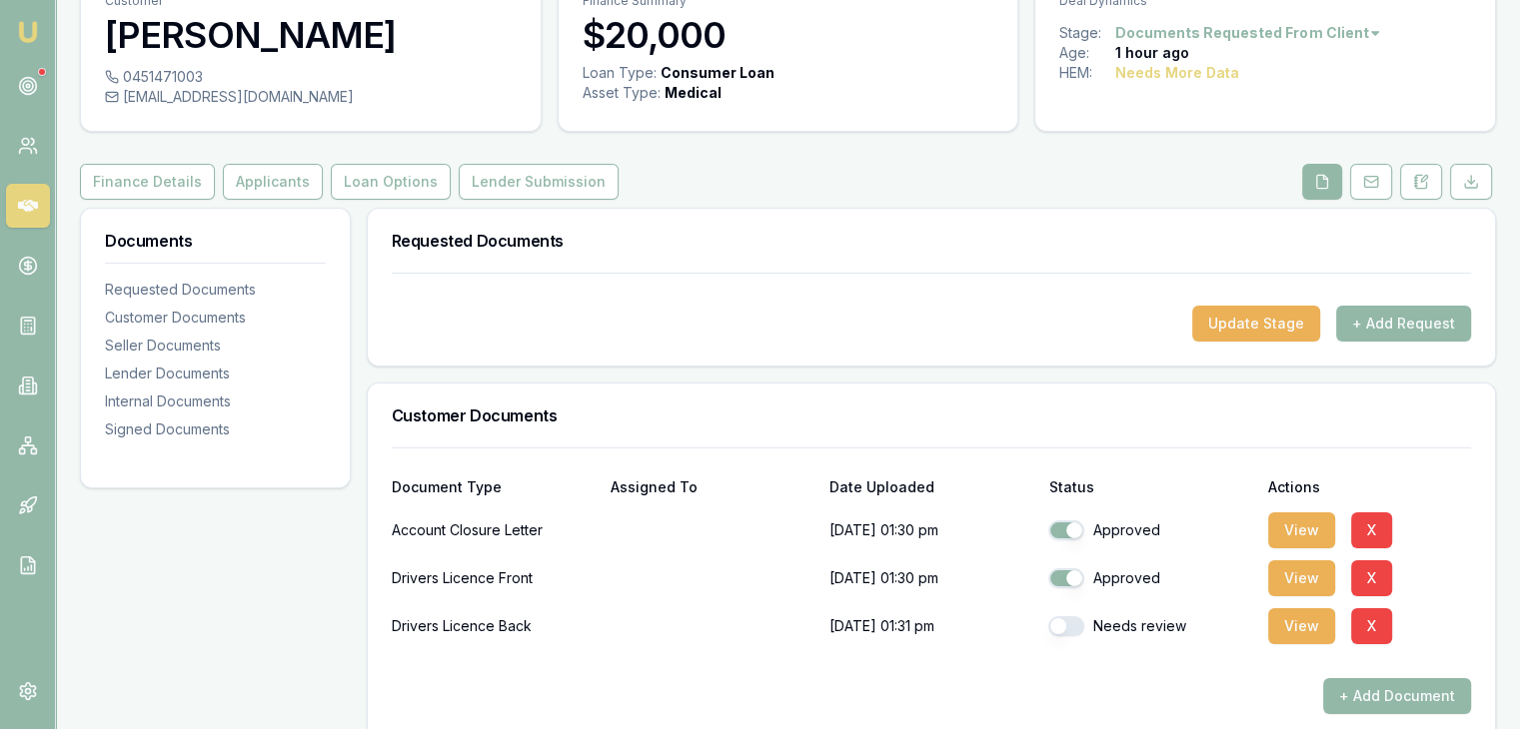
drag, startPoint x: 1073, startPoint y: 621, endPoint x: 1077, endPoint y: 632, distance: 11.7
click at [1072, 621] on button "button" at bounding box center [1066, 626] width 36 height 20
checkbox input "true"
click at [1349, 692] on button "+ Add Document" at bounding box center [1397, 696] width 148 height 36
drag, startPoint x: 1139, startPoint y: 437, endPoint x: 1099, endPoint y: 446, distance: 41.0
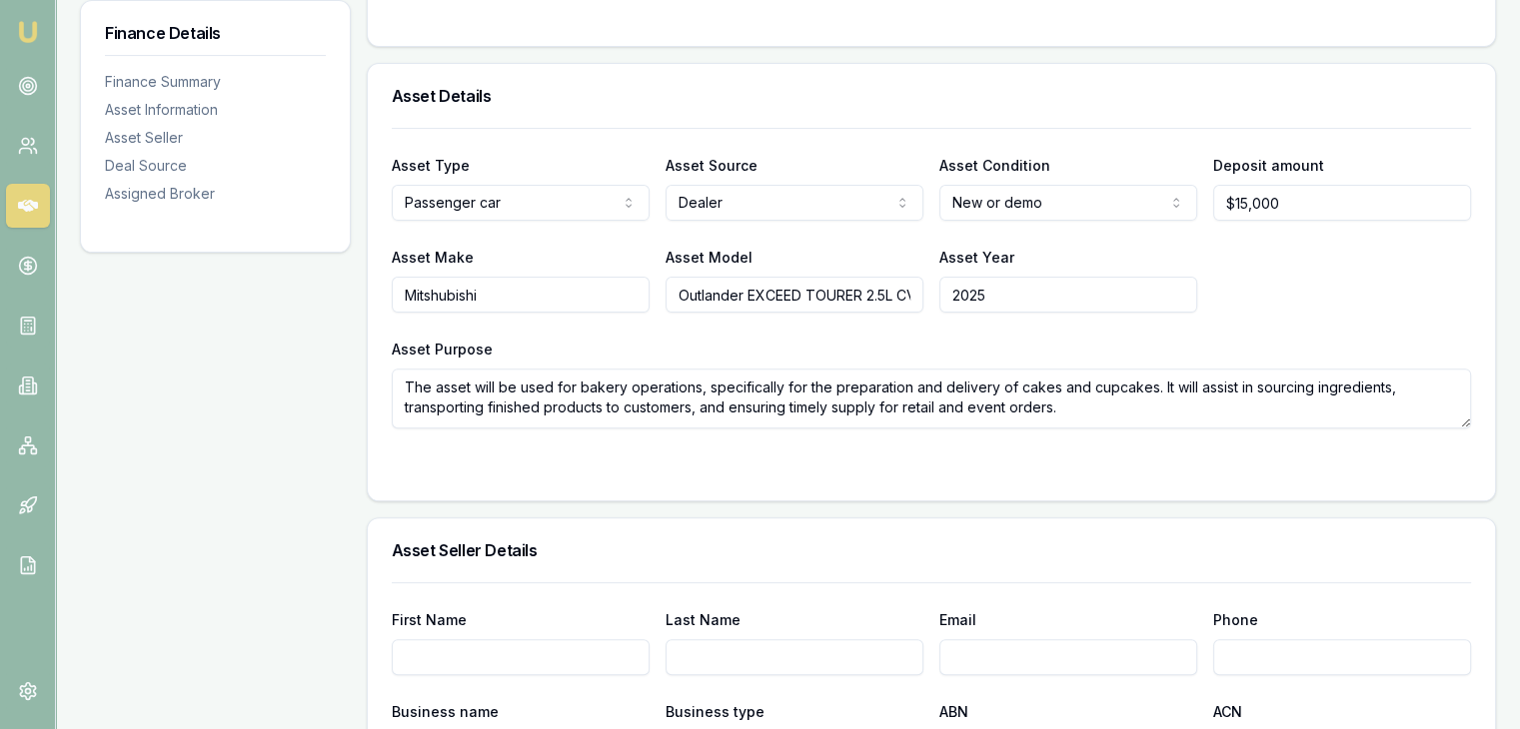
scroll to position [591, 0]
